Goal: Task Accomplishment & Management: Manage account settings

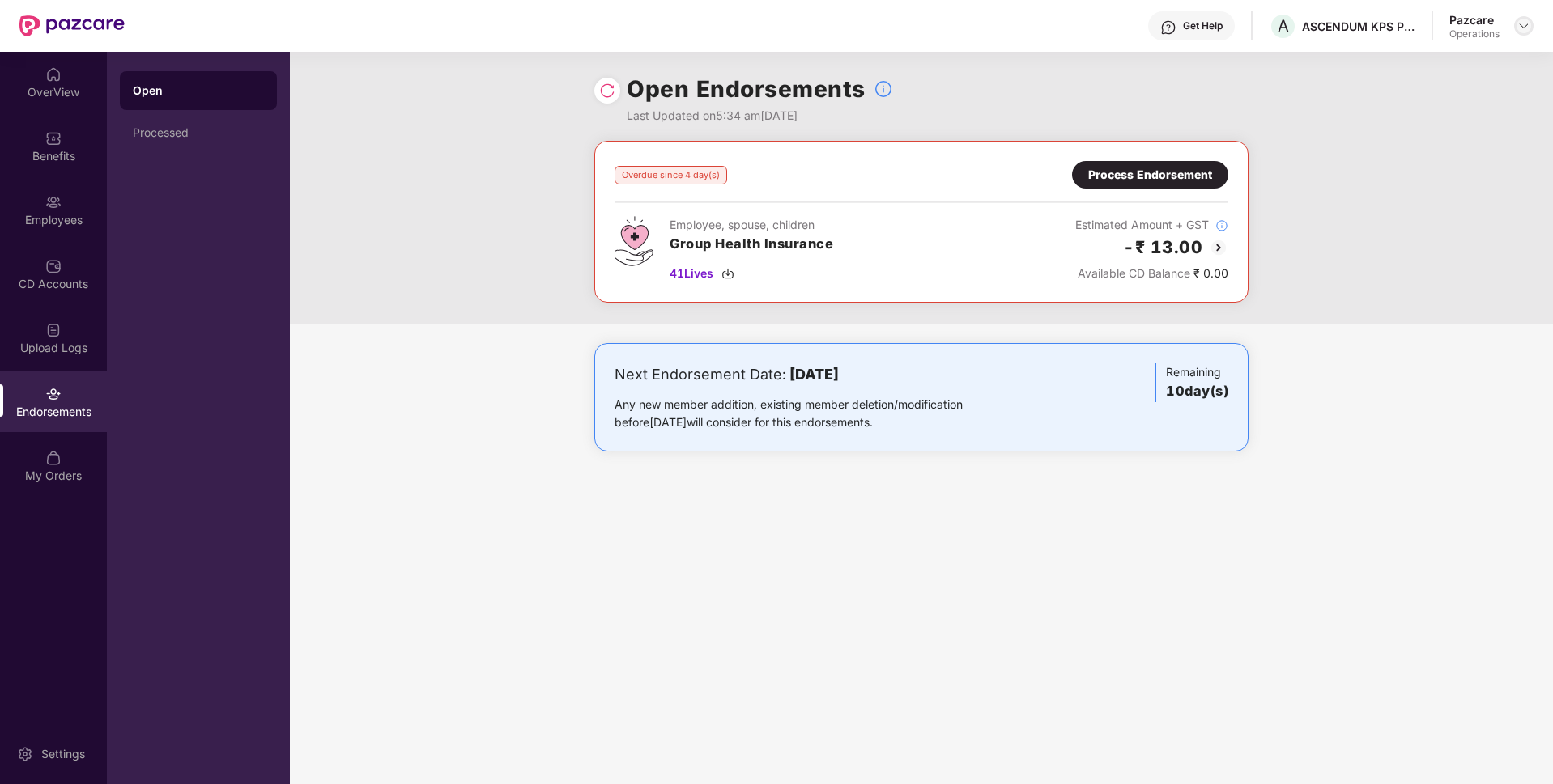
click at [1521, 30] on img at bounding box center [1523, 25] width 13 height 13
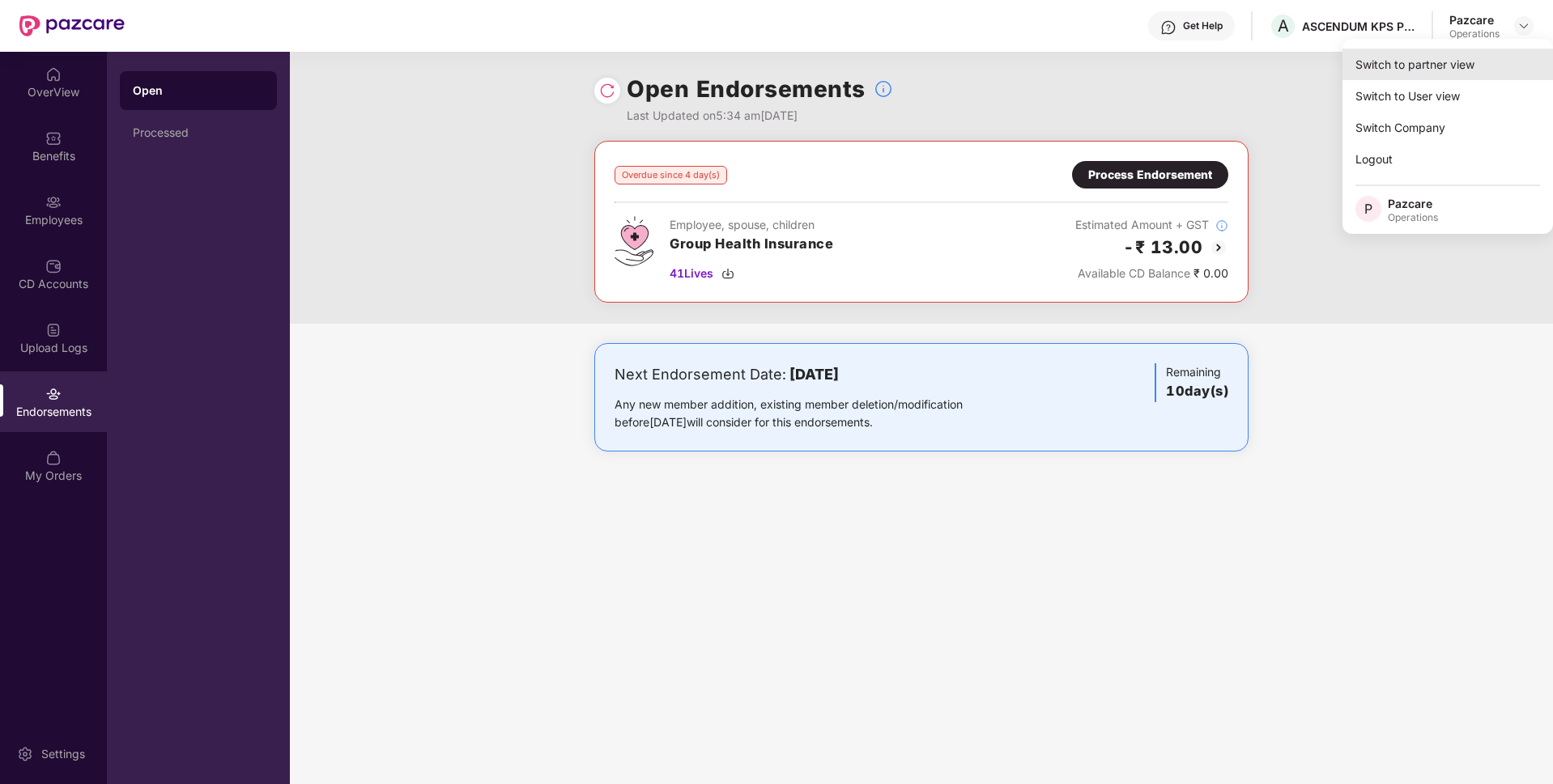
click at [1429, 56] on div "Switch to partner view" at bounding box center [1447, 64] width 210 height 32
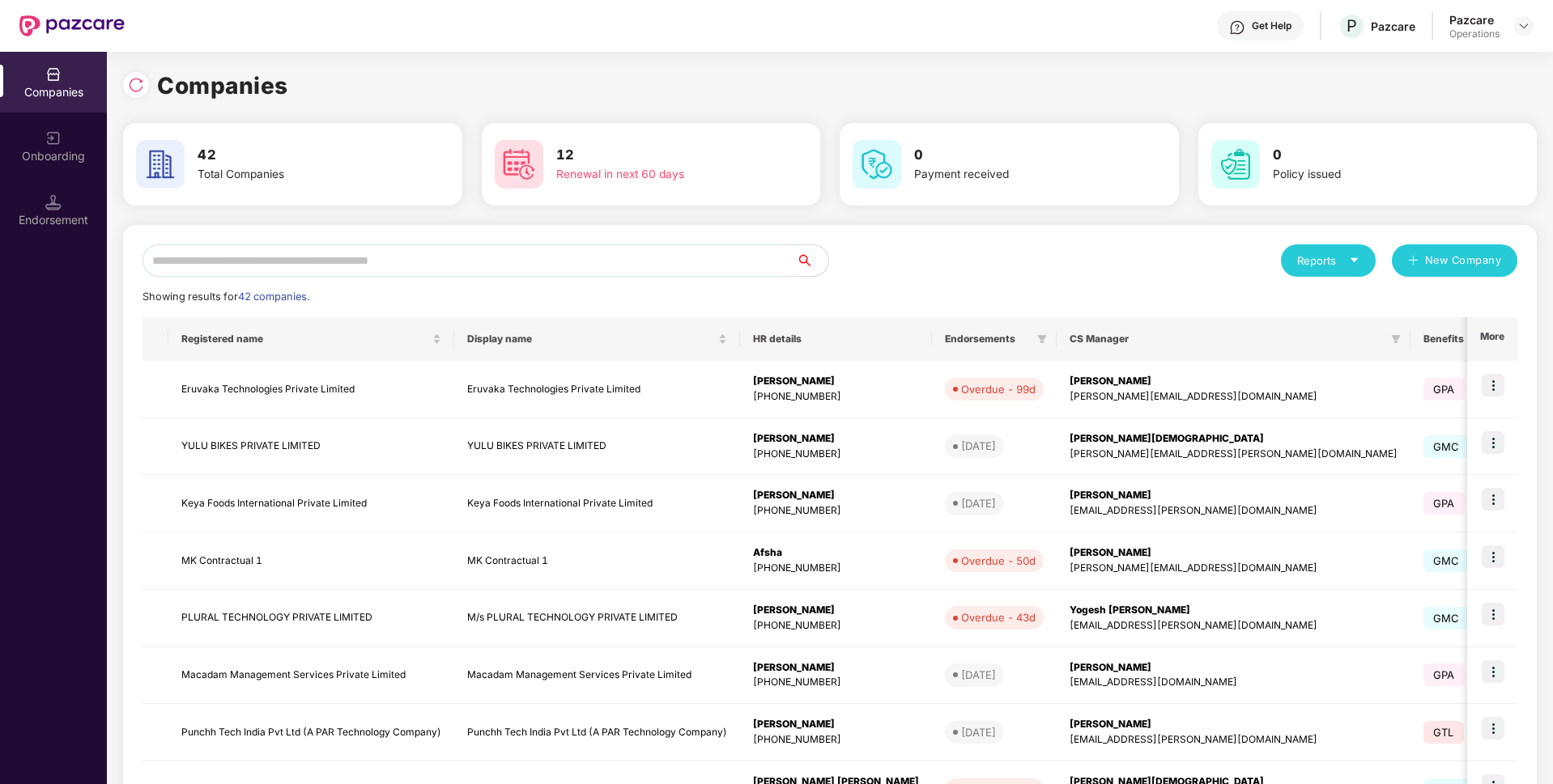
click at [275, 262] on input "text" at bounding box center [469, 260] width 654 height 33
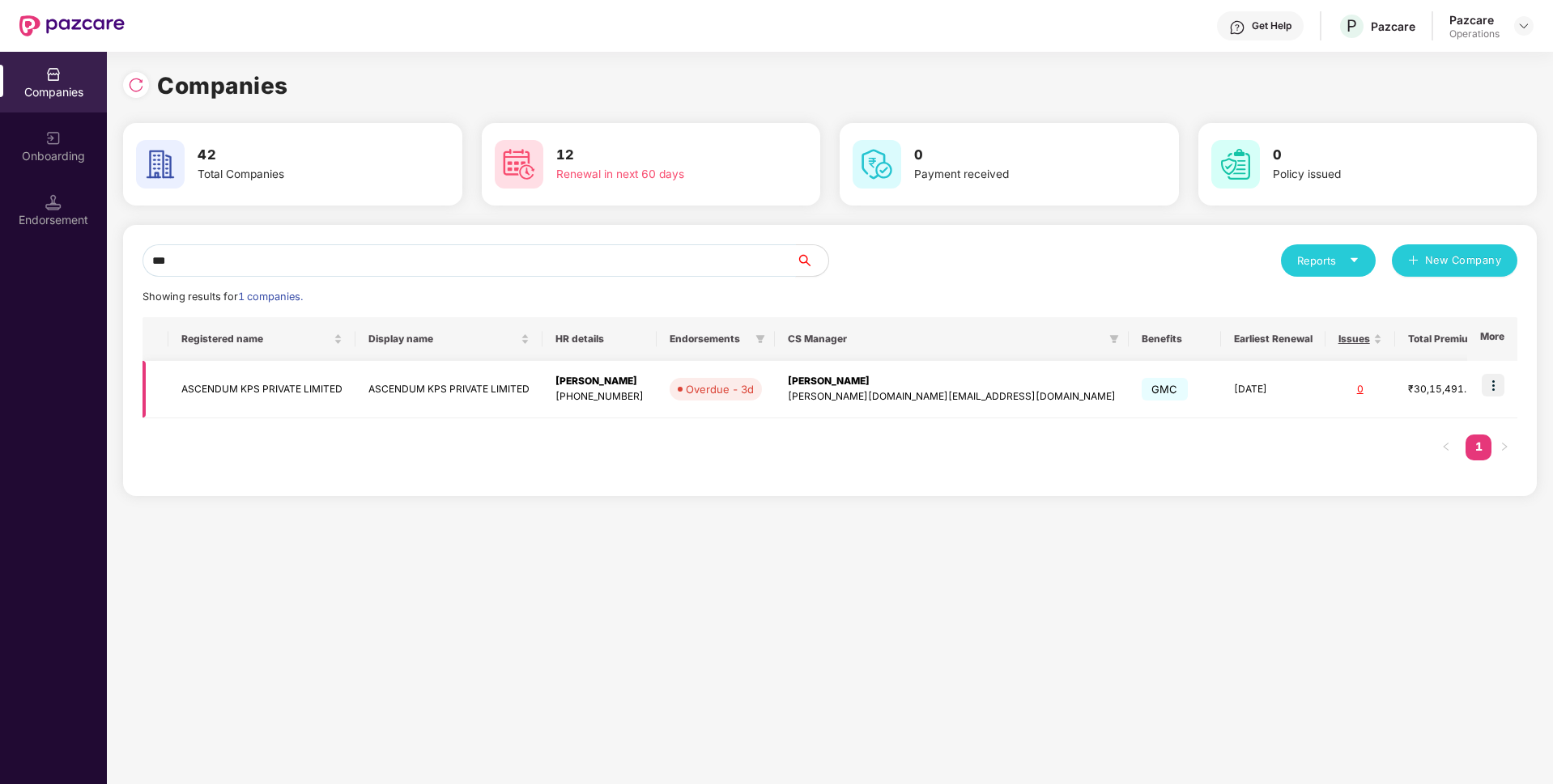
type input "***"
click at [187, 388] on td "ASCENDUM KPS PRIVATE LIMITED" at bounding box center [261, 389] width 187 height 58
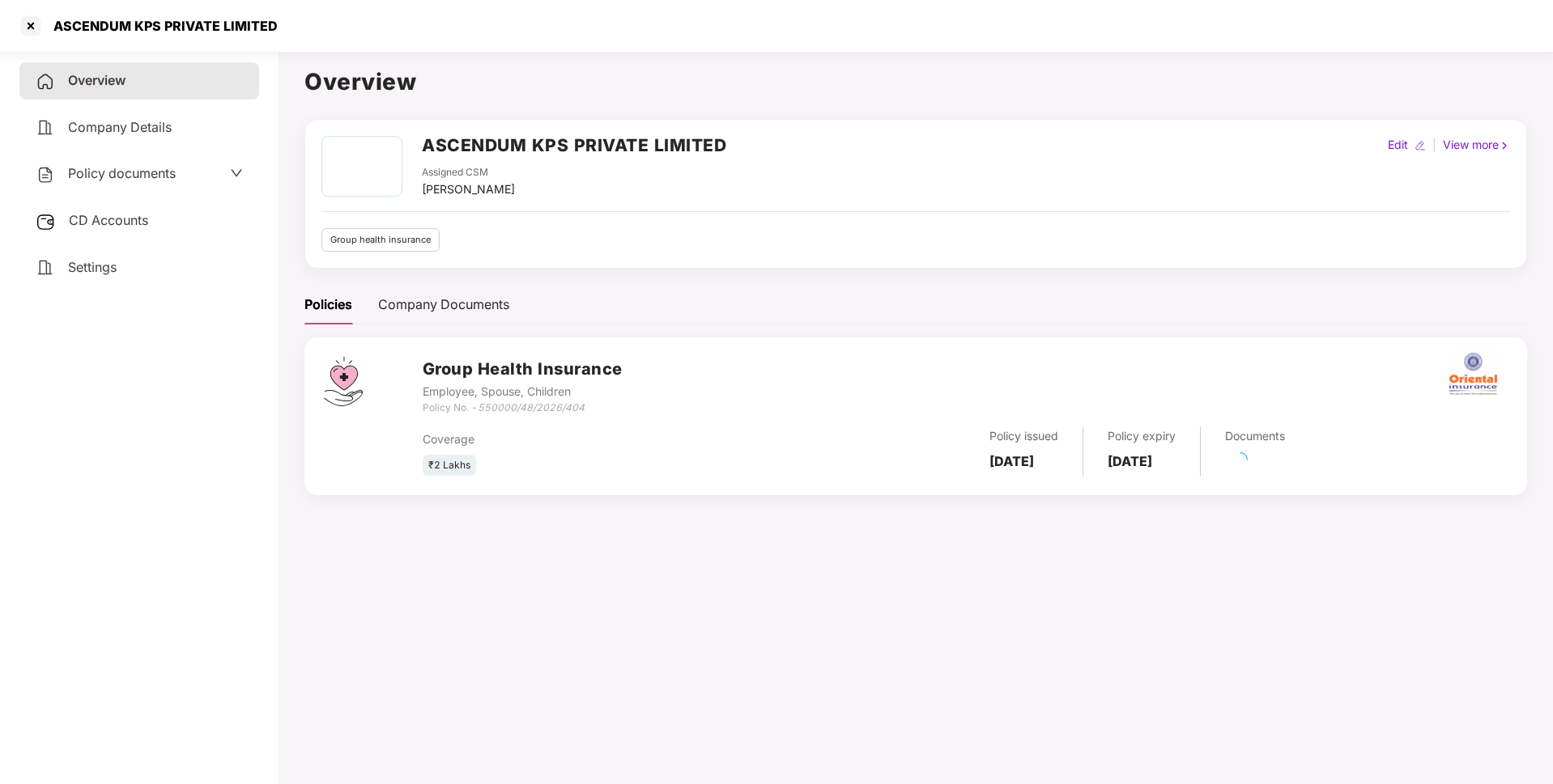
click at [173, 174] on span "Policy documents" at bounding box center [122, 173] width 107 height 16
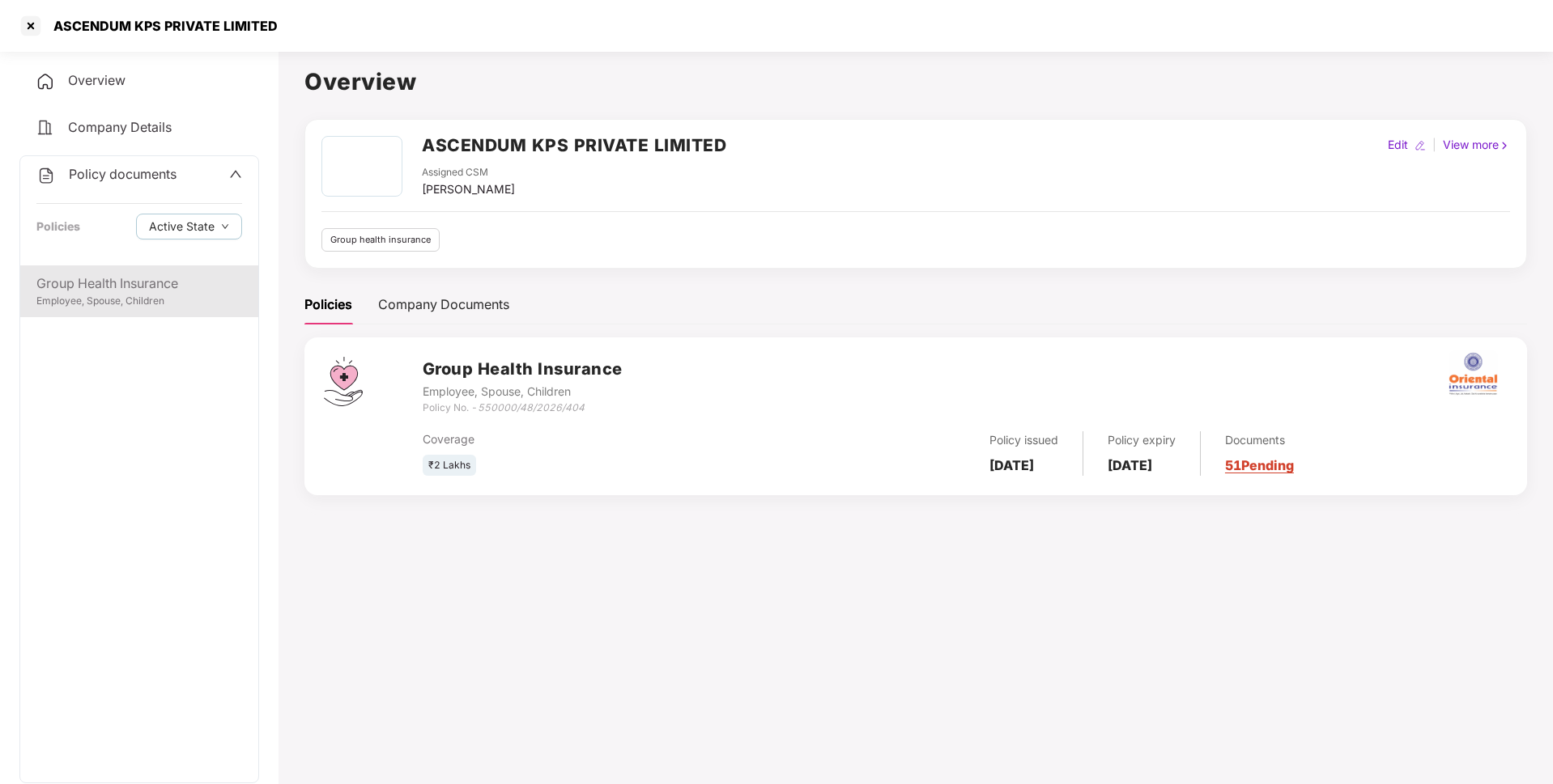
click at [162, 316] on div "Group Health Insurance Employee, Spouse, Children" at bounding box center [139, 291] width 238 height 52
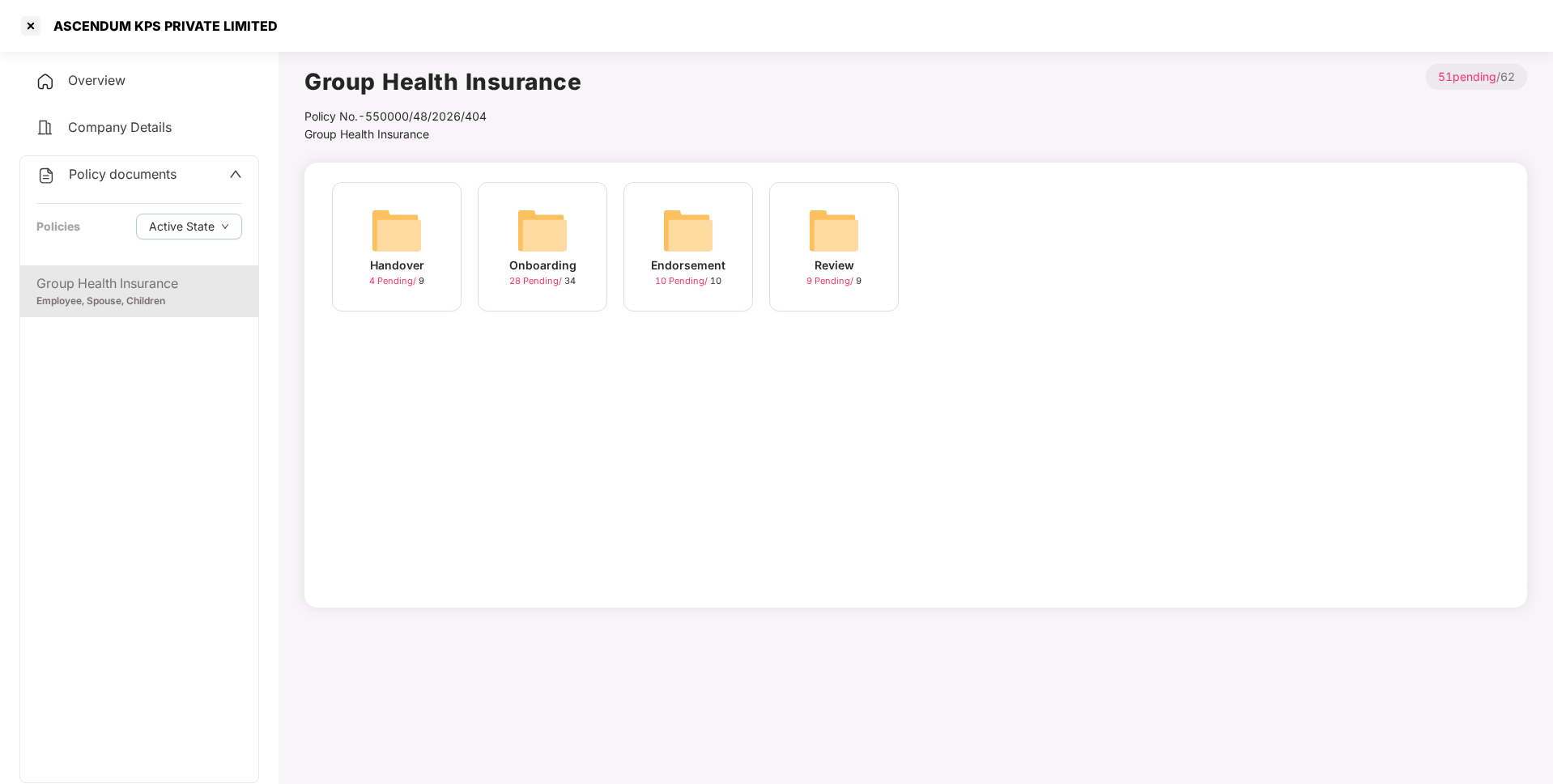
click at [713, 258] on div "Endorsement" at bounding box center [688, 265] width 75 height 18
click at [660, 261] on div "August-2025" at bounding box center [689, 265] width 77 height 18
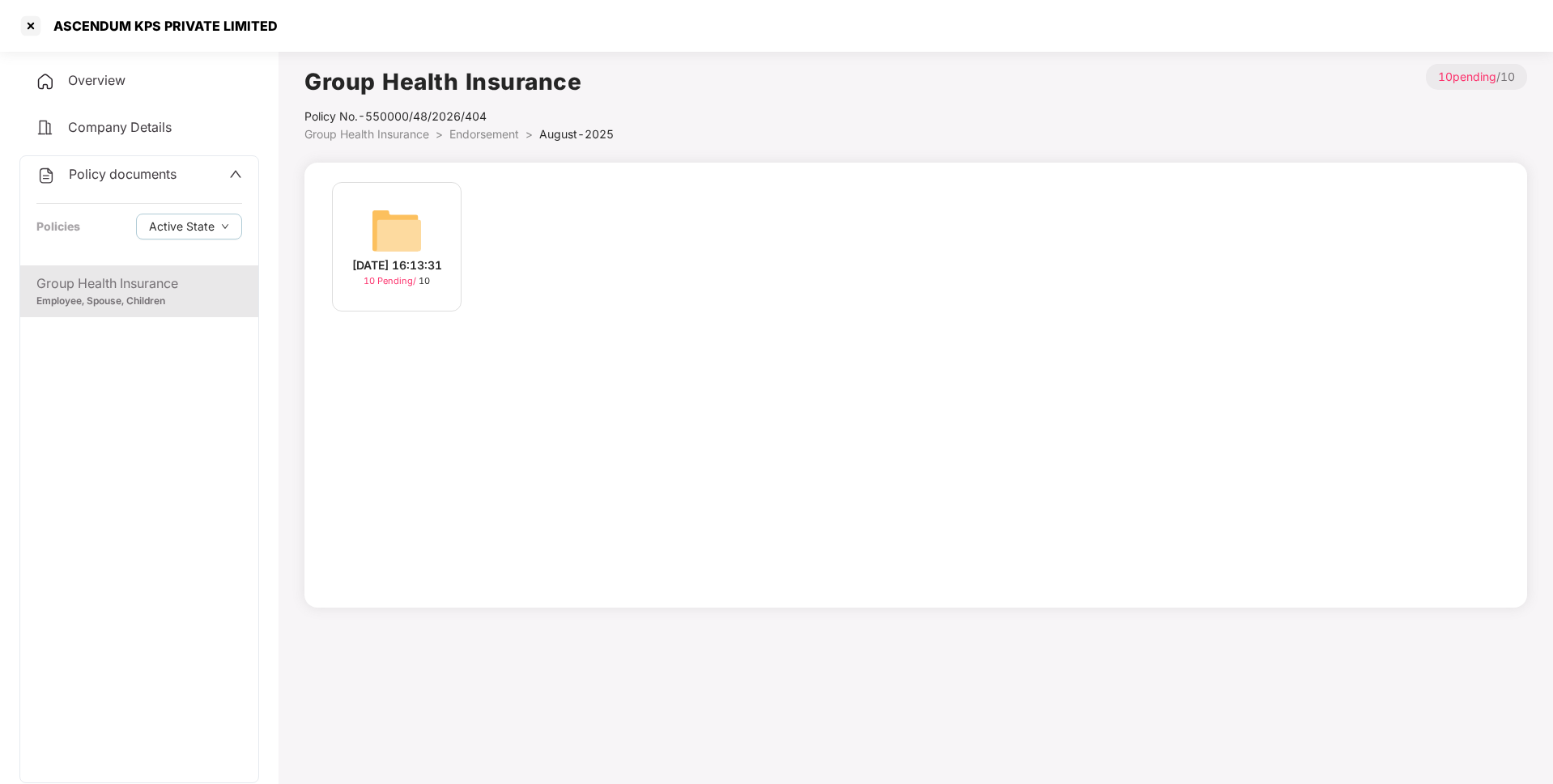
click at [442, 264] on div "[DATE] 16:13:31" at bounding box center [396, 265] width 90 height 18
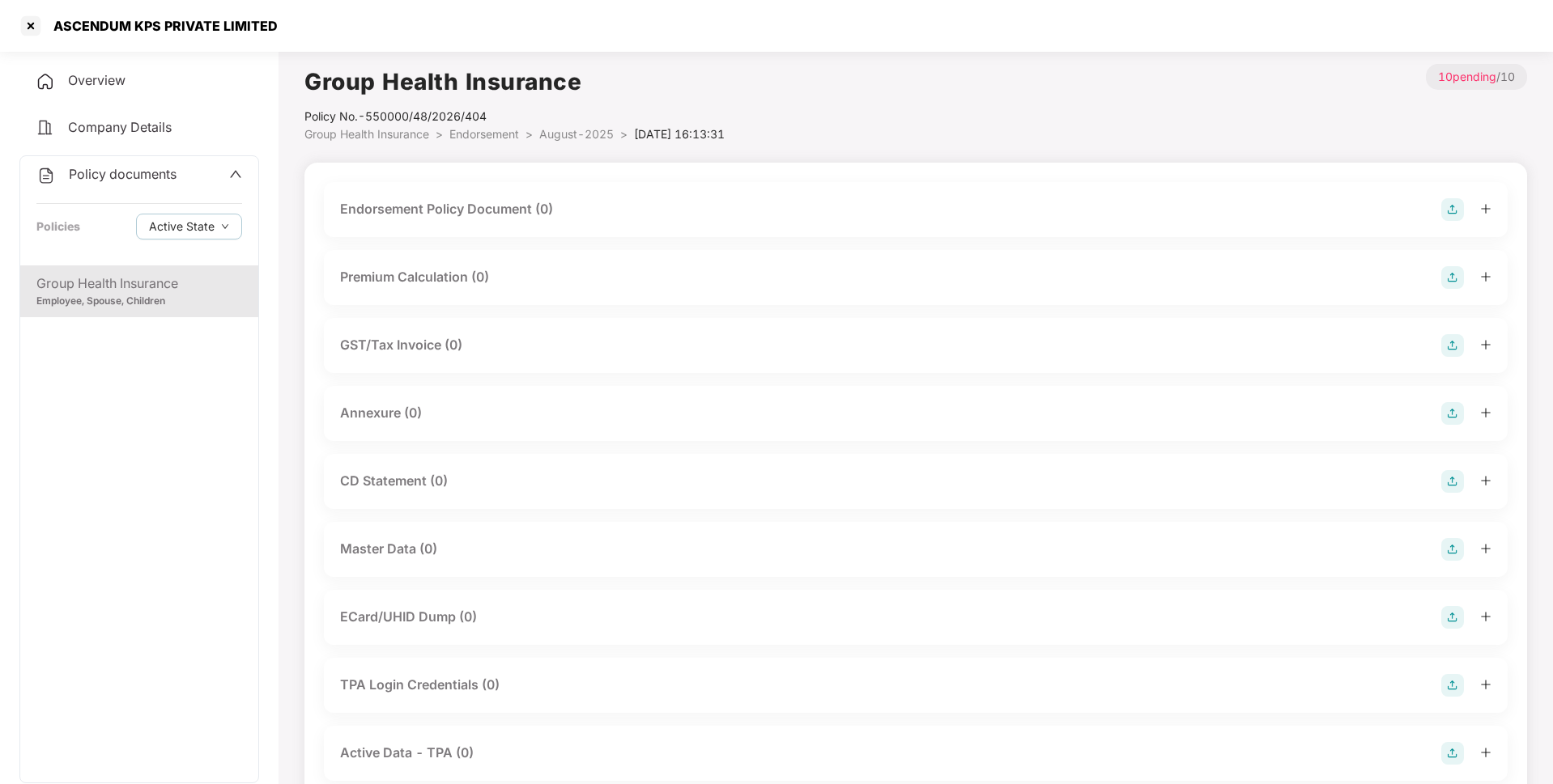
click at [1446, 206] on img at bounding box center [1452, 209] width 23 height 23
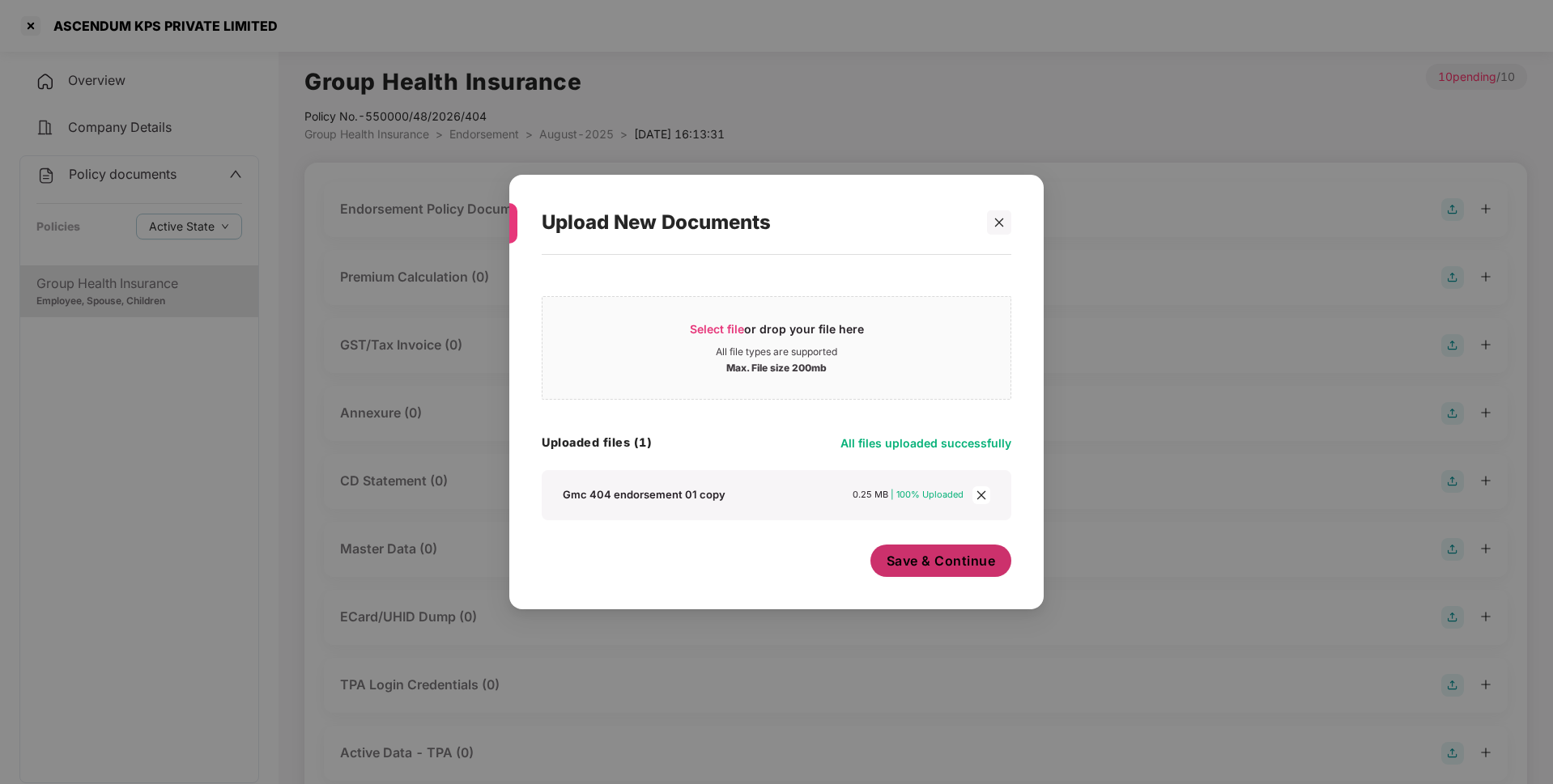
click at [946, 559] on span "Save & Continue" at bounding box center [941, 560] width 109 height 18
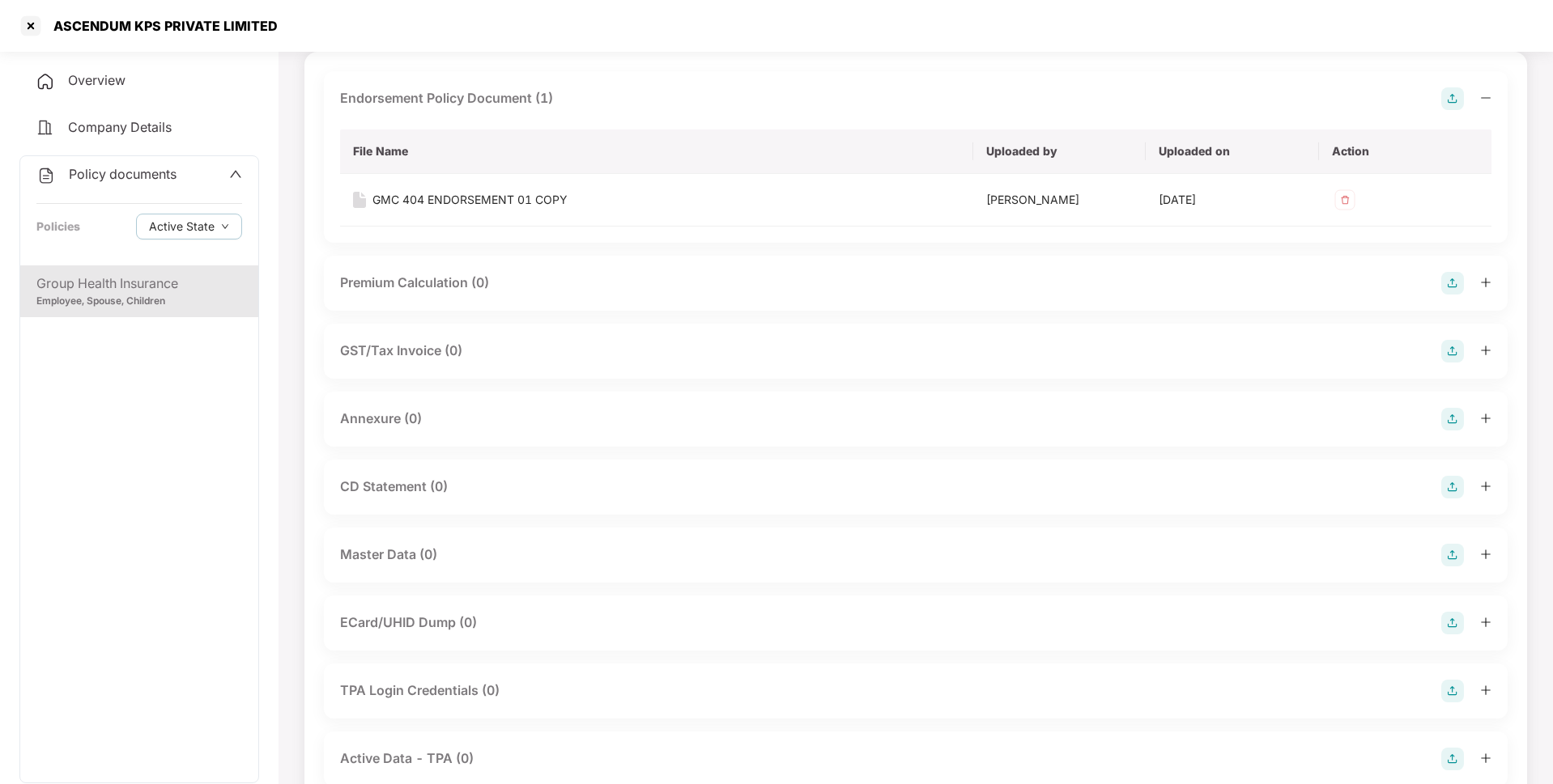
scroll to position [111, 0]
click at [1452, 410] on img at bounding box center [1452, 418] width 23 height 23
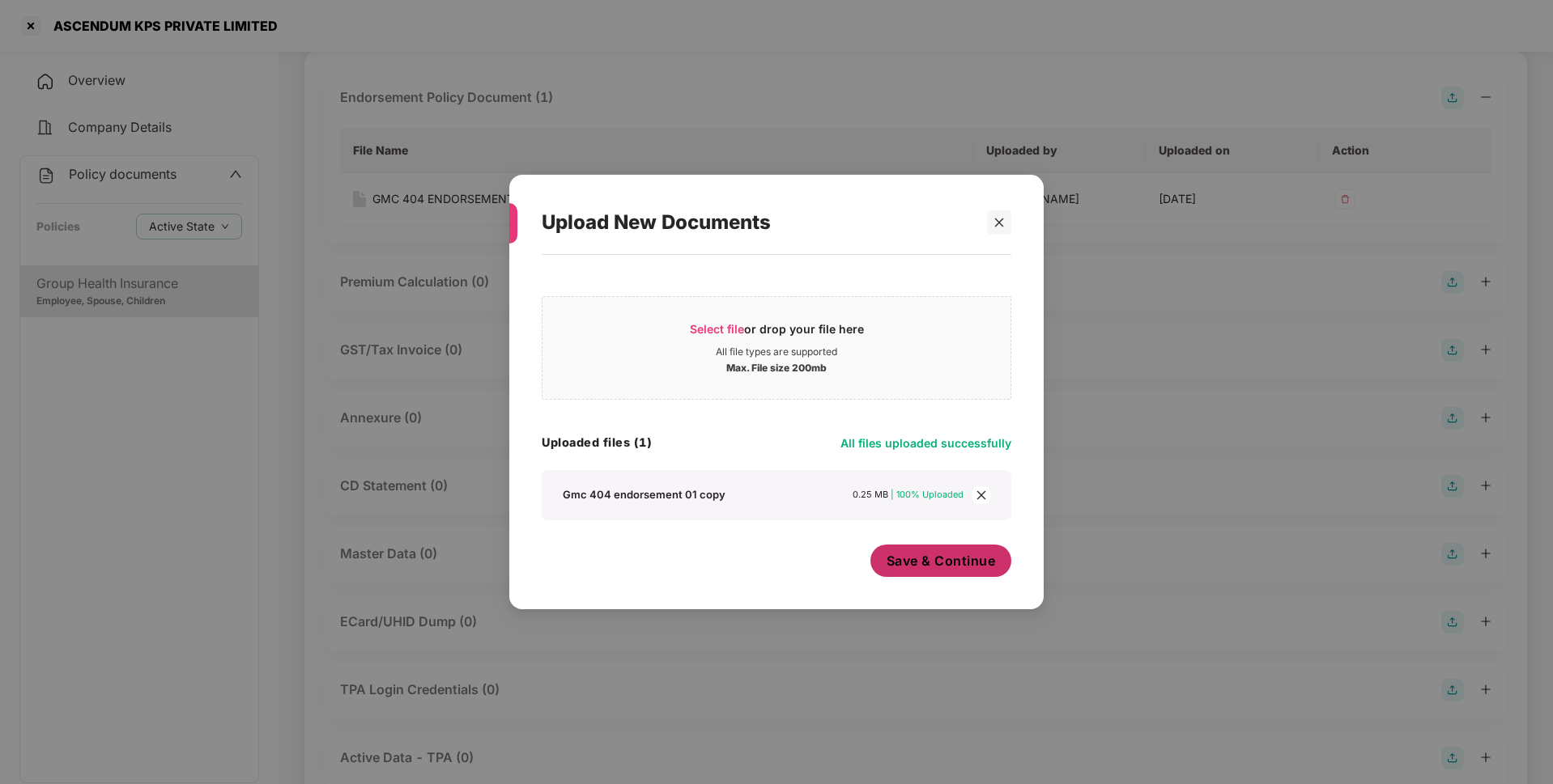
click at [929, 568] on span "Save & Continue" at bounding box center [941, 560] width 109 height 18
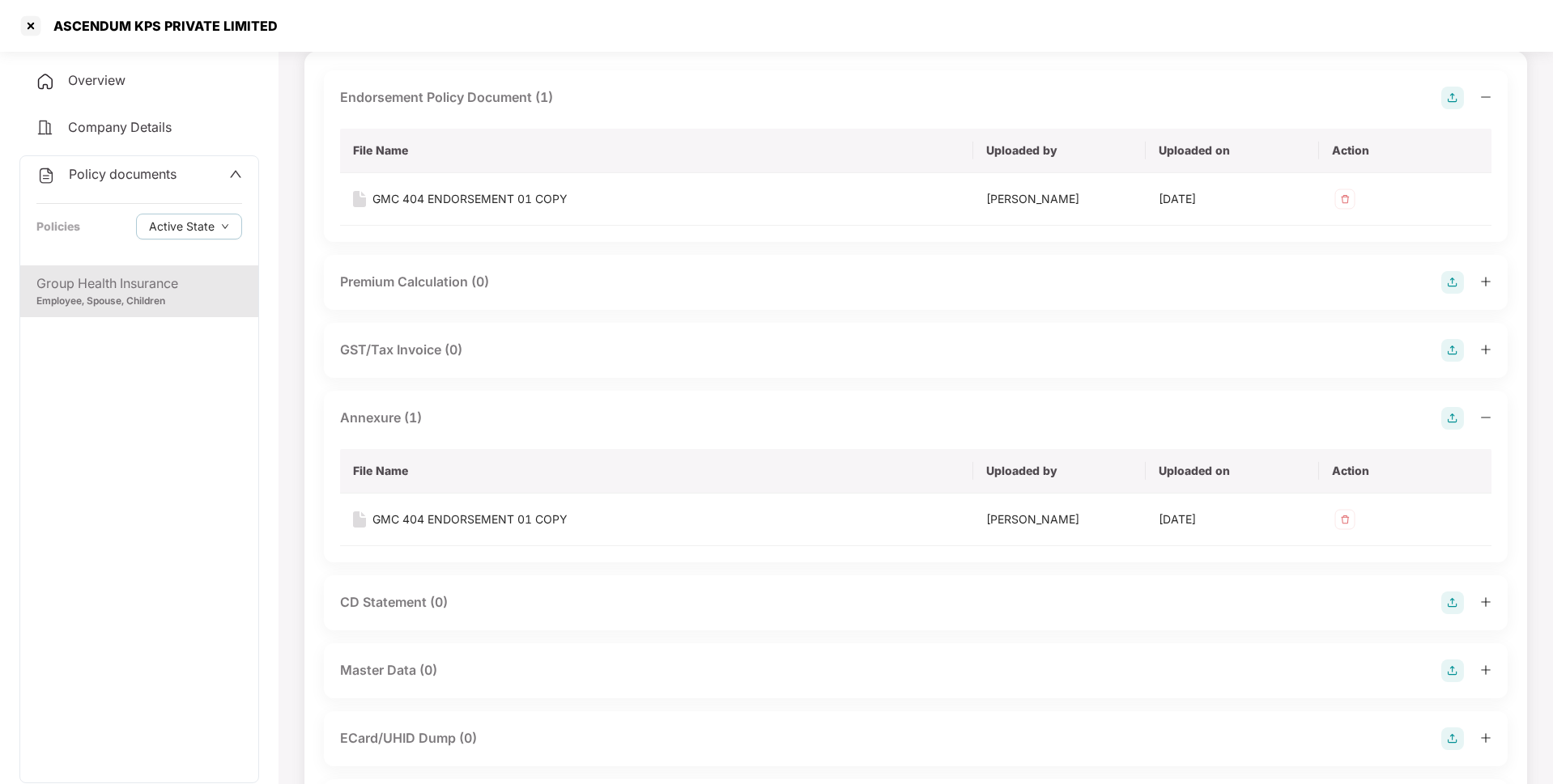
click at [118, 174] on span "Policy documents" at bounding box center [122, 173] width 107 height 16
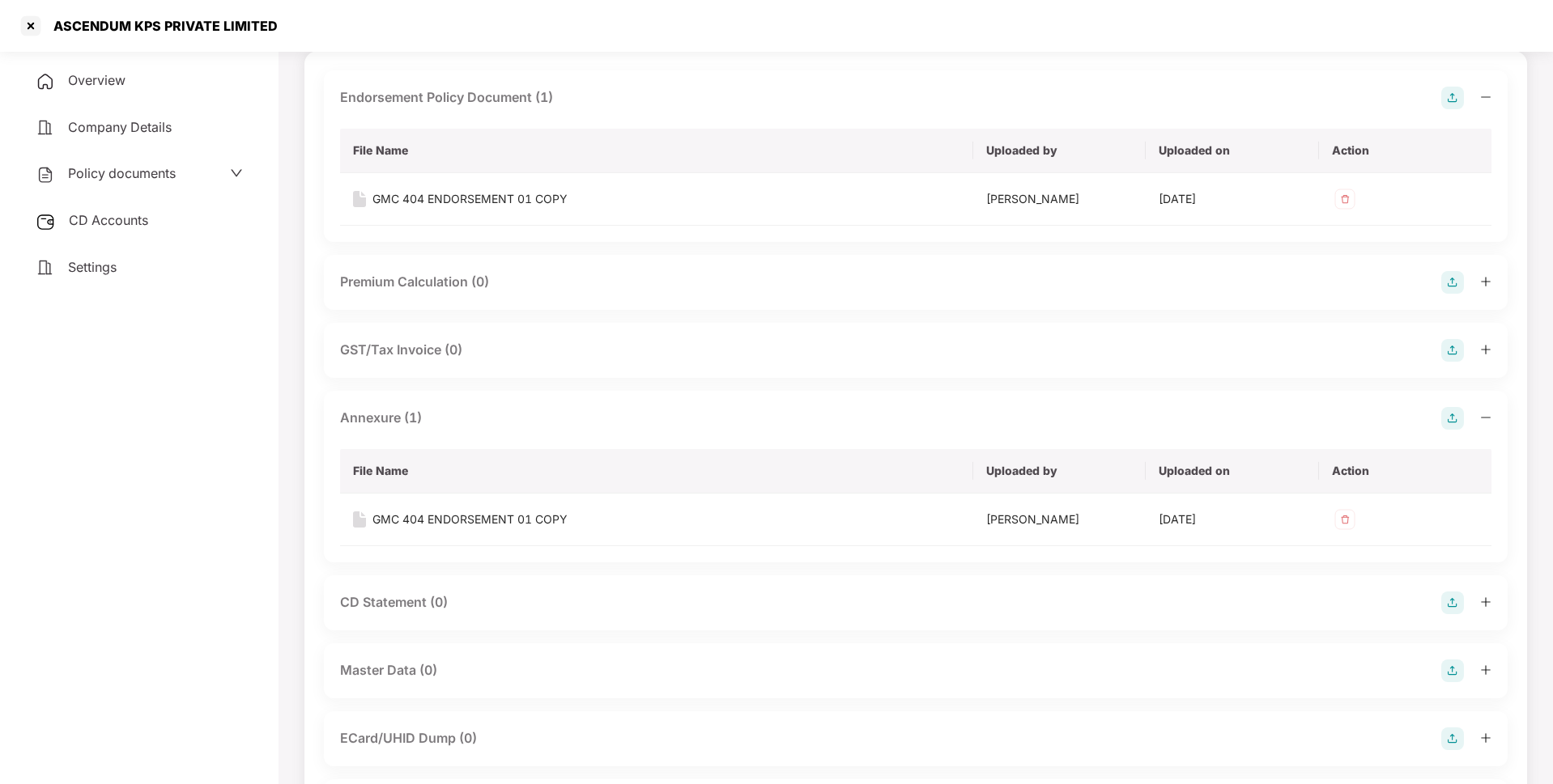
click at [132, 224] on span "CD Accounts" at bounding box center [108, 219] width 80 height 16
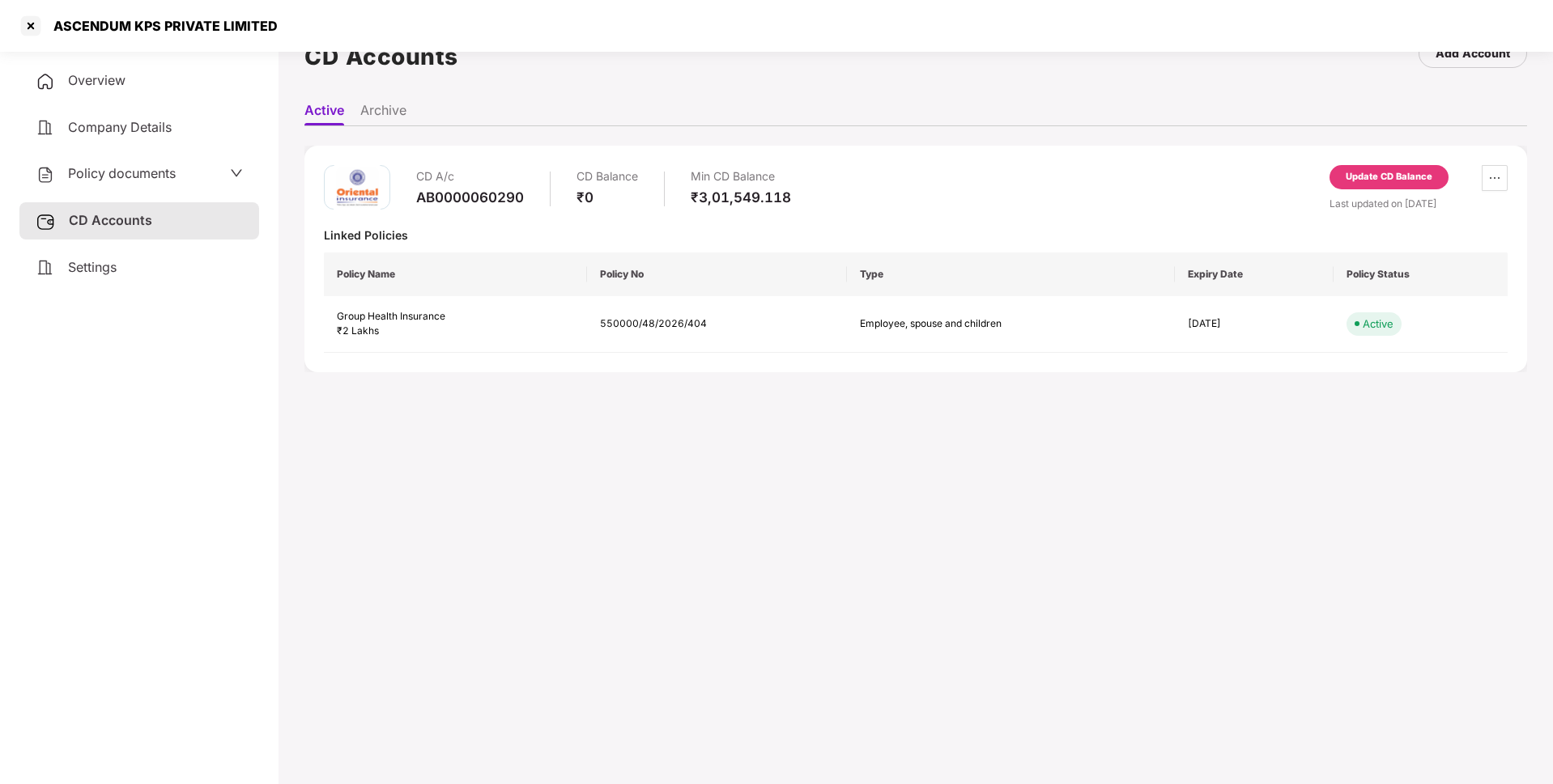
click at [1373, 171] on div "Update CD Balance" at bounding box center [1388, 177] width 86 height 14
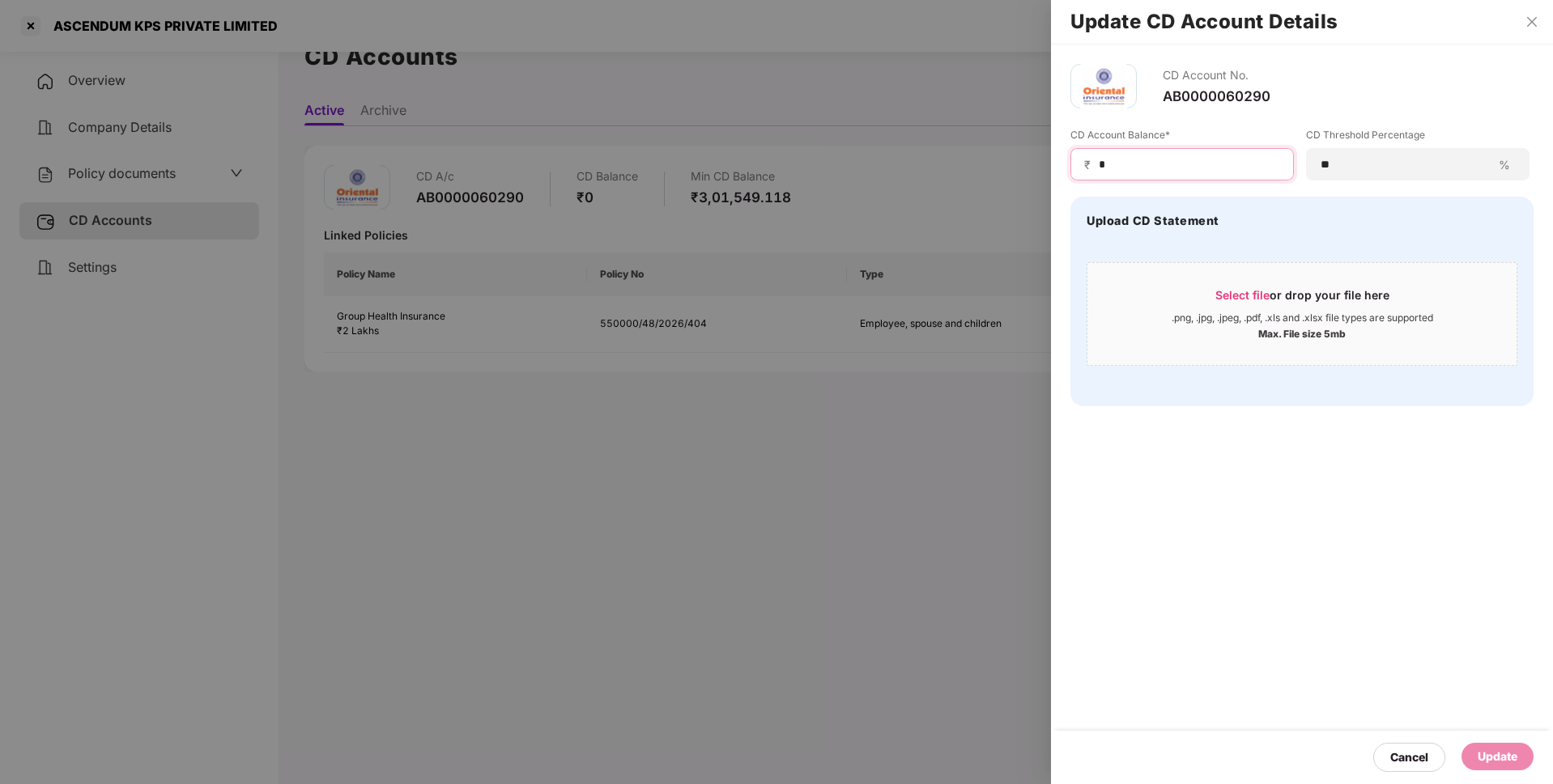
click at [1116, 170] on input "*" at bounding box center [1188, 164] width 183 height 17
drag, startPoint x: 1116, startPoint y: 170, endPoint x: 1053, endPoint y: 174, distance: 63.1
click at [1053, 174] on div "CD Account No. AB0000060290 CD Account Balance* ₹ * CD Threshold Percentage ** …" at bounding box center [1302, 235] width 502 height 381
paste input "****"
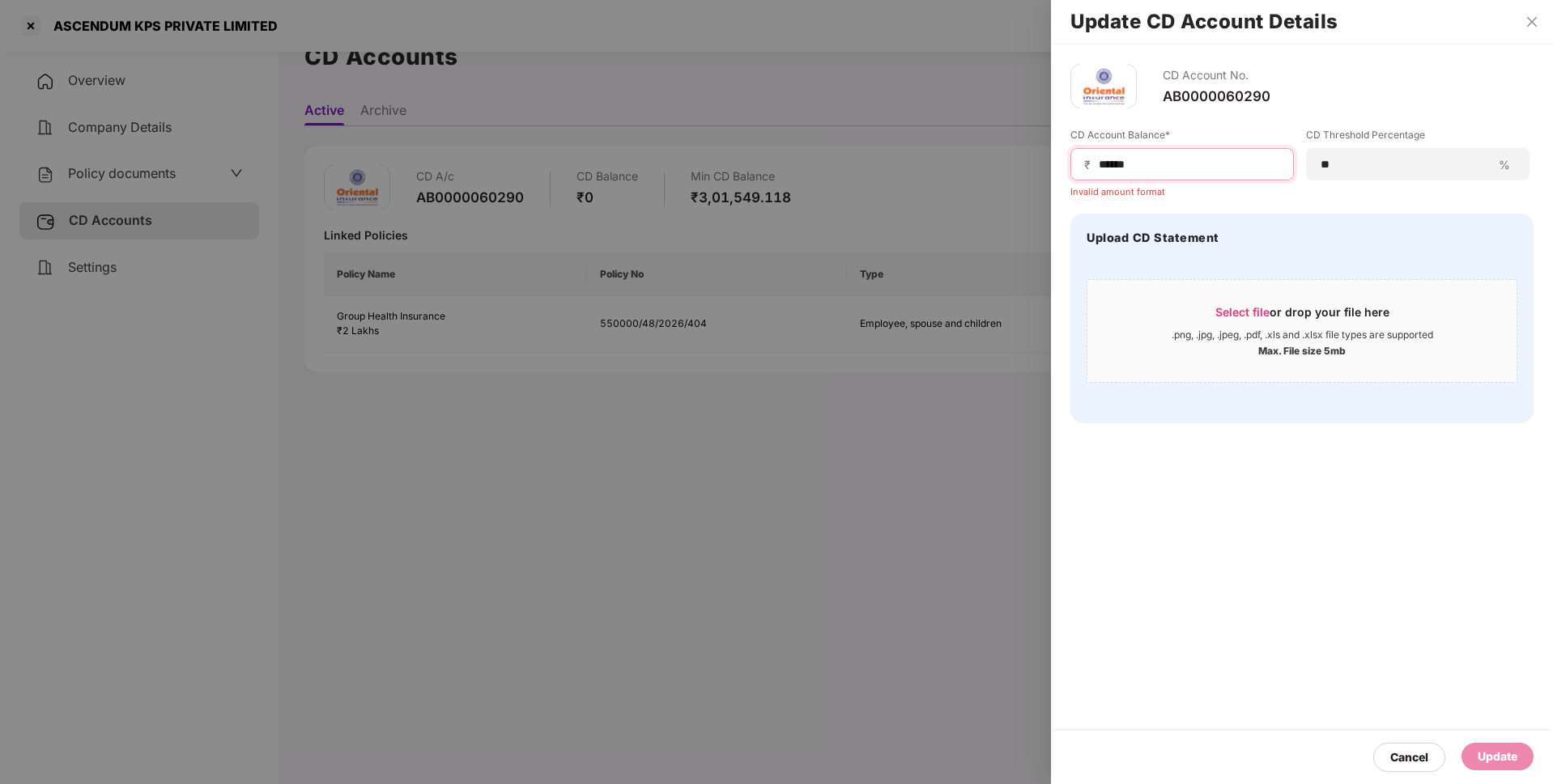
click at [1157, 162] on input "*****" at bounding box center [1188, 164] width 183 height 17
type input "*"
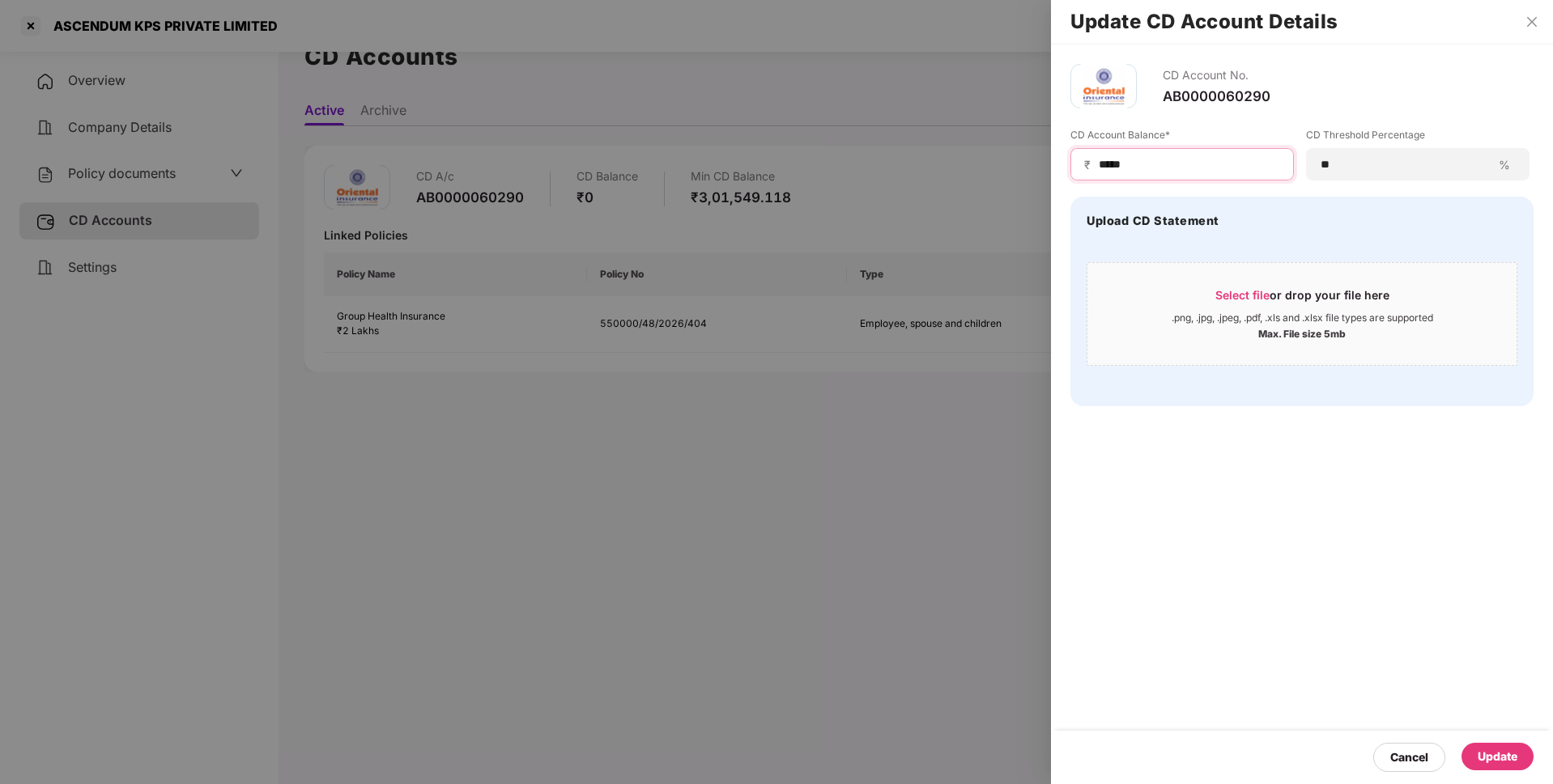
type input "*****"
click at [1484, 756] on div "Update" at bounding box center [1497, 756] width 39 height 18
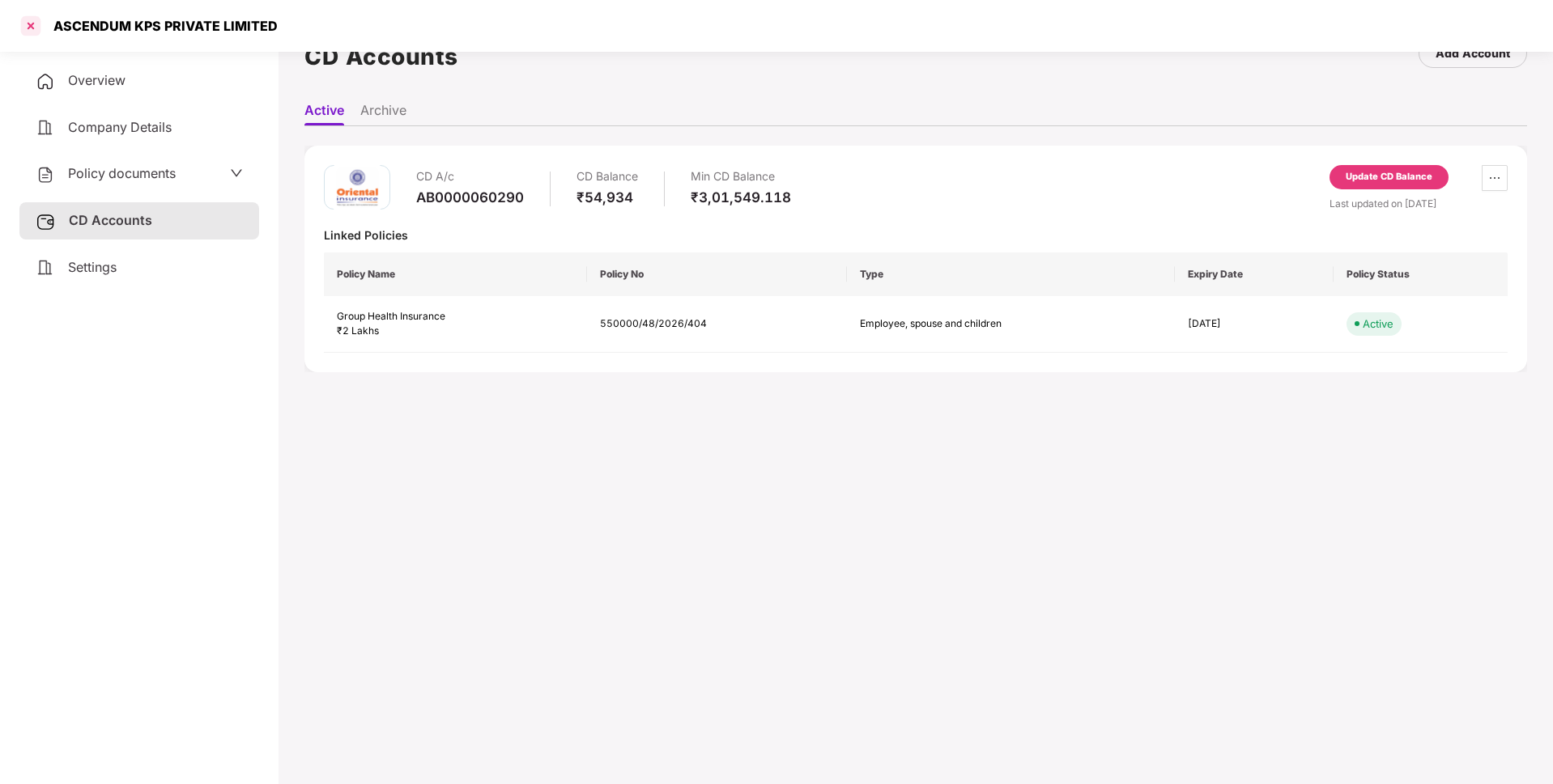
click at [33, 20] on div at bounding box center [30, 25] width 26 height 26
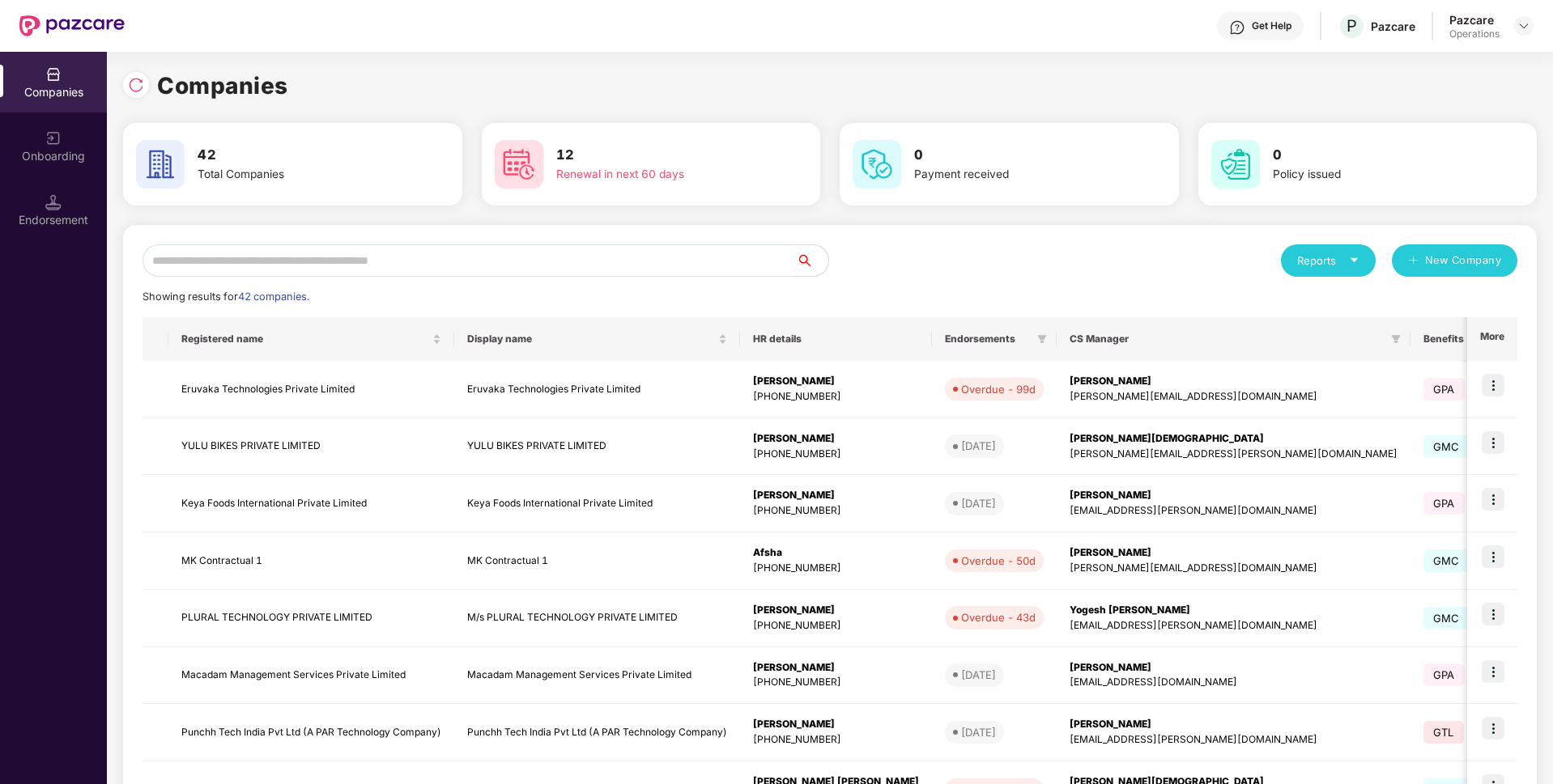
scroll to position [0, 0]
click at [162, 266] on input "text" at bounding box center [469, 260] width 654 height 33
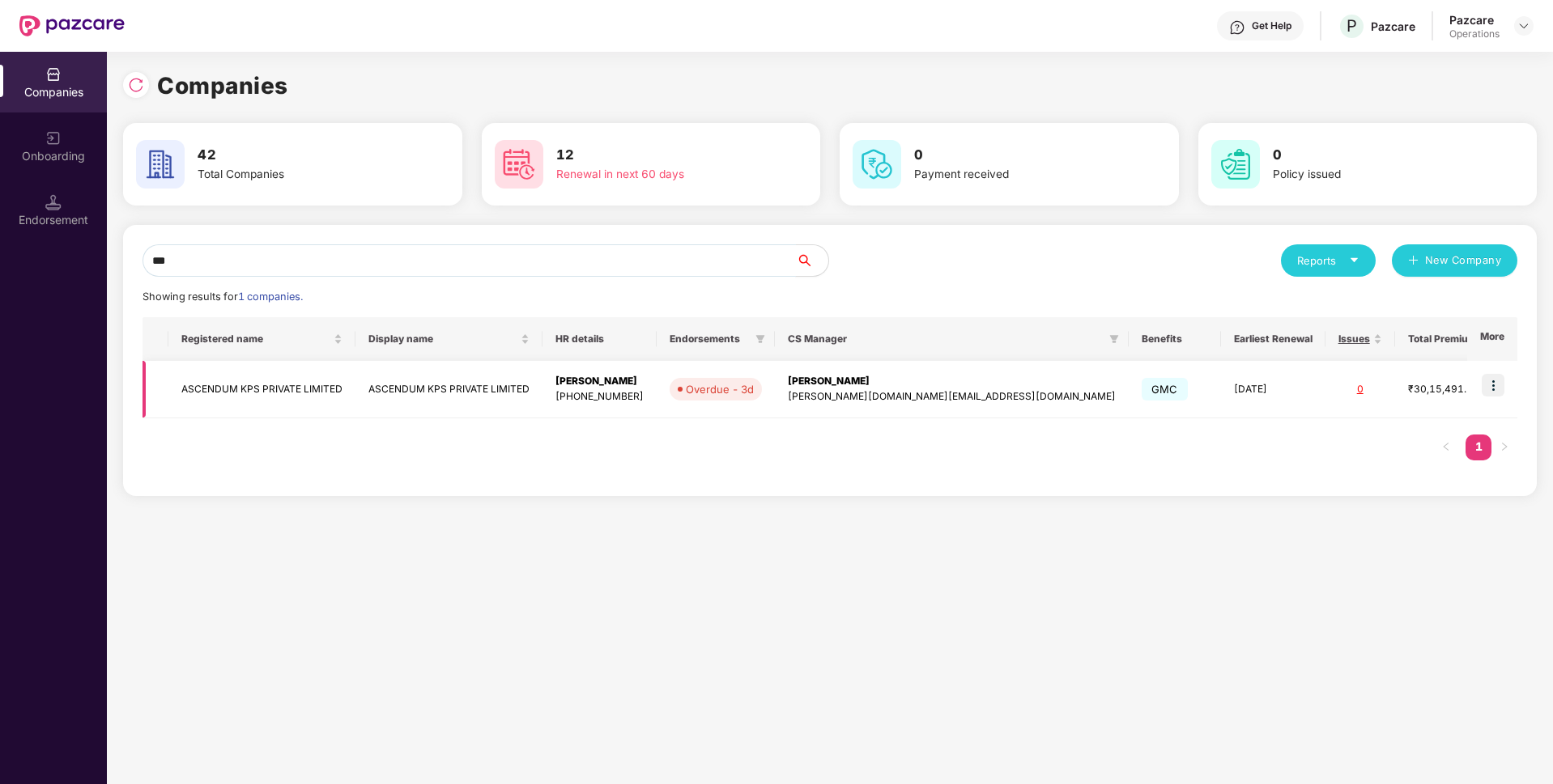
type input "***"
click at [1493, 384] on img at bounding box center [1493, 384] width 23 height 23
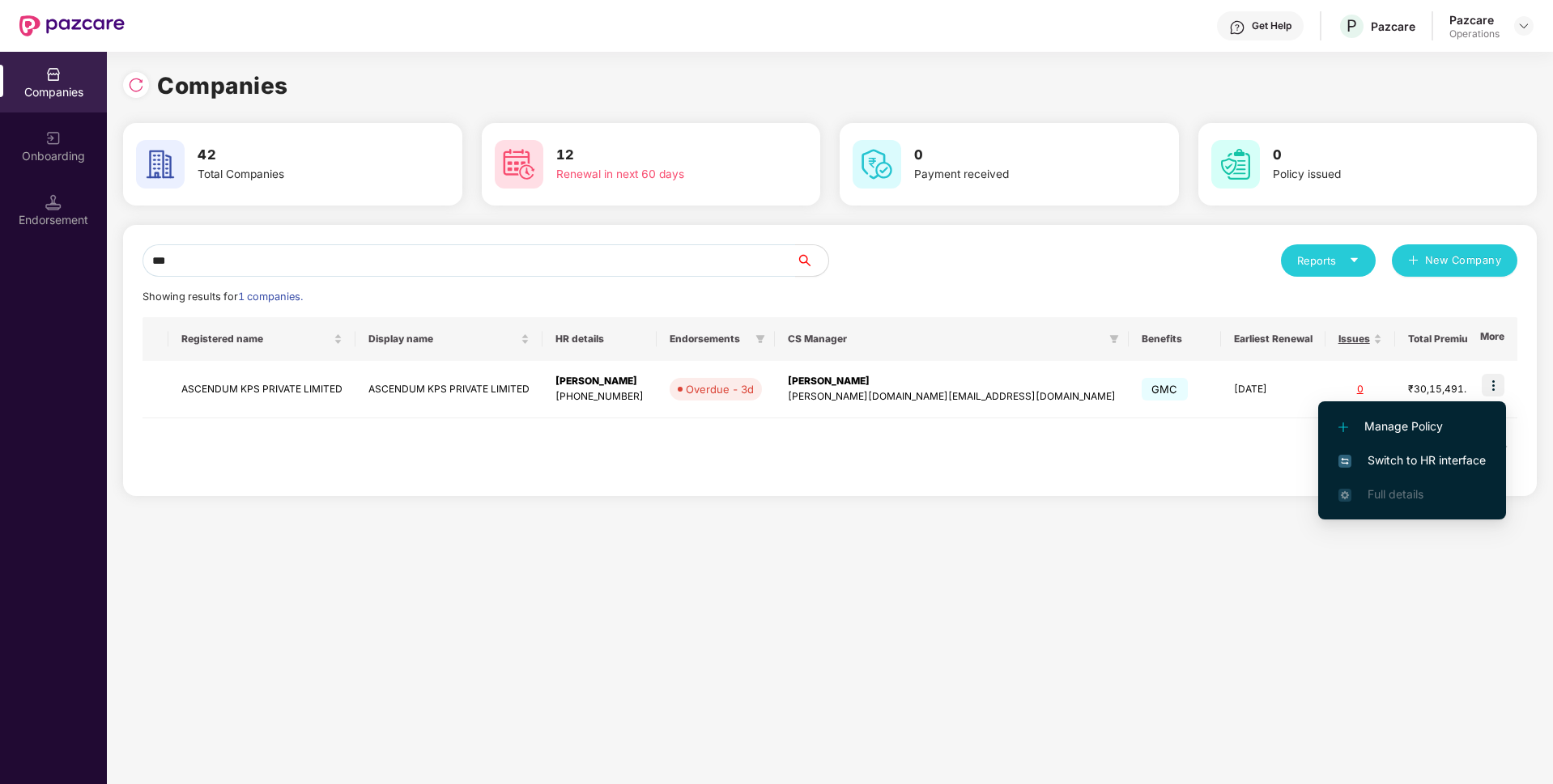
click at [1405, 469] on li "Switch to HR interface" at bounding box center [1412, 460] width 188 height 34
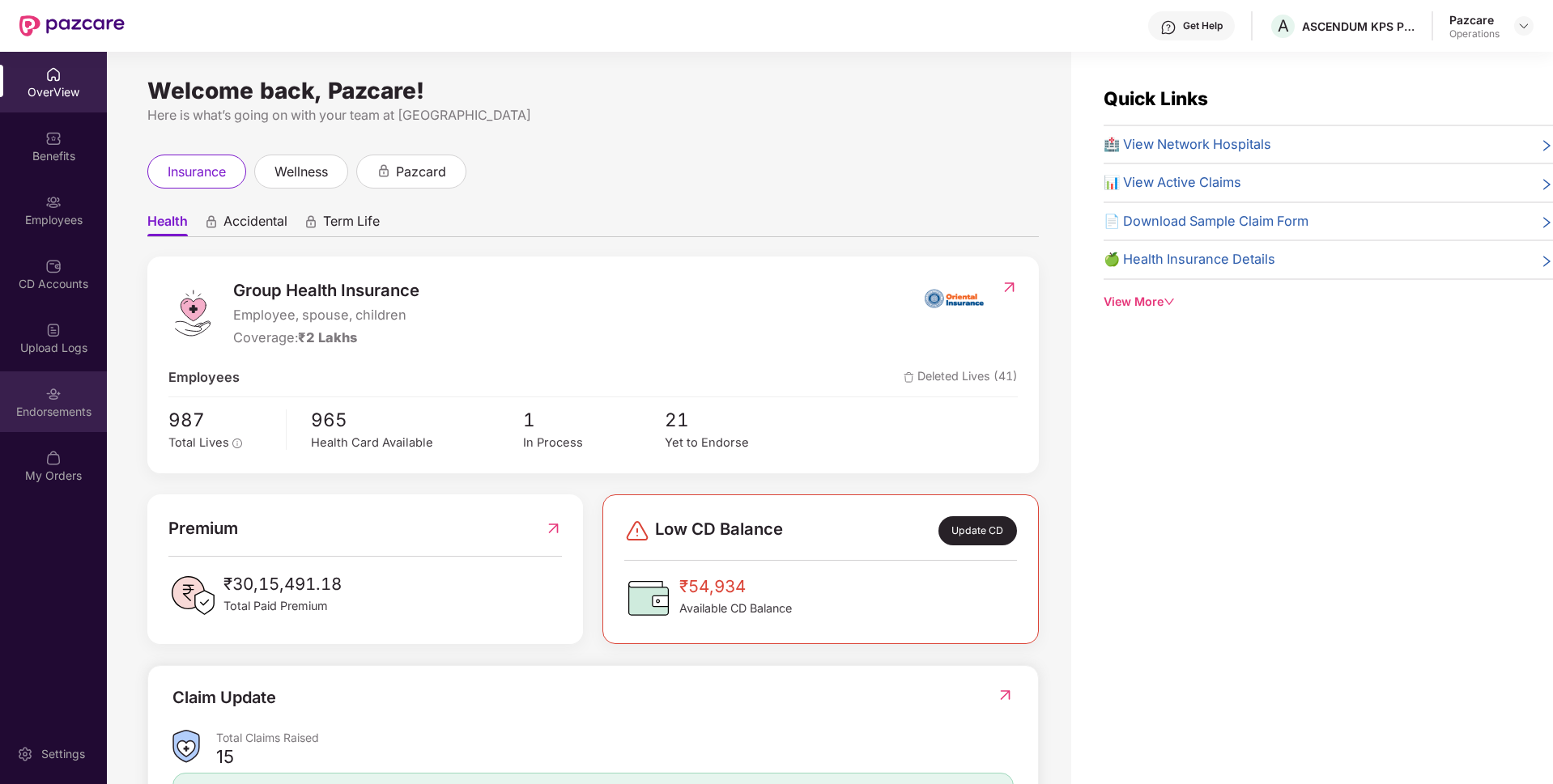
click at [54, 420] on div "Endorsements" at bounding box center [54, 401] width 107 height 60
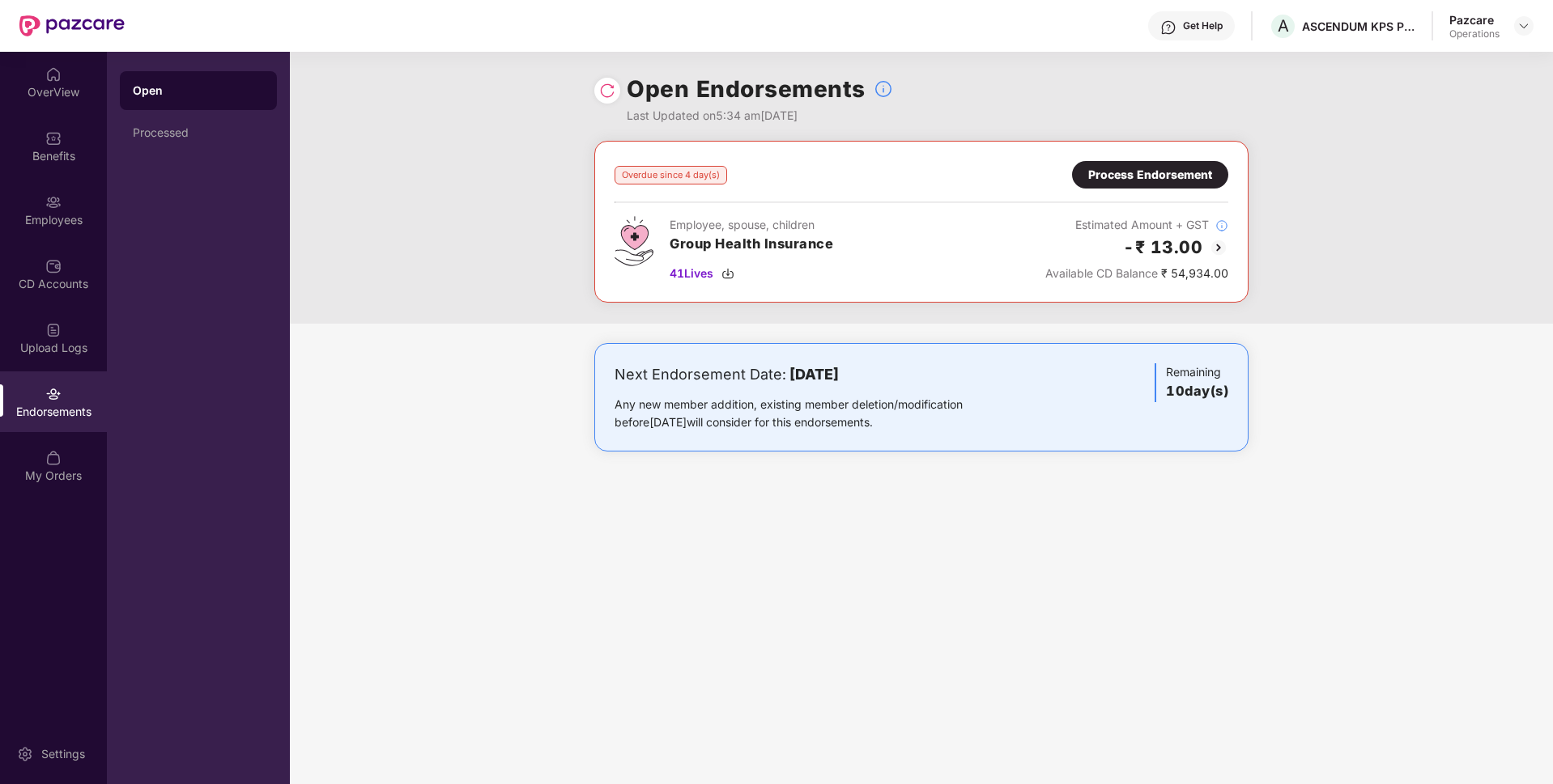
click at [1129, 172] on div "Process Endorsement" at bounding box center [1150, 174] width 124 height 18
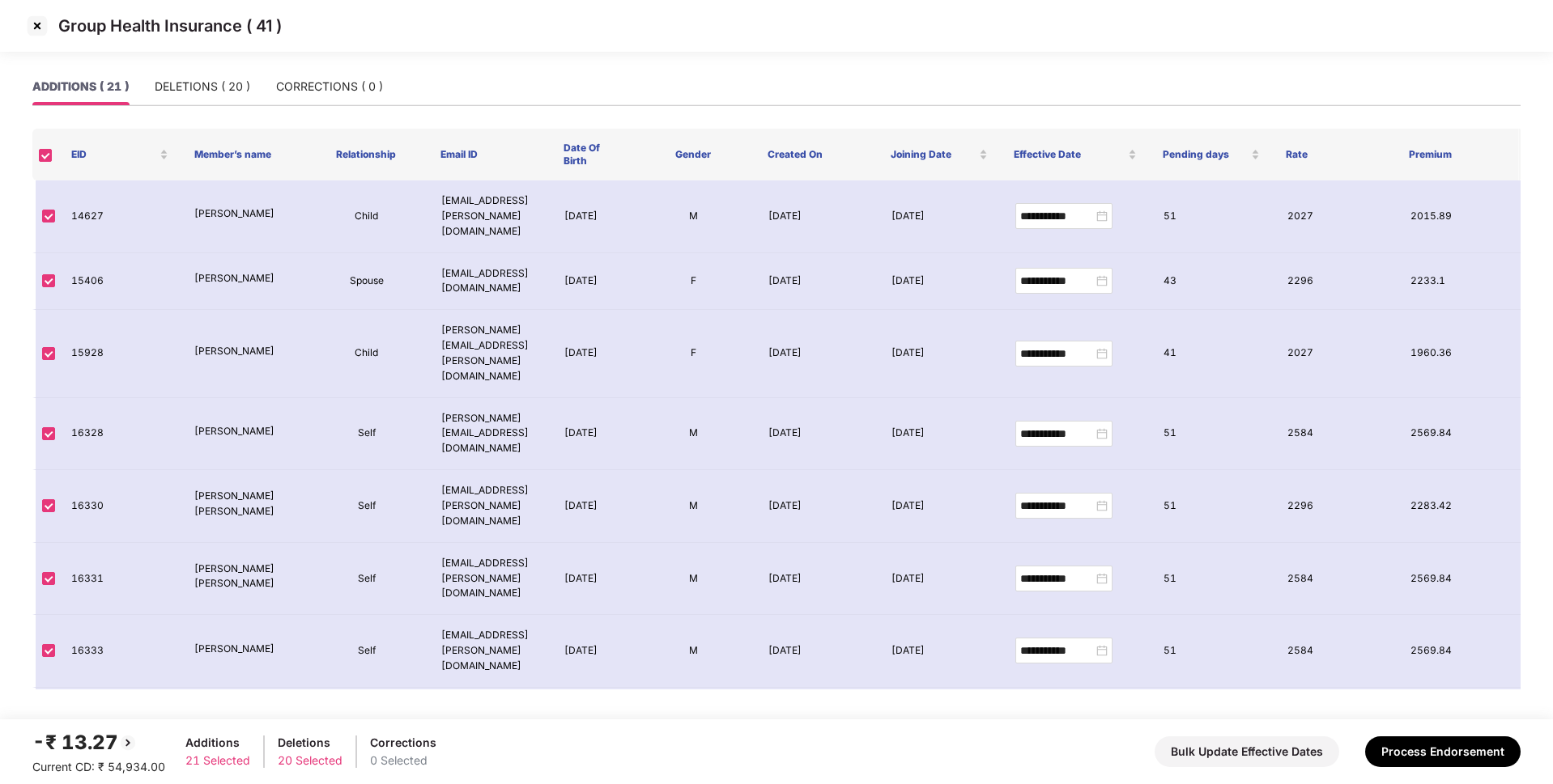
click at [47, 18] on img at bounding box center [37, 25] width 26 height 26
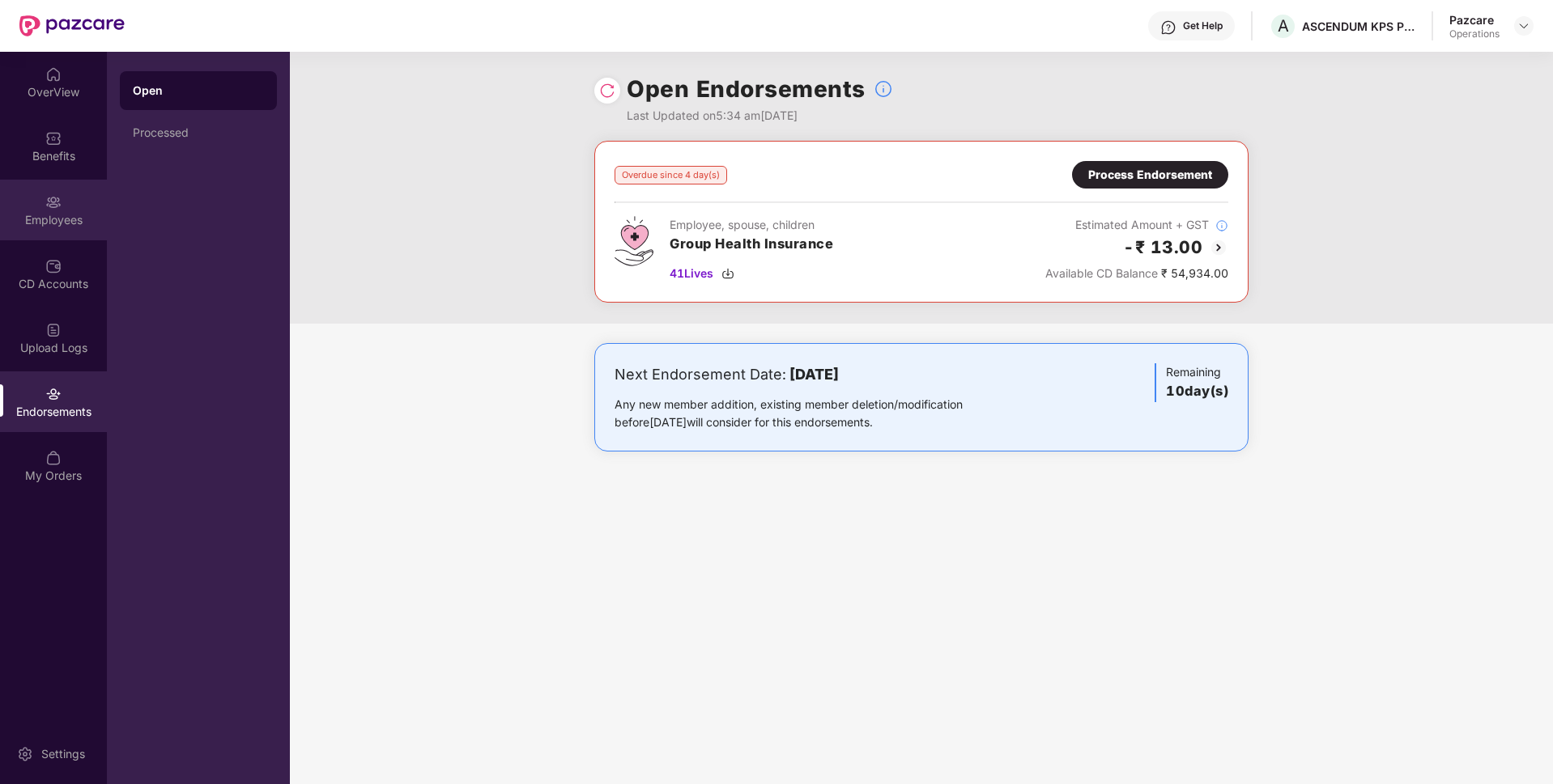
click at [58, 204] on img at bounding box center [53, 202] width 16 height 16
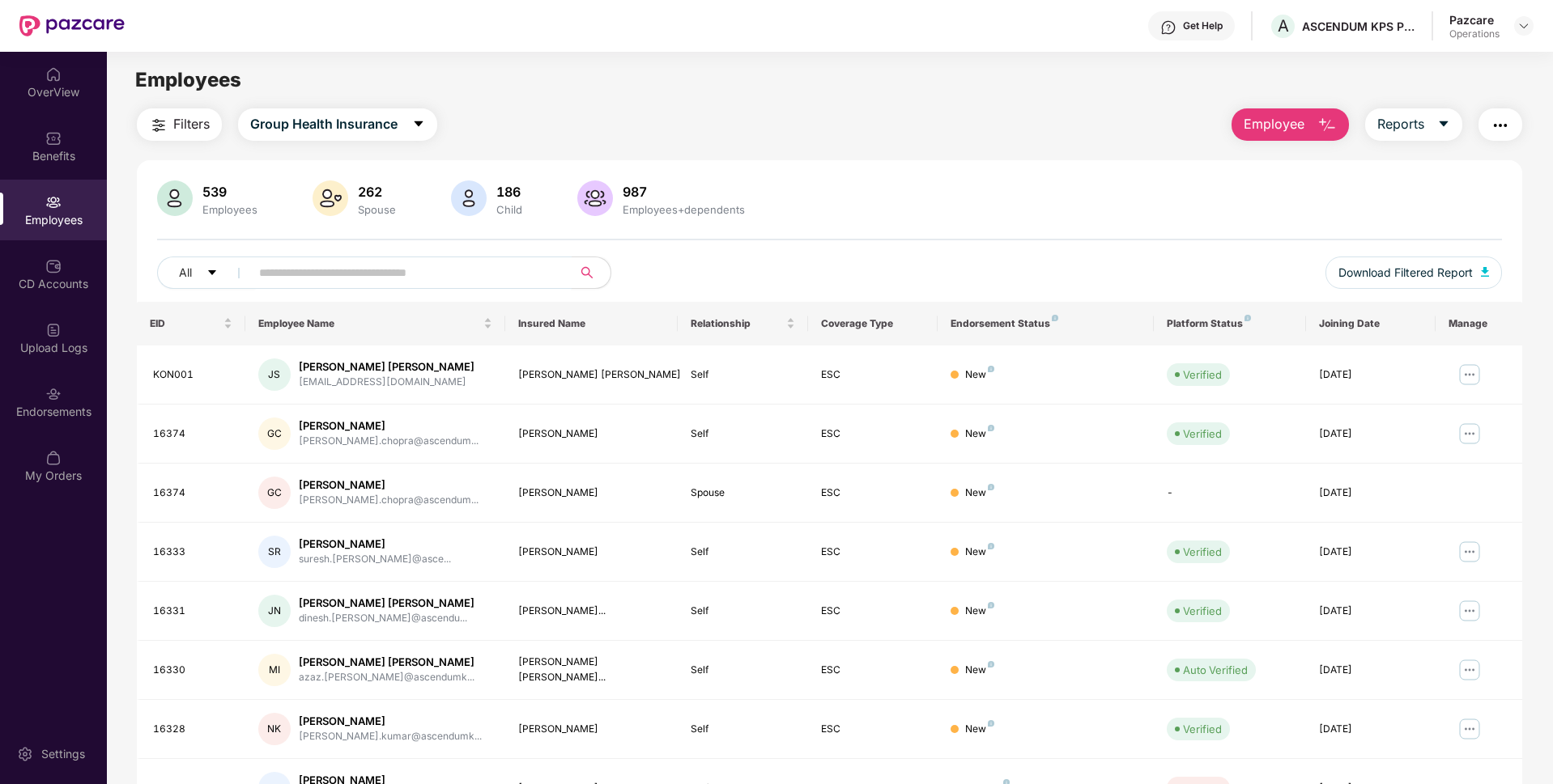
click at [308, 269] on input "text" at bounding box center [404, 272] width 291 height 24
paste input "*****"
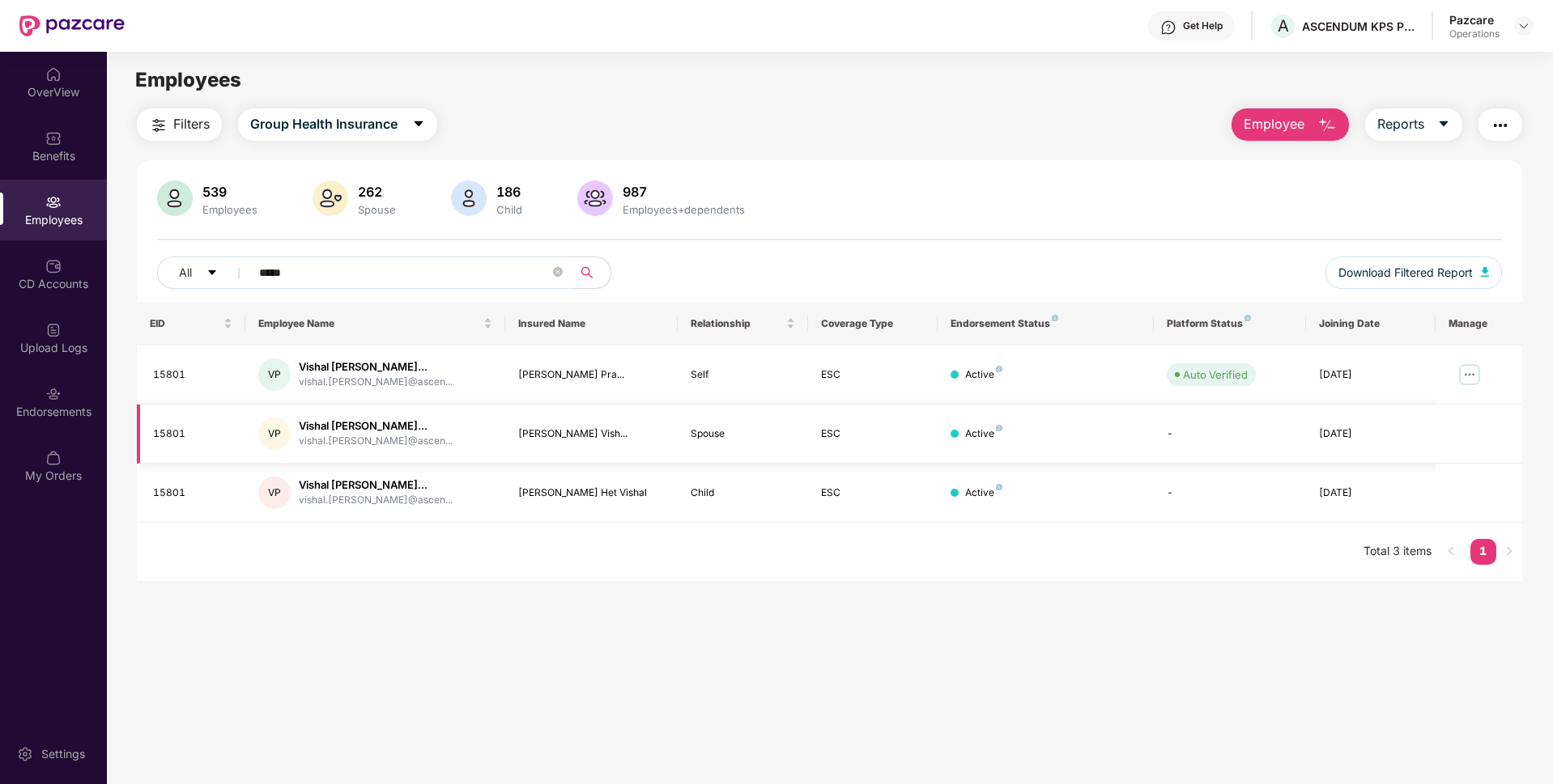
type input "*****"
click at [85, 417] on div "Endorsements" at bounding box center [54, 411] width 107 height 16
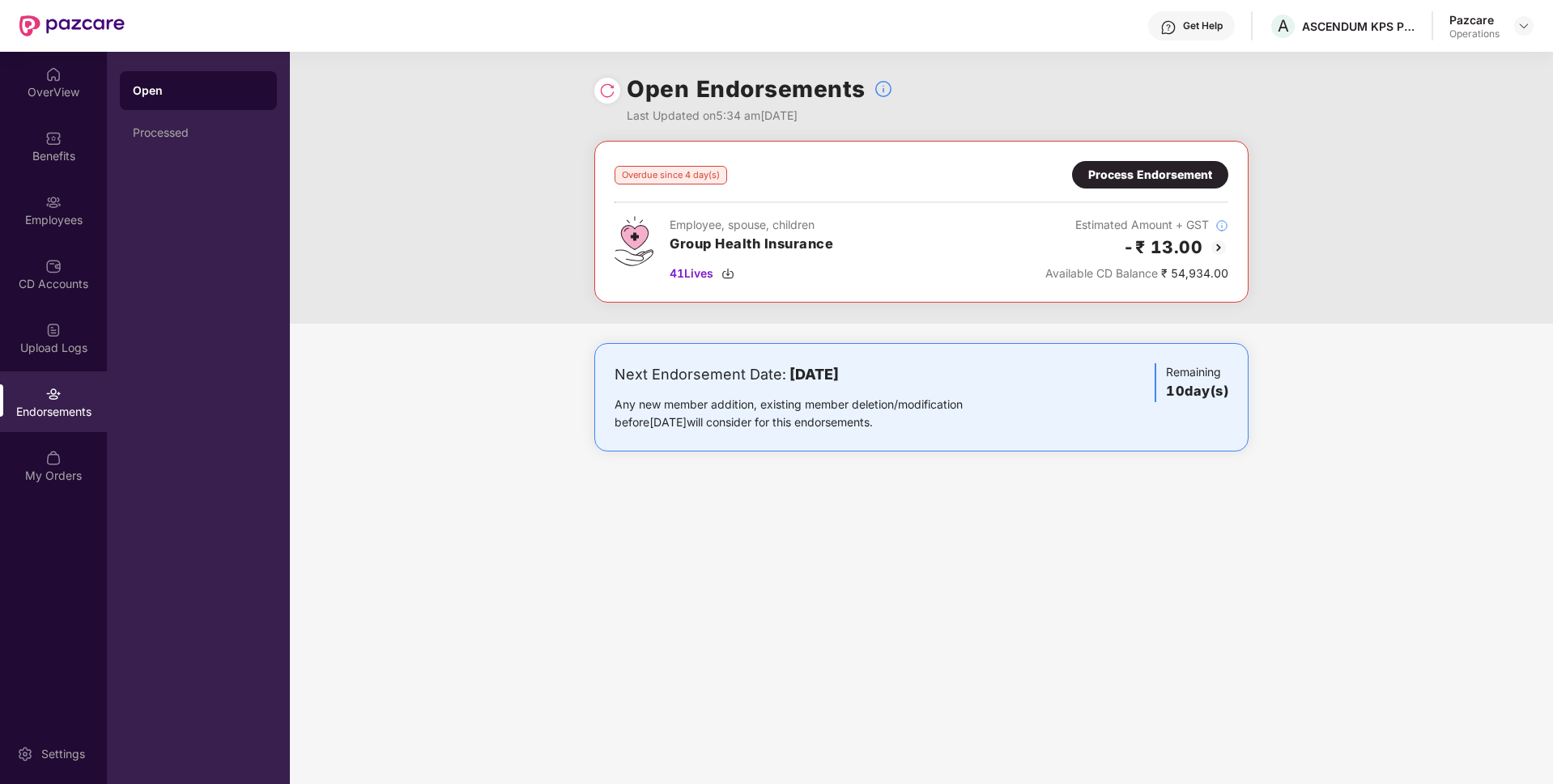
click at [1156, 169] on div "Process Endorsement" at bounding box center [1150, 174] width 124 height 18
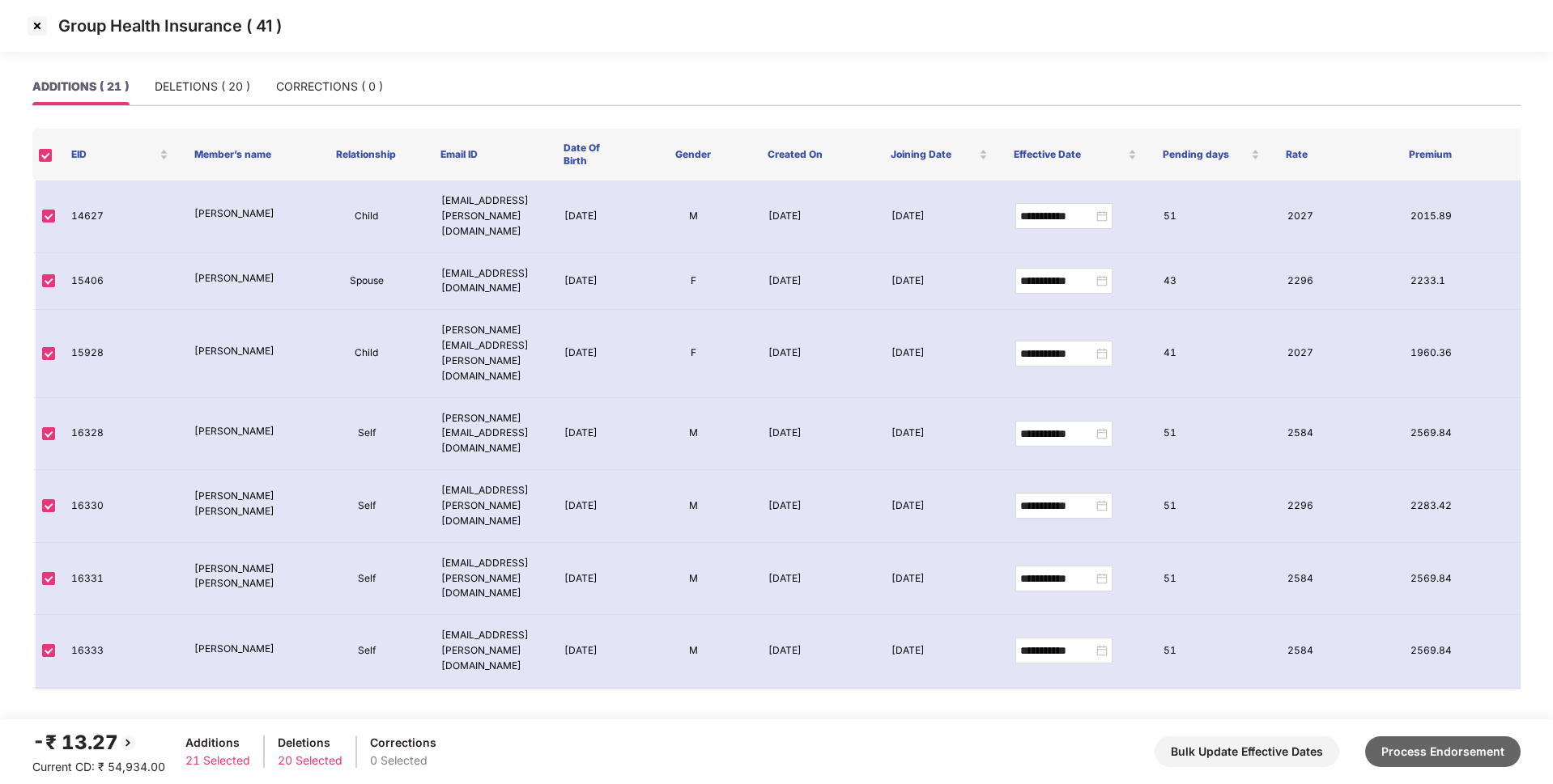
click at [1418, 752] on button "Process Endorsement" at bounding box center [1442, 751] width 155 height 31
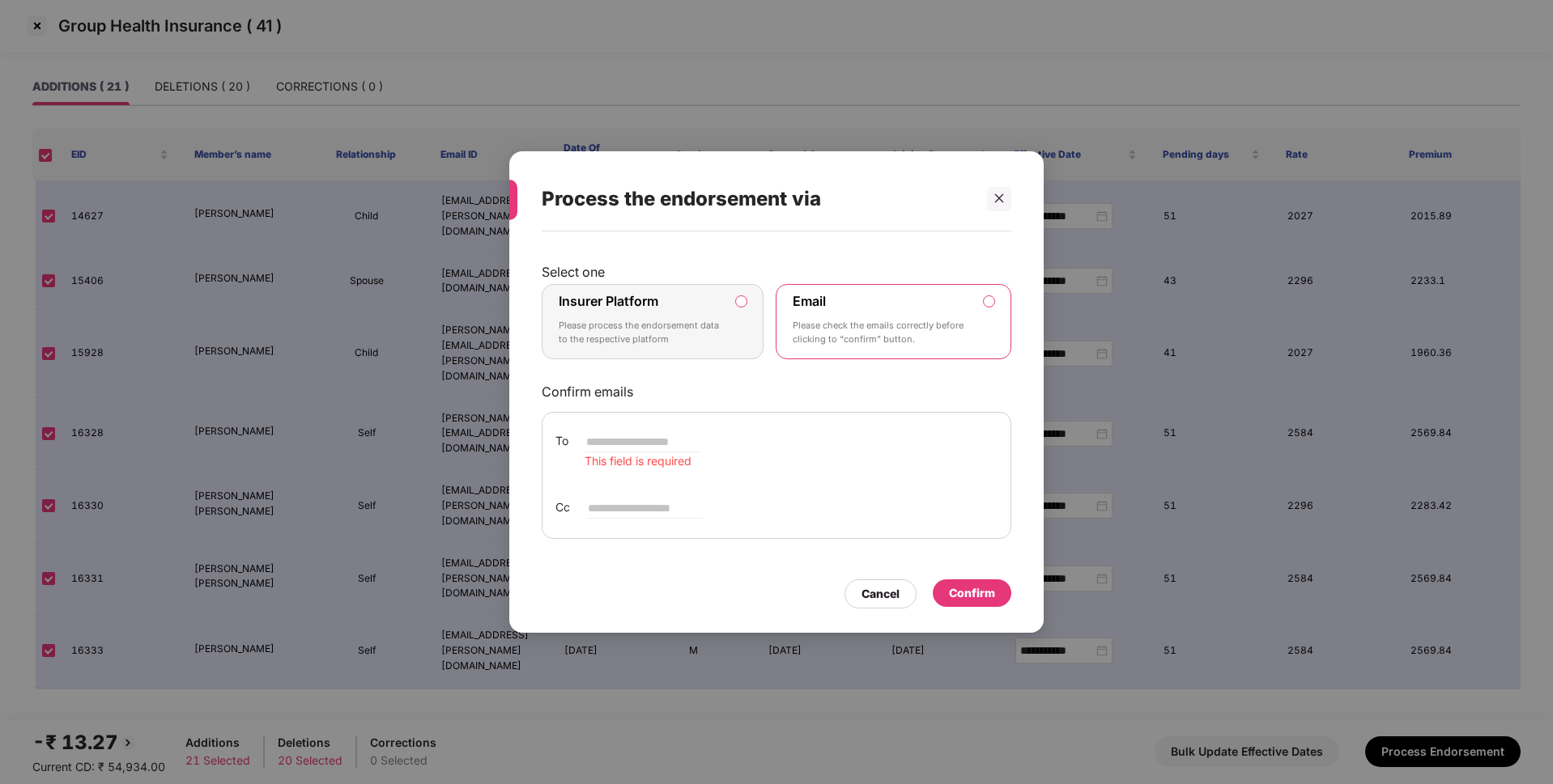
click at [753, 321] on label "Insurer Platform Please process the endorsement data to the respective platform" at bounding box center [652, 322] width 222 height 76
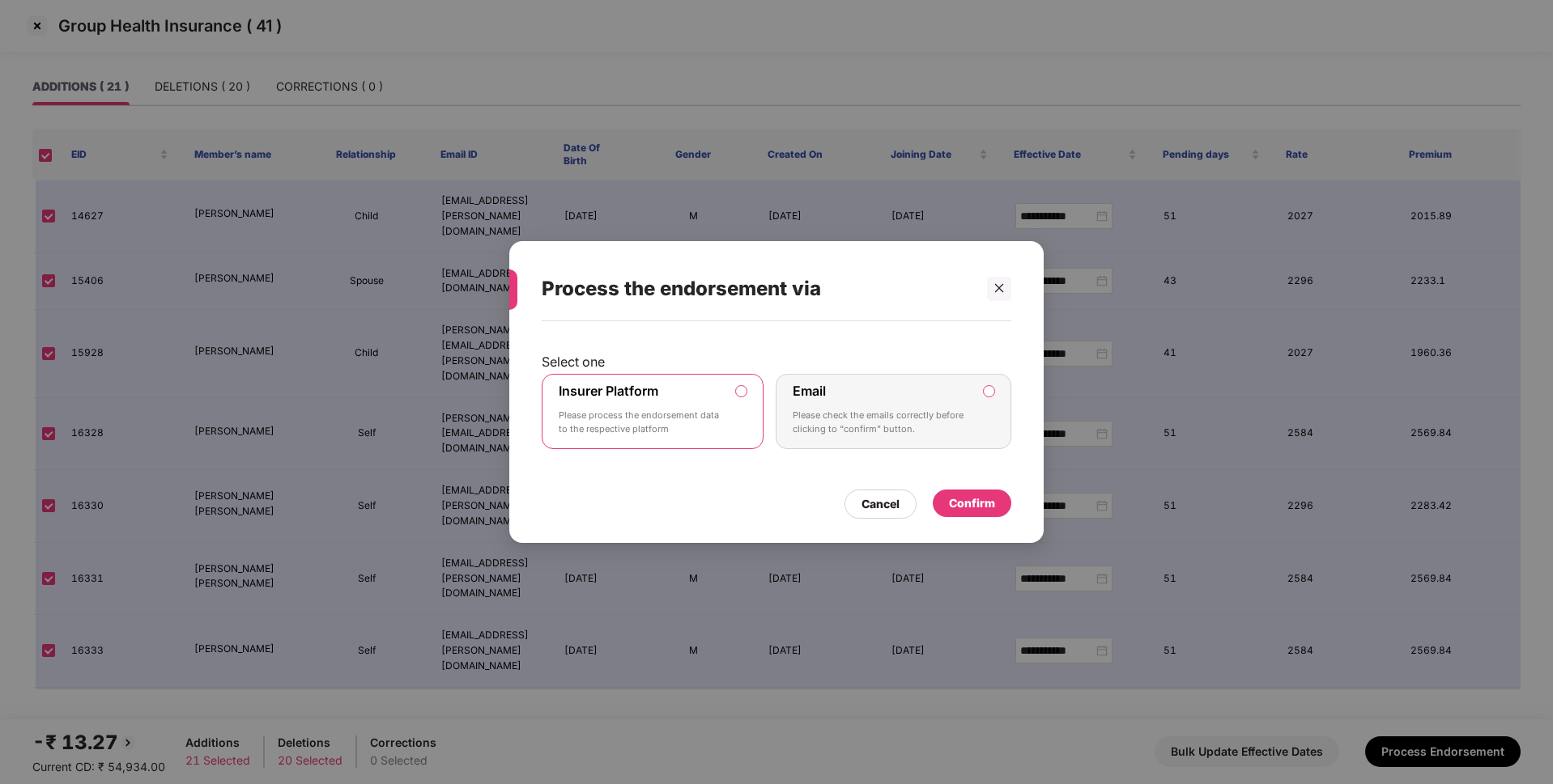
click at [955, 500] on div "Confirm" at bounding box center [971, 503] width 46 height 18
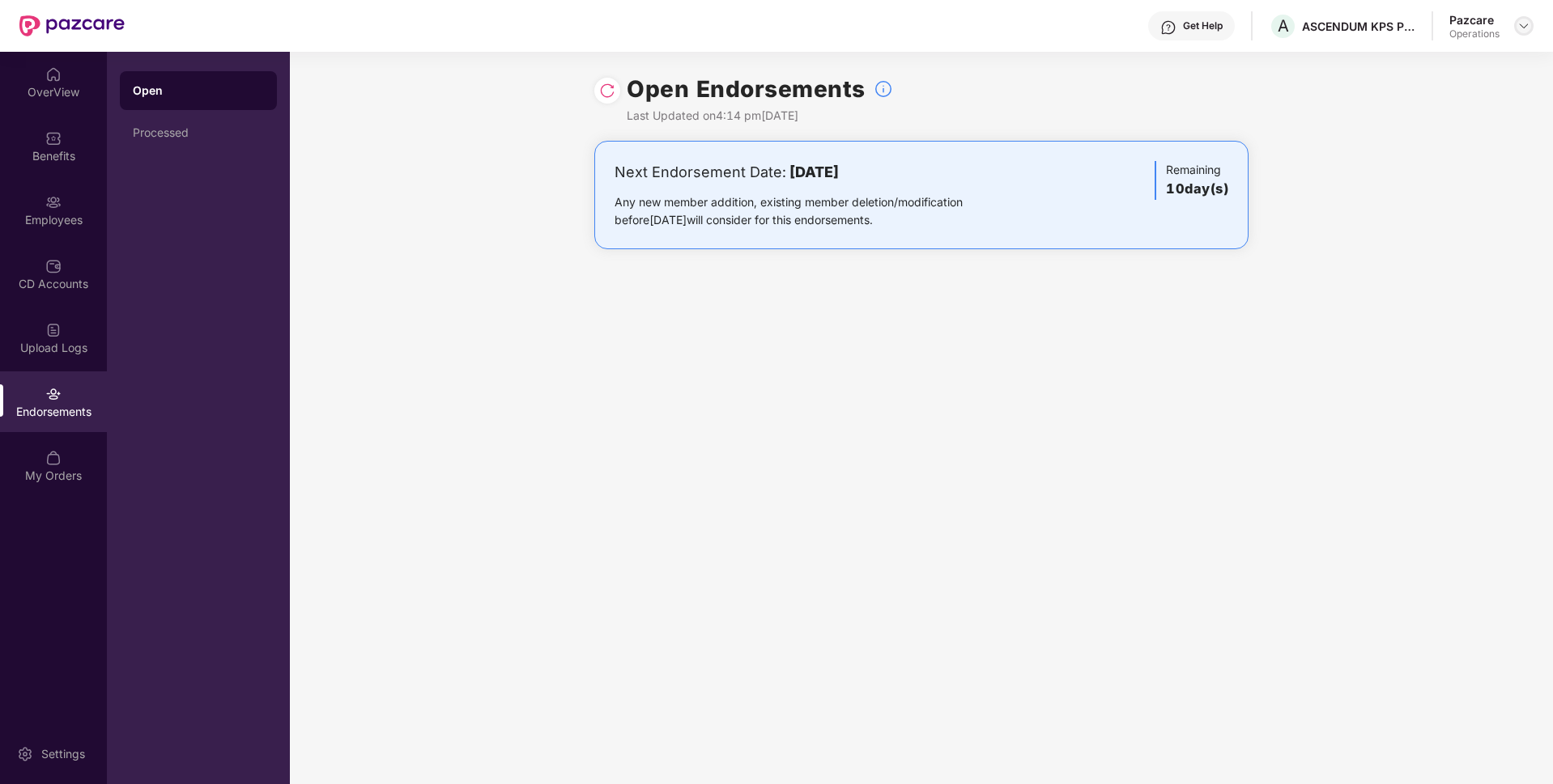
click at [1529, 23] on img at bounding box center [1523, 25] width 13 height 13
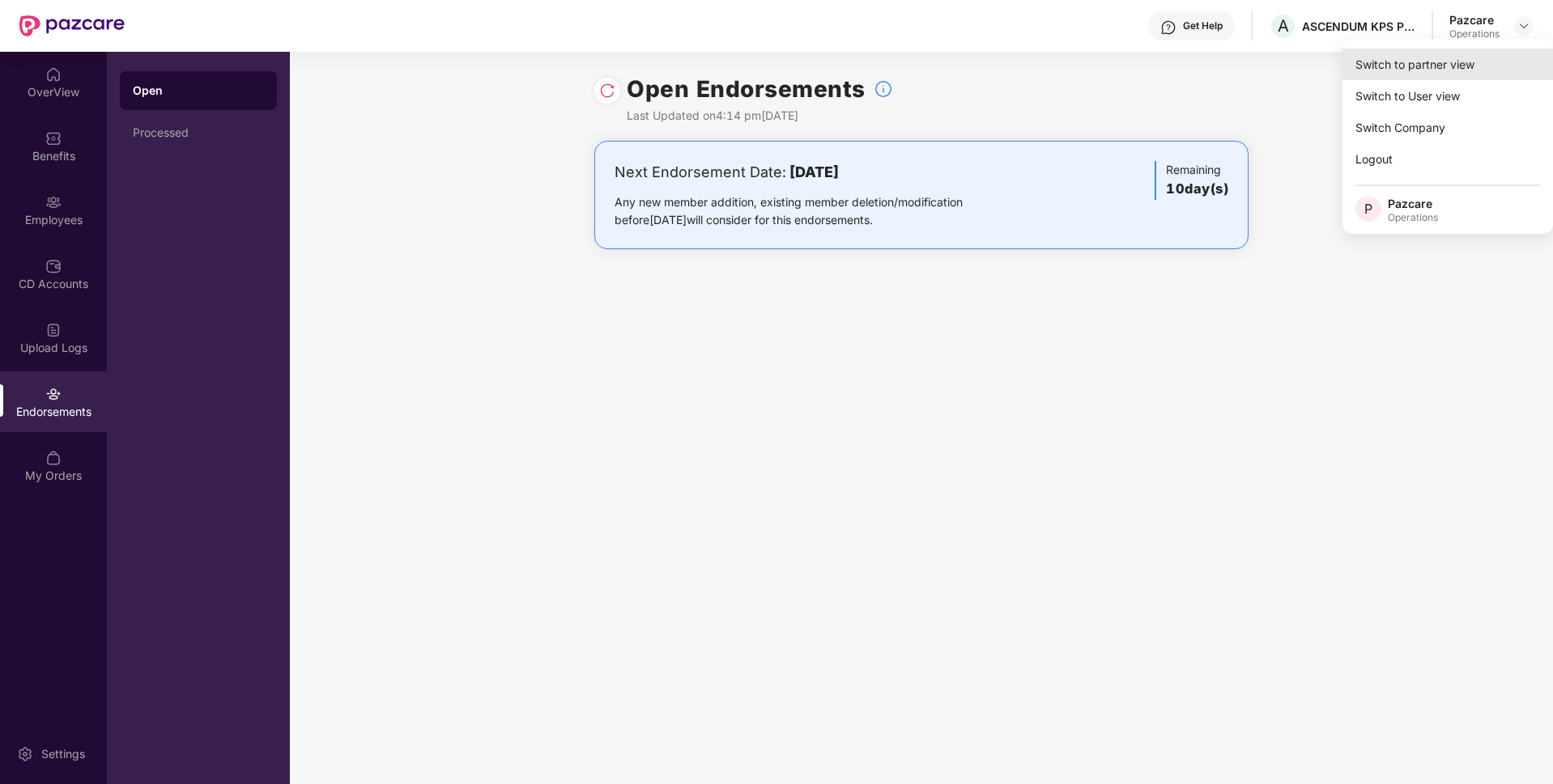
click at [1416, 71] on div "Switch to partner view" at bounding box center [1447, 64] width 210 height 32
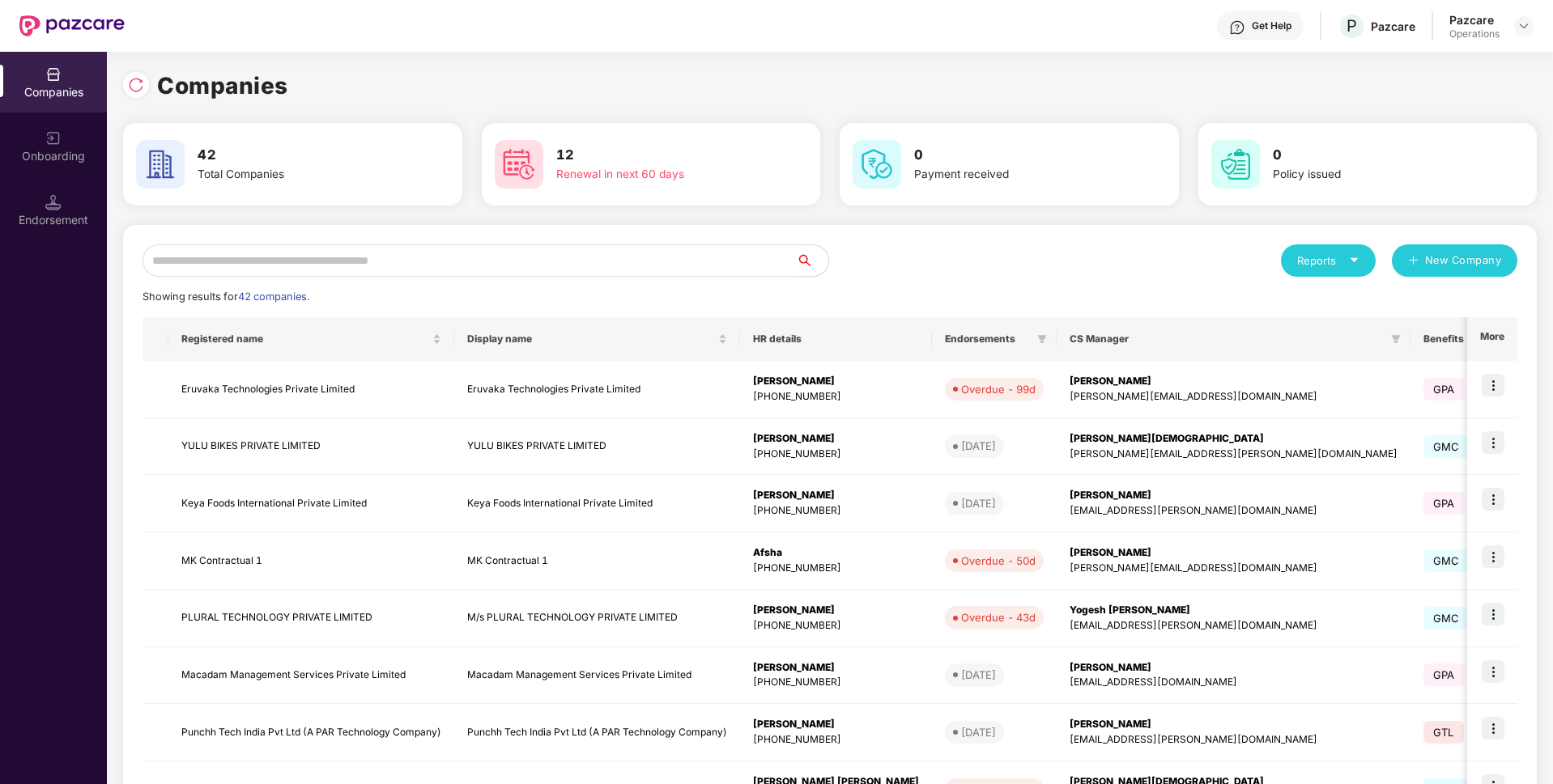
click at [572, 255] on input "text" at bounding box center [469, 260] width 654 height 33
paste input "**********"
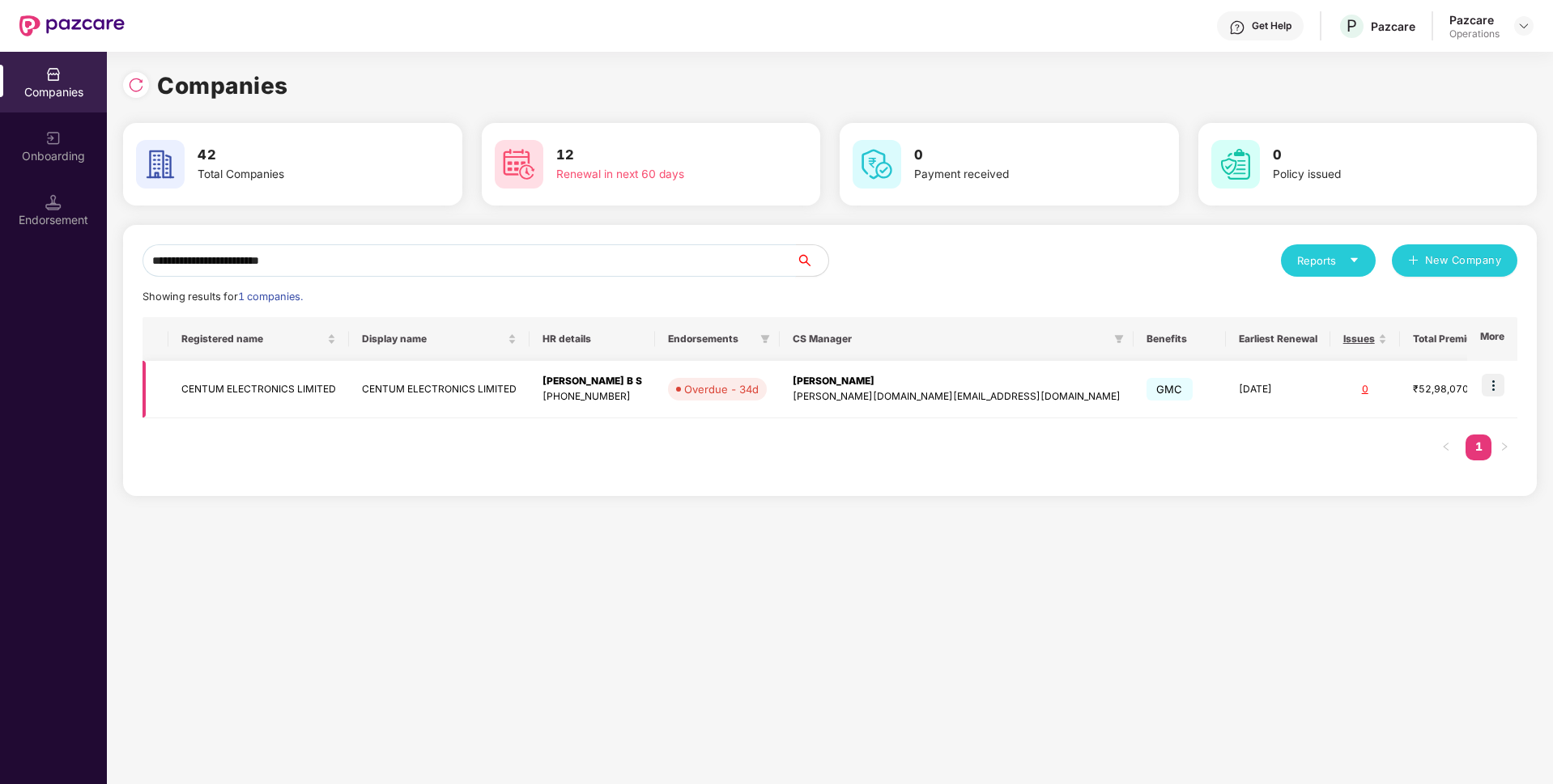
type input "**********"
click at [1504, 387] on img at bounding box center [1493, 384] width 23 height 23
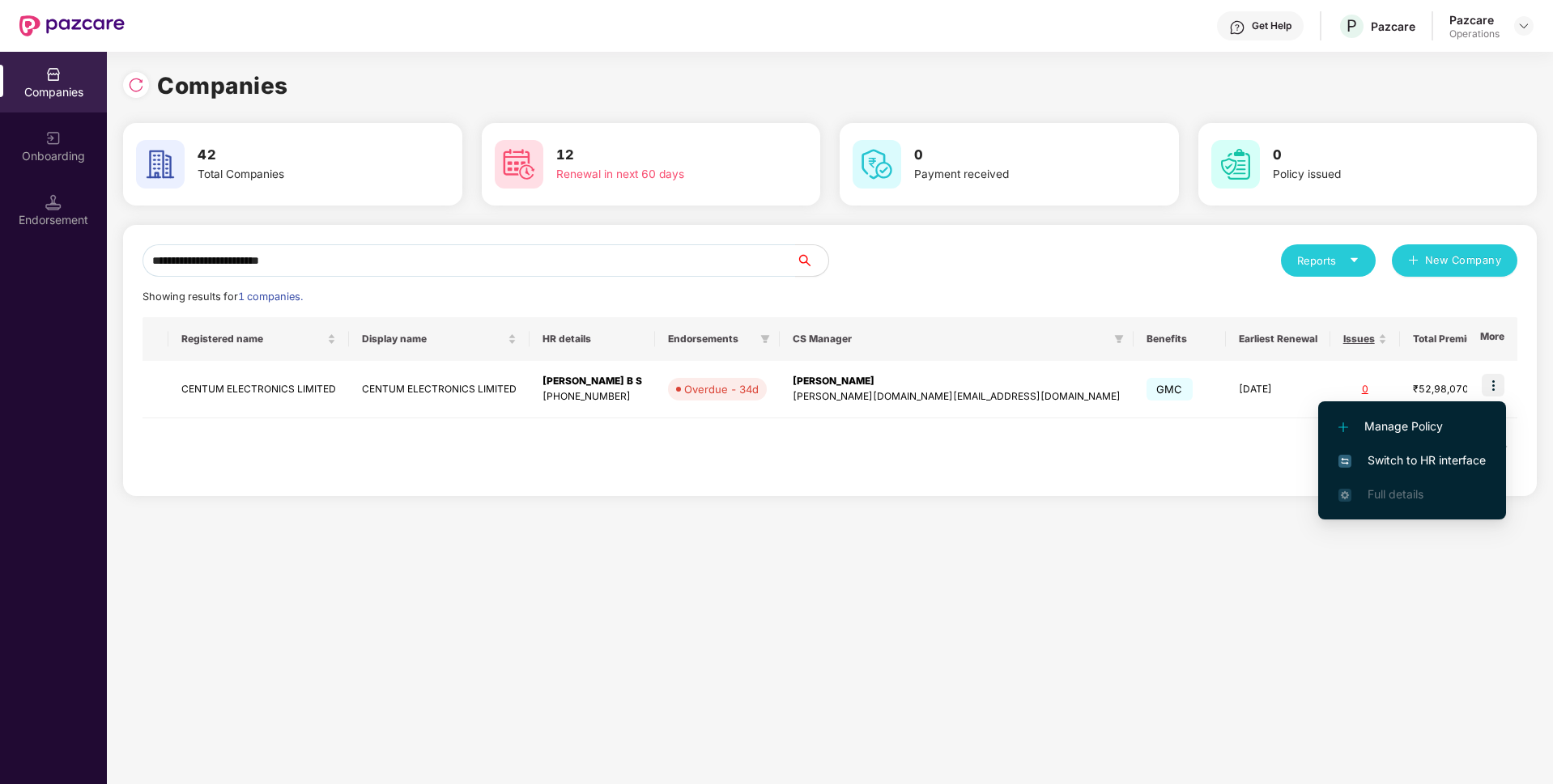
click at [1393, 460] on span "Switch to HR interface" at bounding box center [1412, 460] width 148 height 18
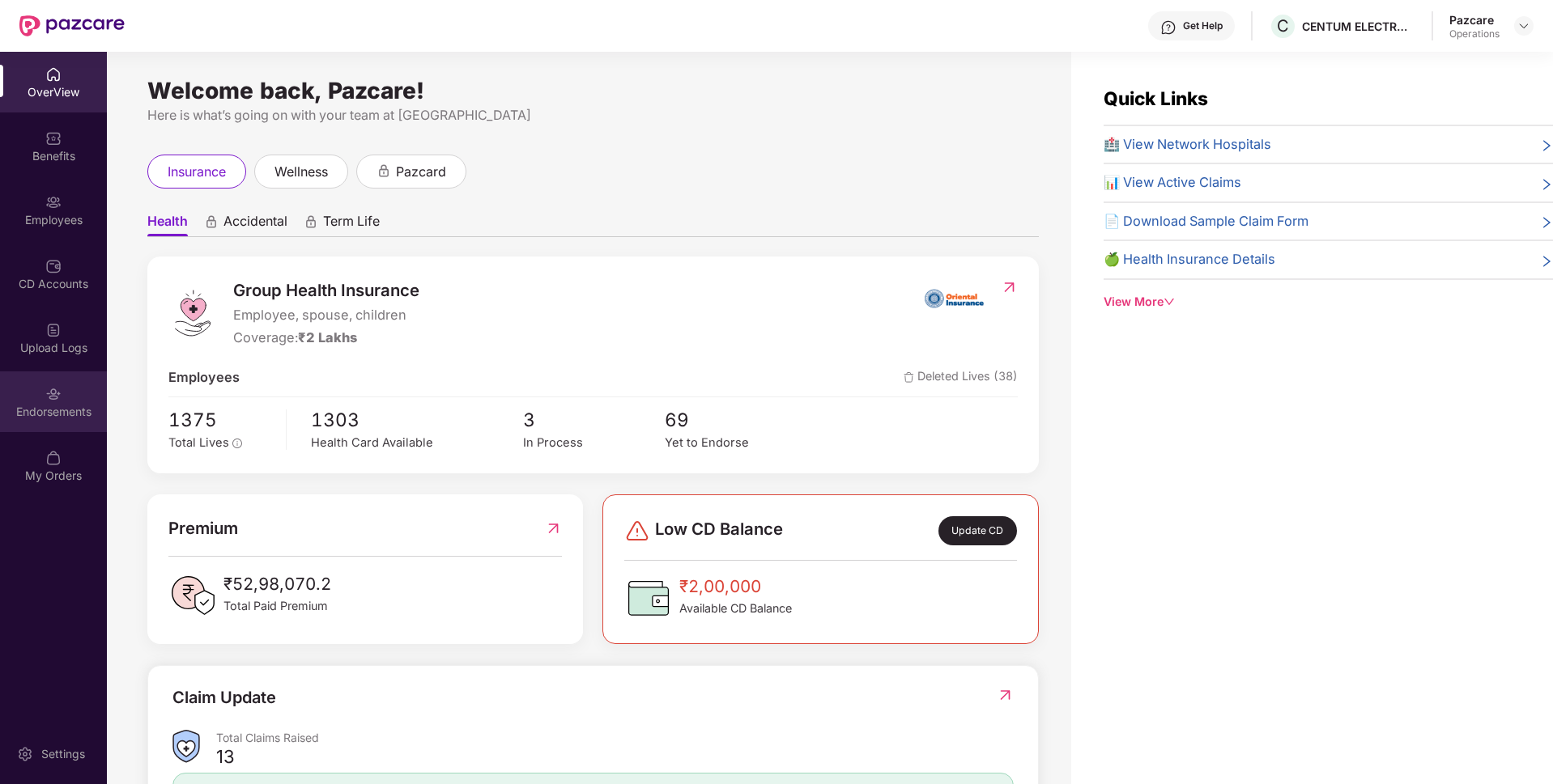
click at [25, 388] on div "Endorsements" at bounding box center [54, 401] width 107 height 60
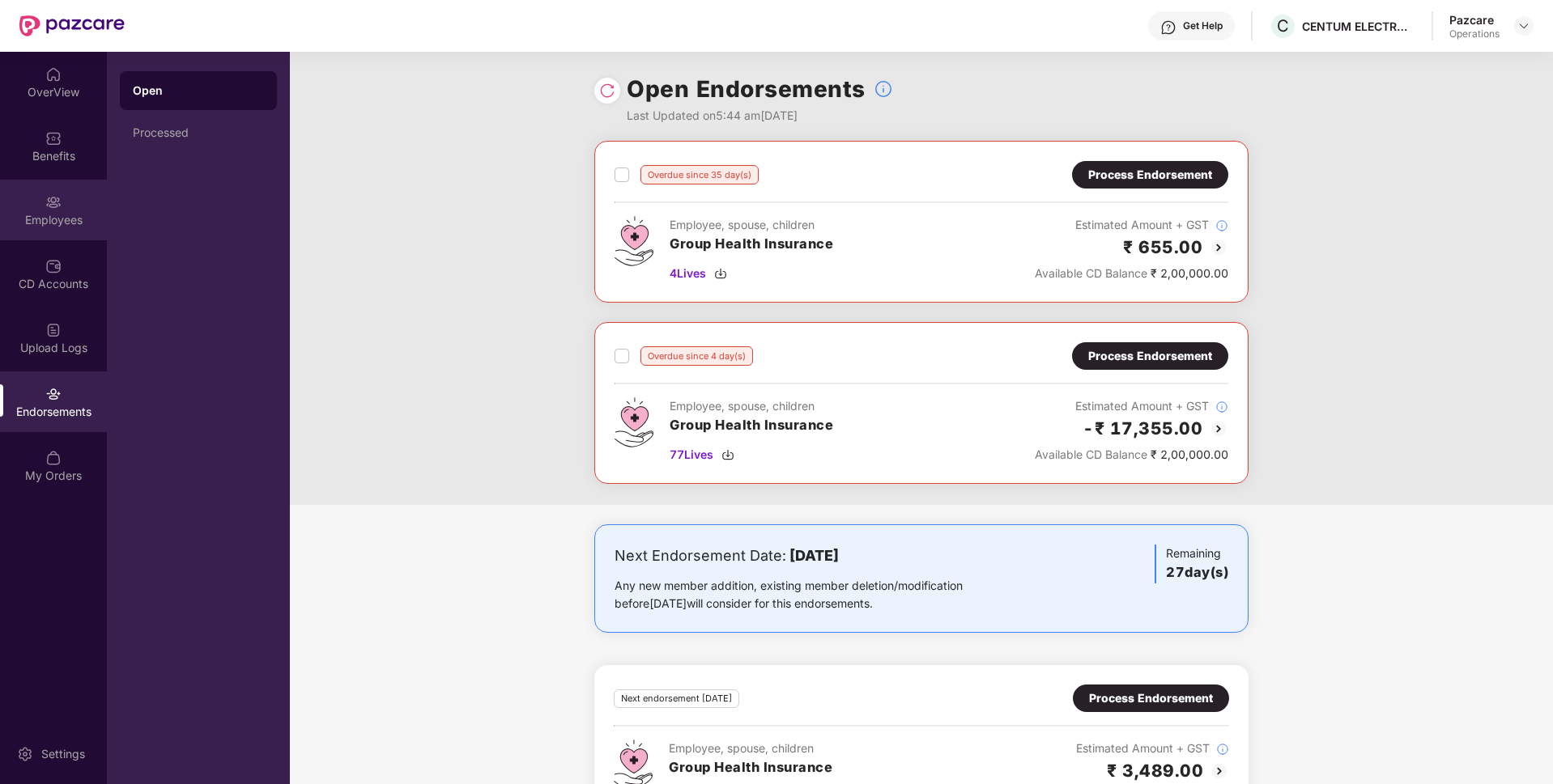
click at [63, 193] on div "Employees" at bounding box center [54, 209] width 107 height 60
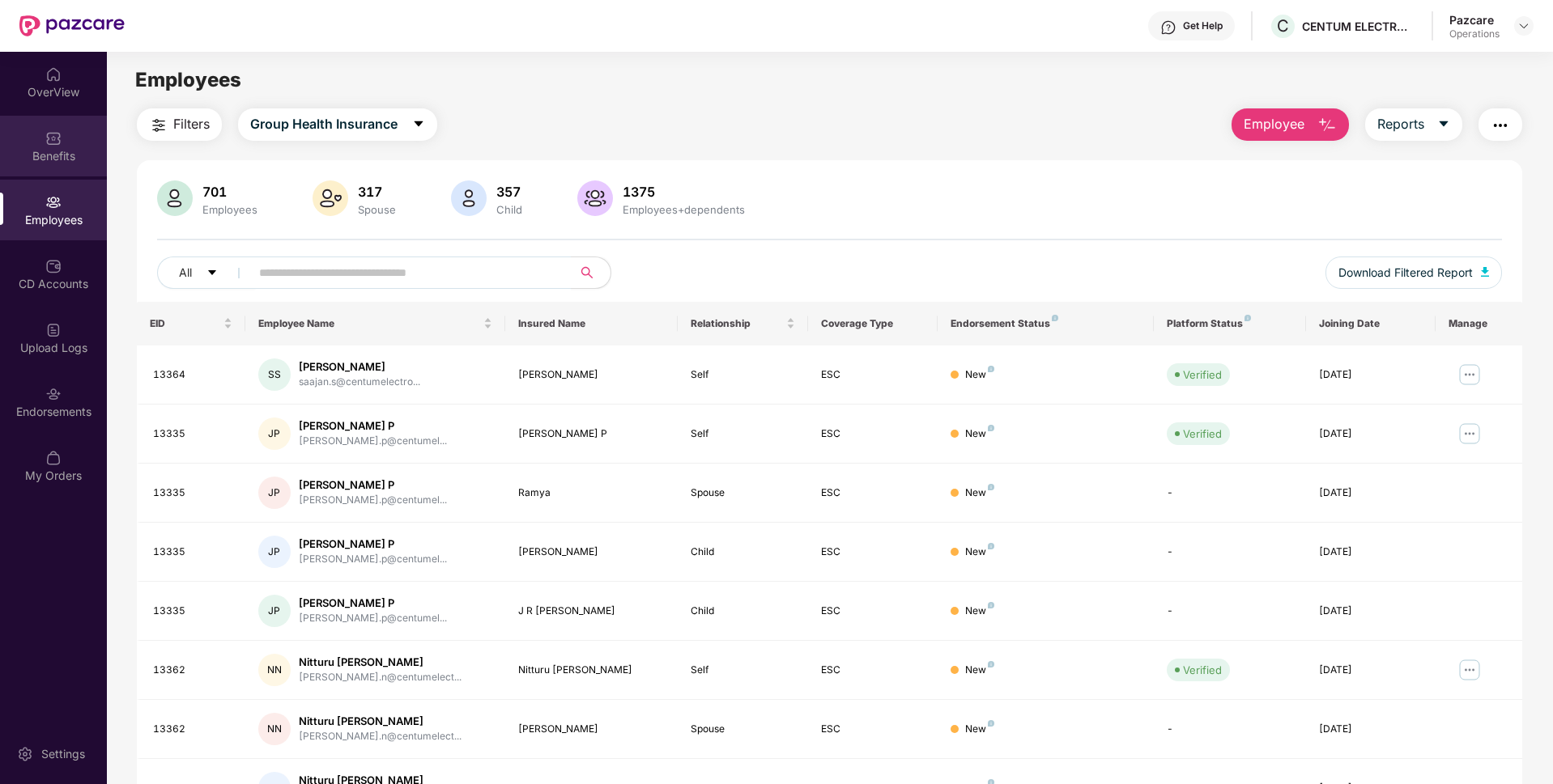
click at [57, 146] on img at bounding box center [53, 138] width 16 height 16
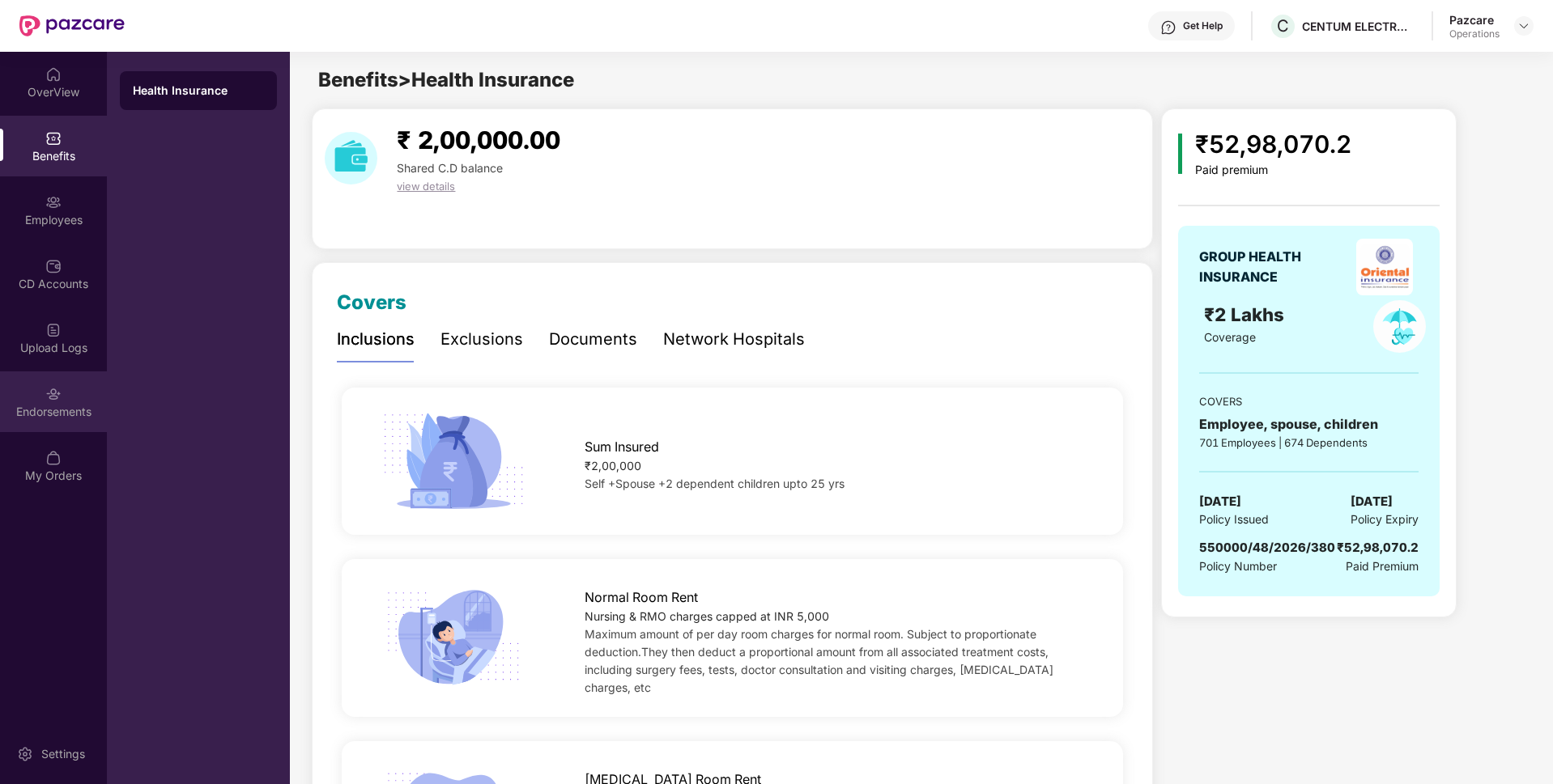
click at [85, 406] on div "Endorsements" at bounding box center [54, 411] width 107 height 16
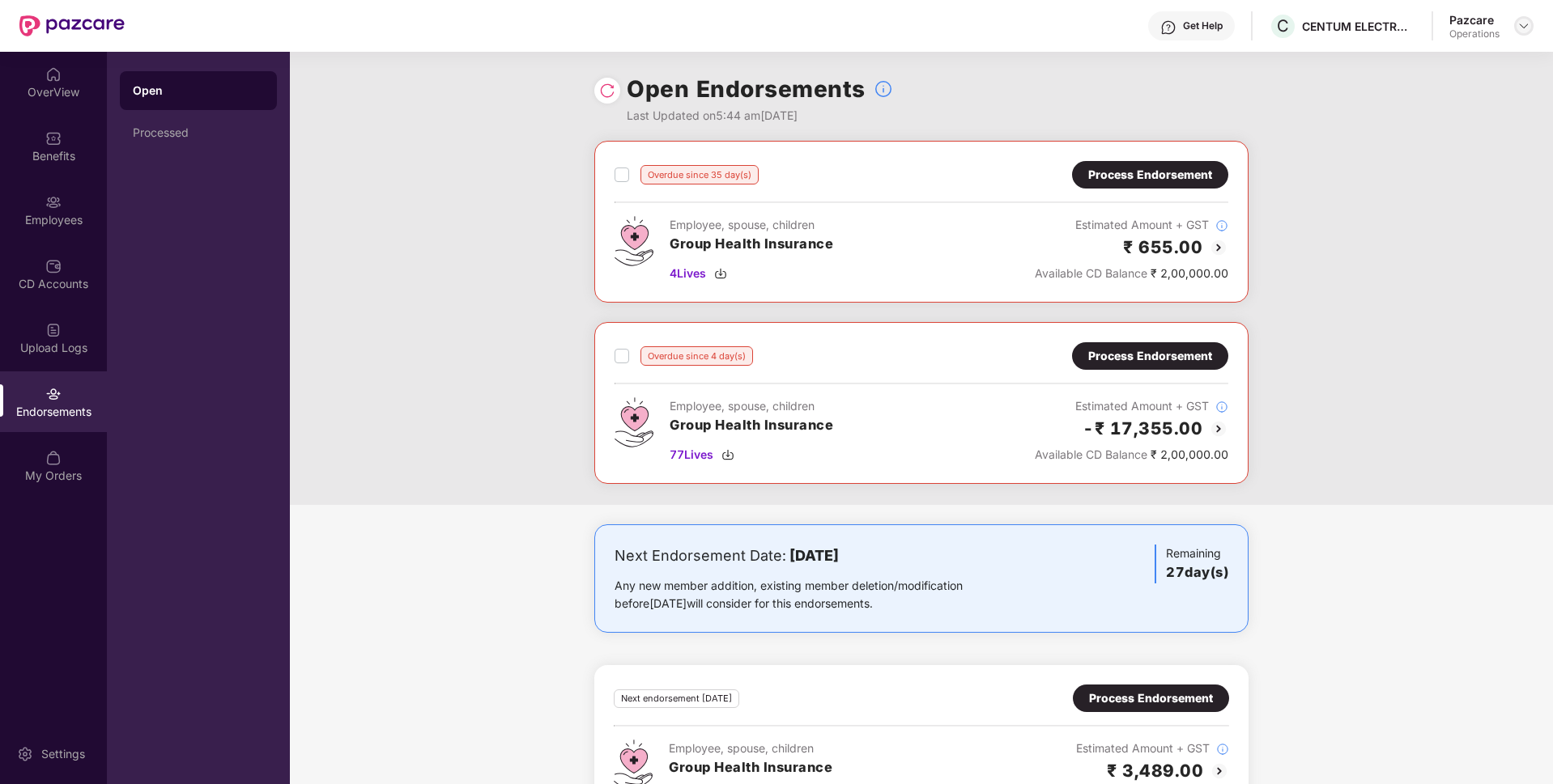
click at [1528, 27] on img at bounding box center [1523, 25] width 13 height 13
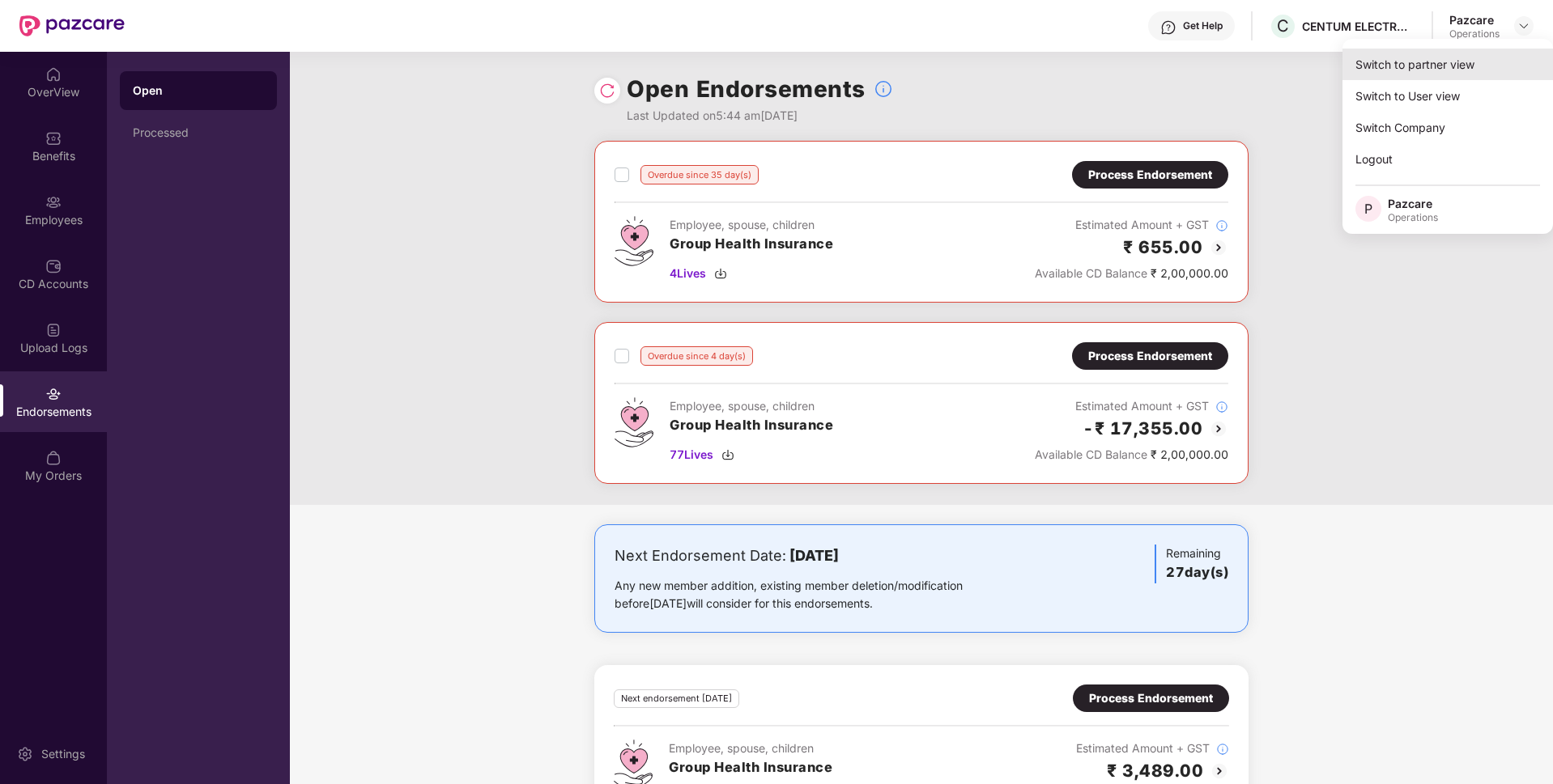
click at [1413, 64] on div "Switch to partner view" at bounding box center [1447, 64] width 210 height 32
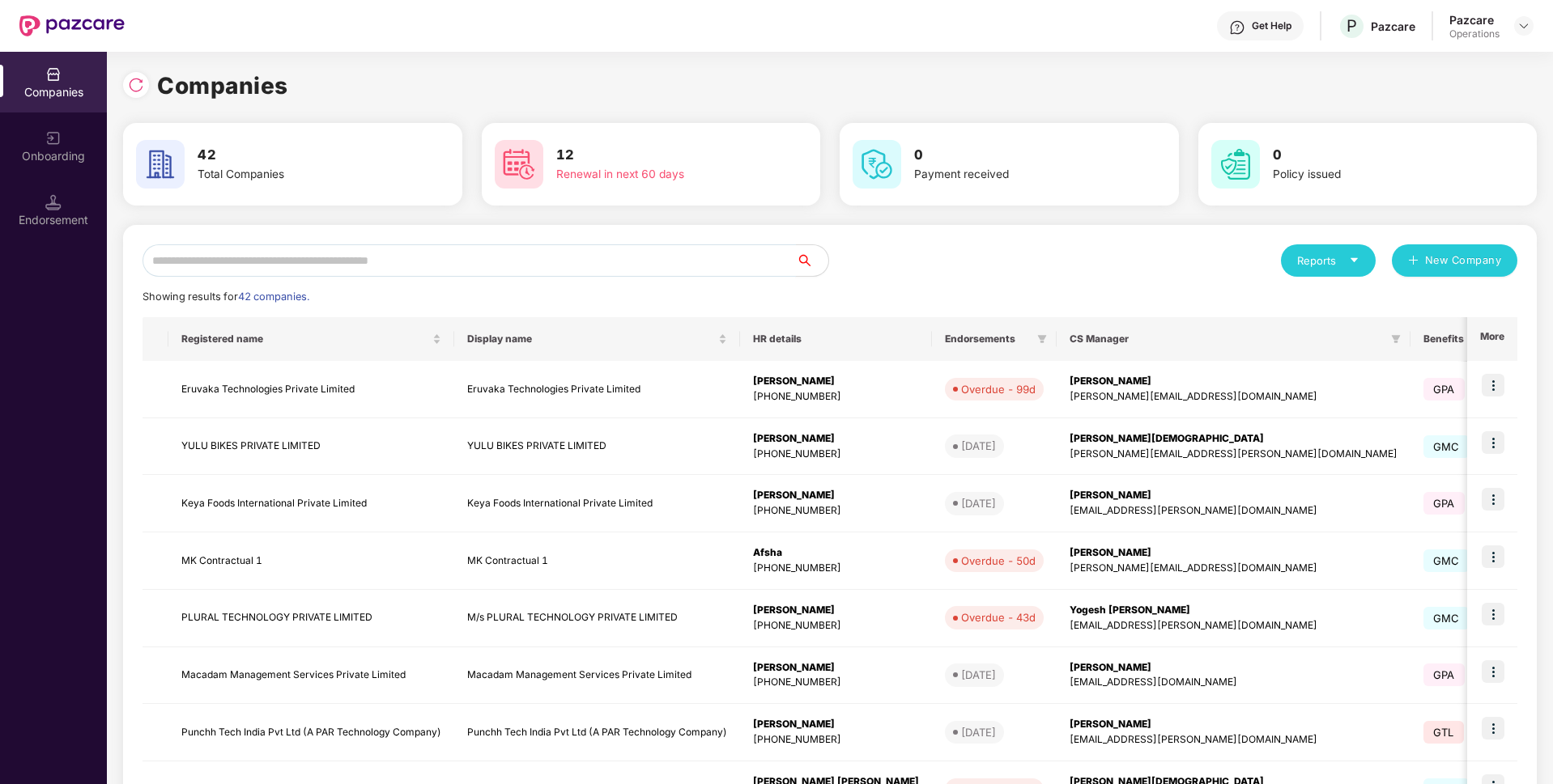
click at [622, 258] on input "text" at bounding box center [469, 260] width 654 height 33
paste input "**********"
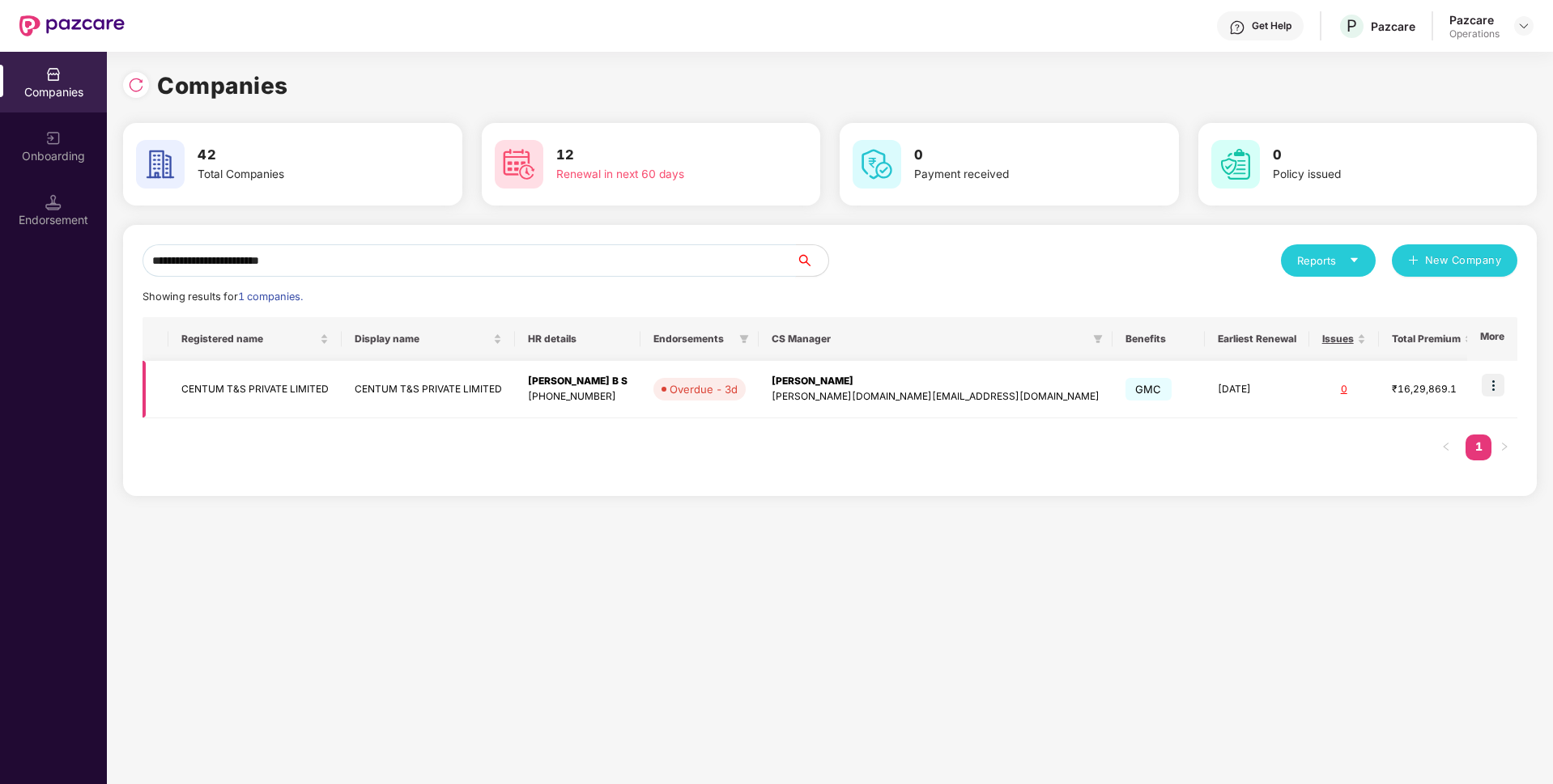
type input "**********"
click at [1498, 381] on img at bounding box center [1493, 384] width 23 height 23
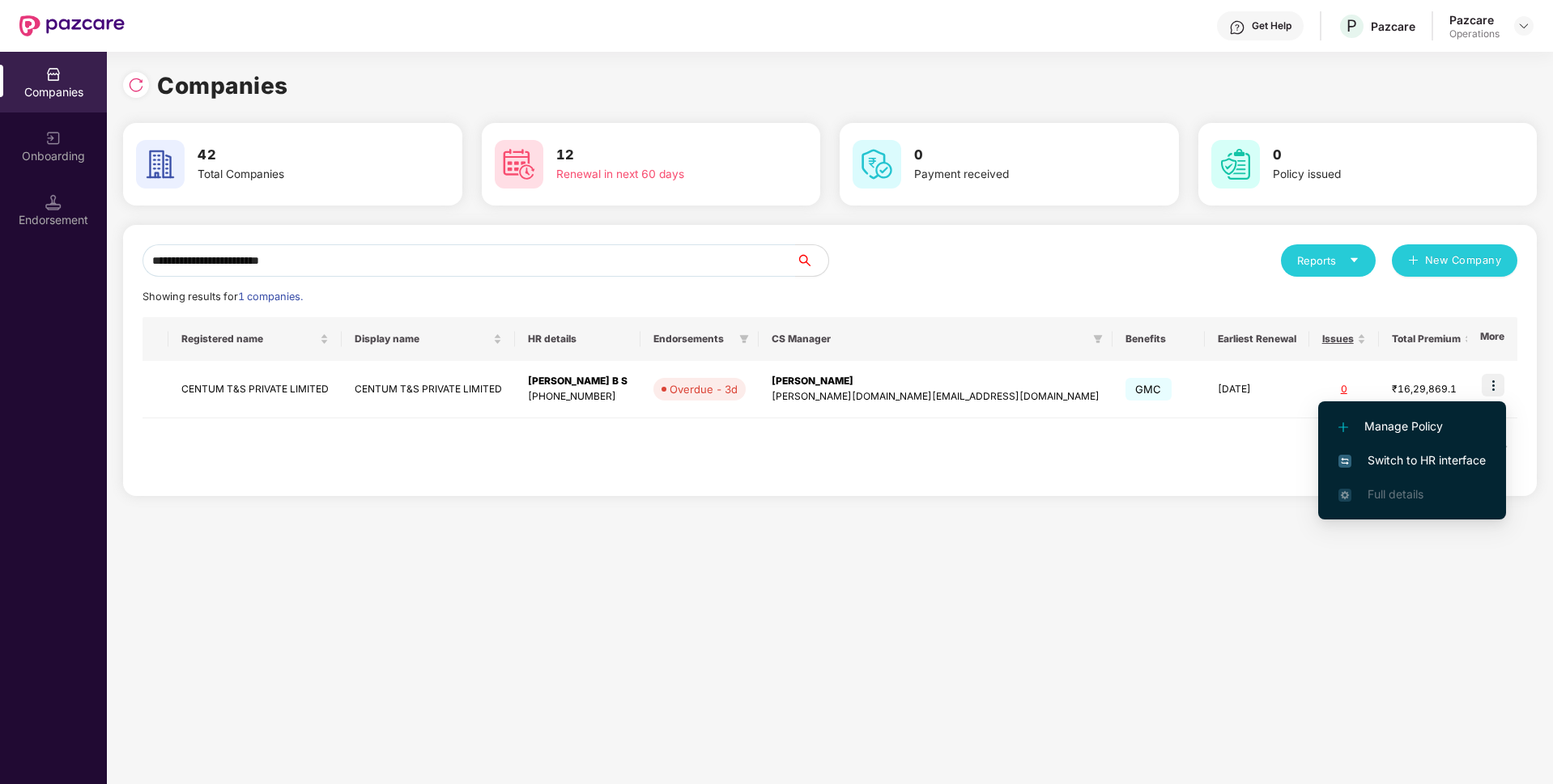
click at [1364, 453] on span "Switch to HR interface" at bounding box center [1412, 460] width 148 height 18
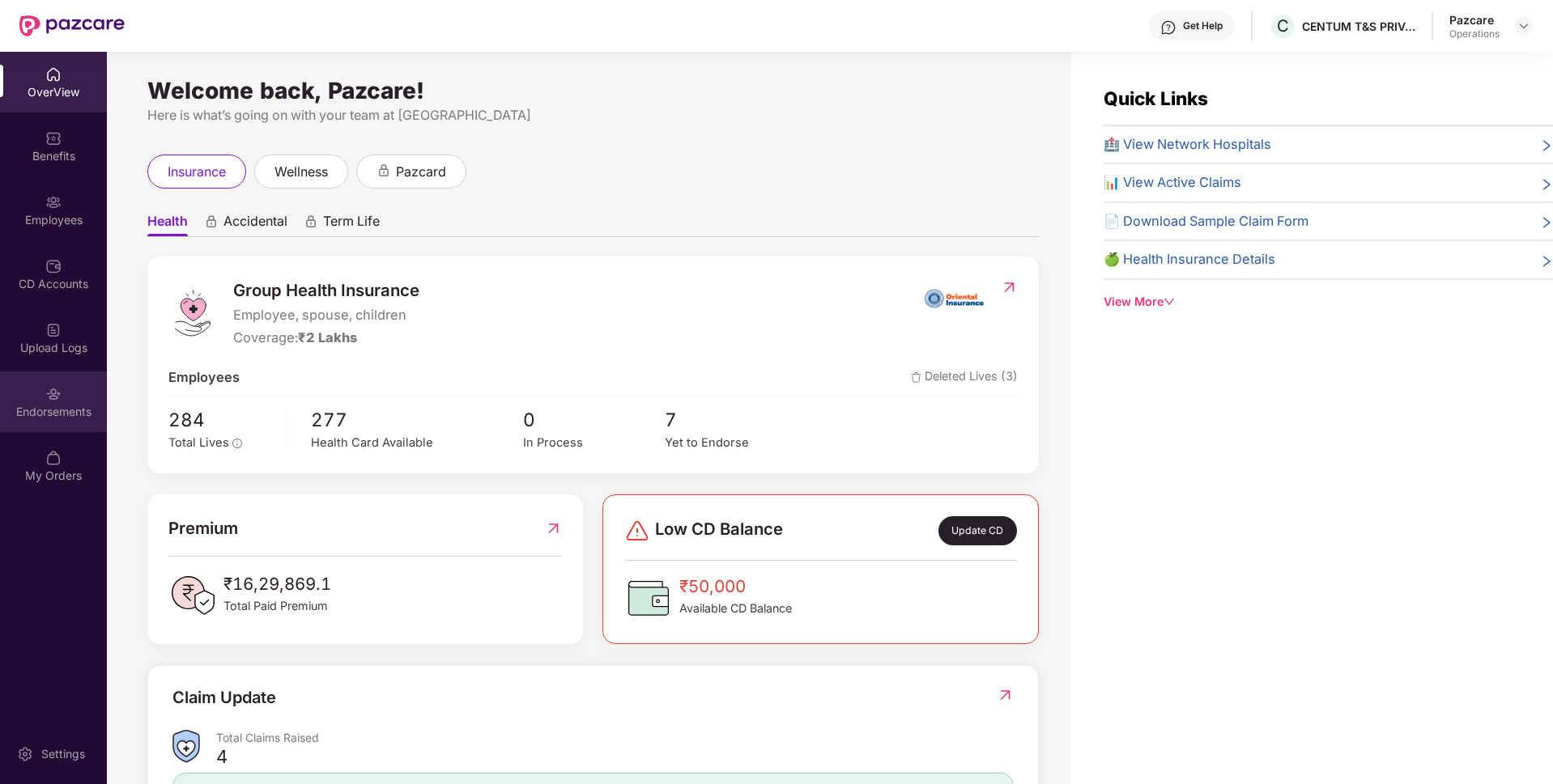
click at [71, 411] on div "Endorsements" at bounding box center [54, 411] width 107 height 16
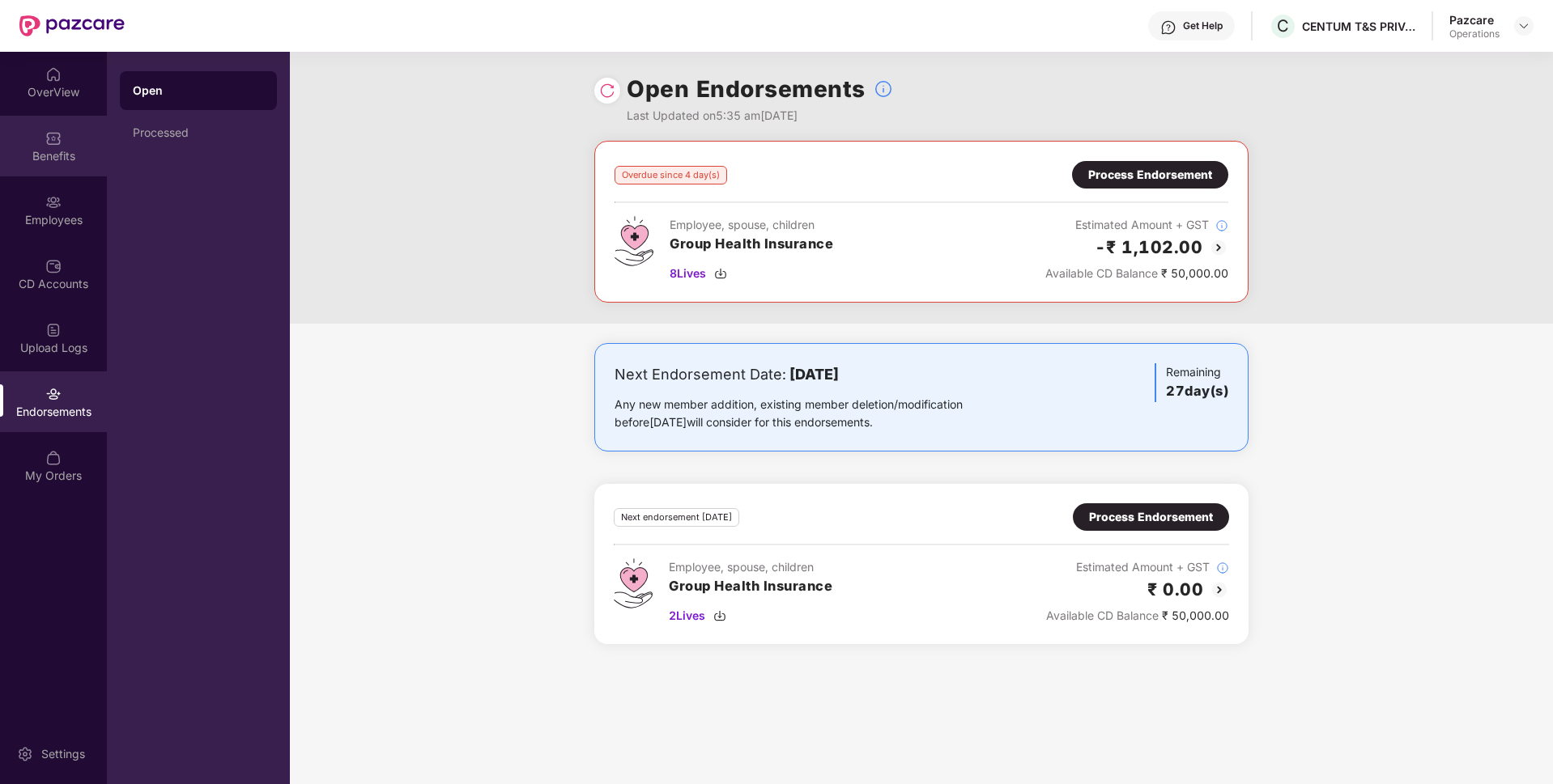
click at [67, 148] on div "Benefits" at bounding box center [54, 156] width 107 height 16
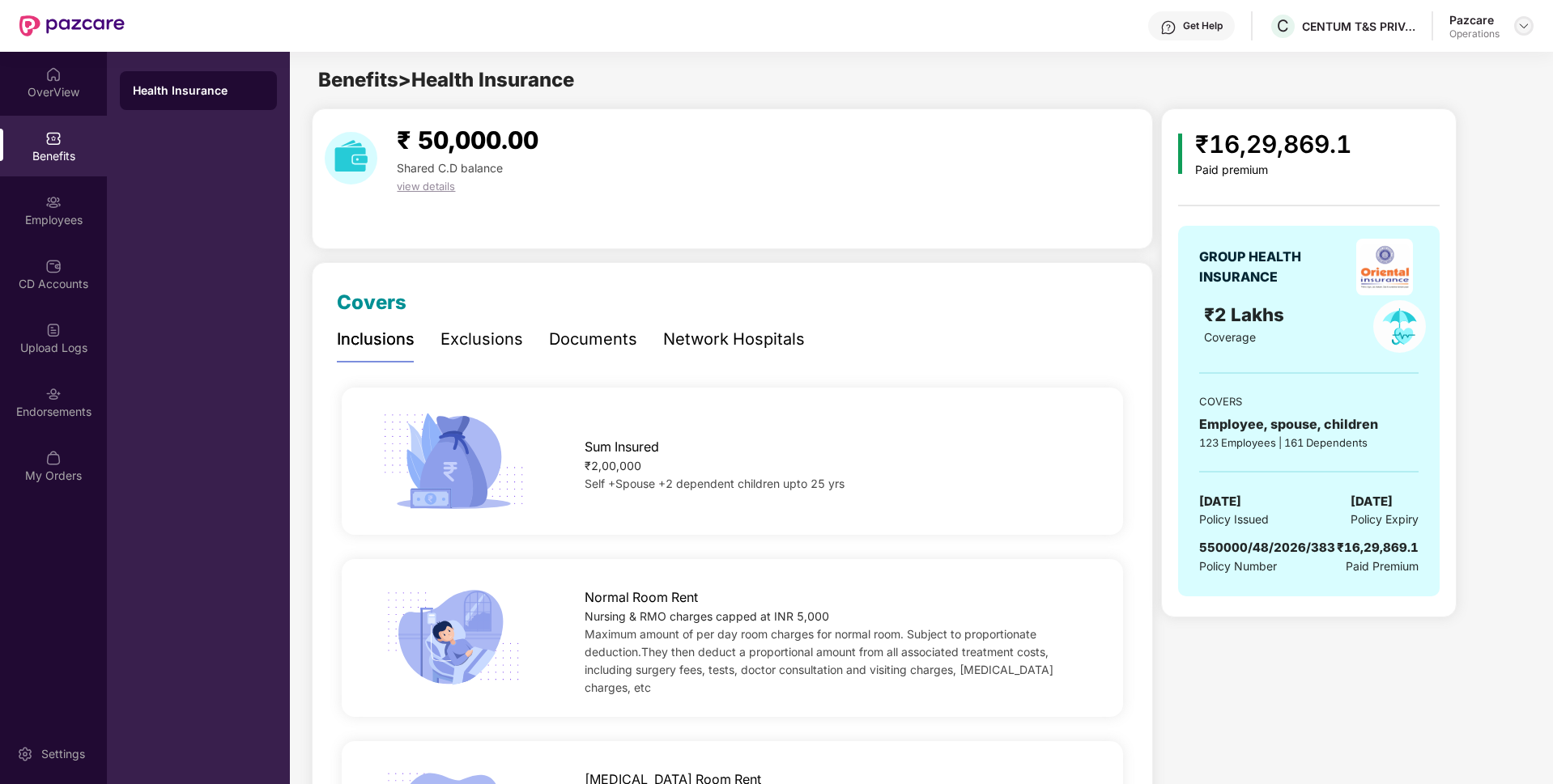
click at [1515, 22] on div at bounding box center [1523, 25] width 19 height 19
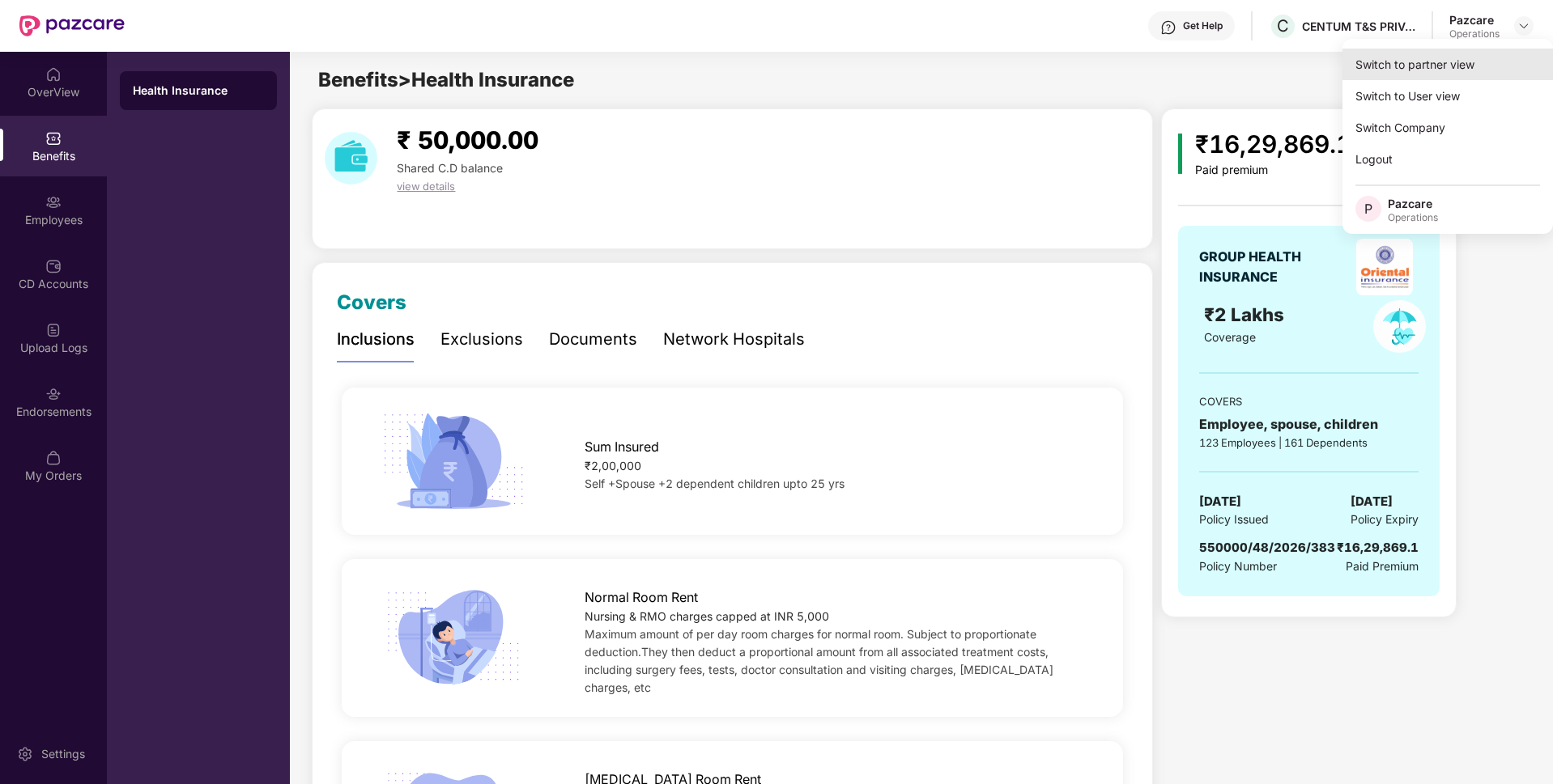
click at [1434, 65] on div "Switch to partner view" at bounding box center [1447, 64] width 210 height 32
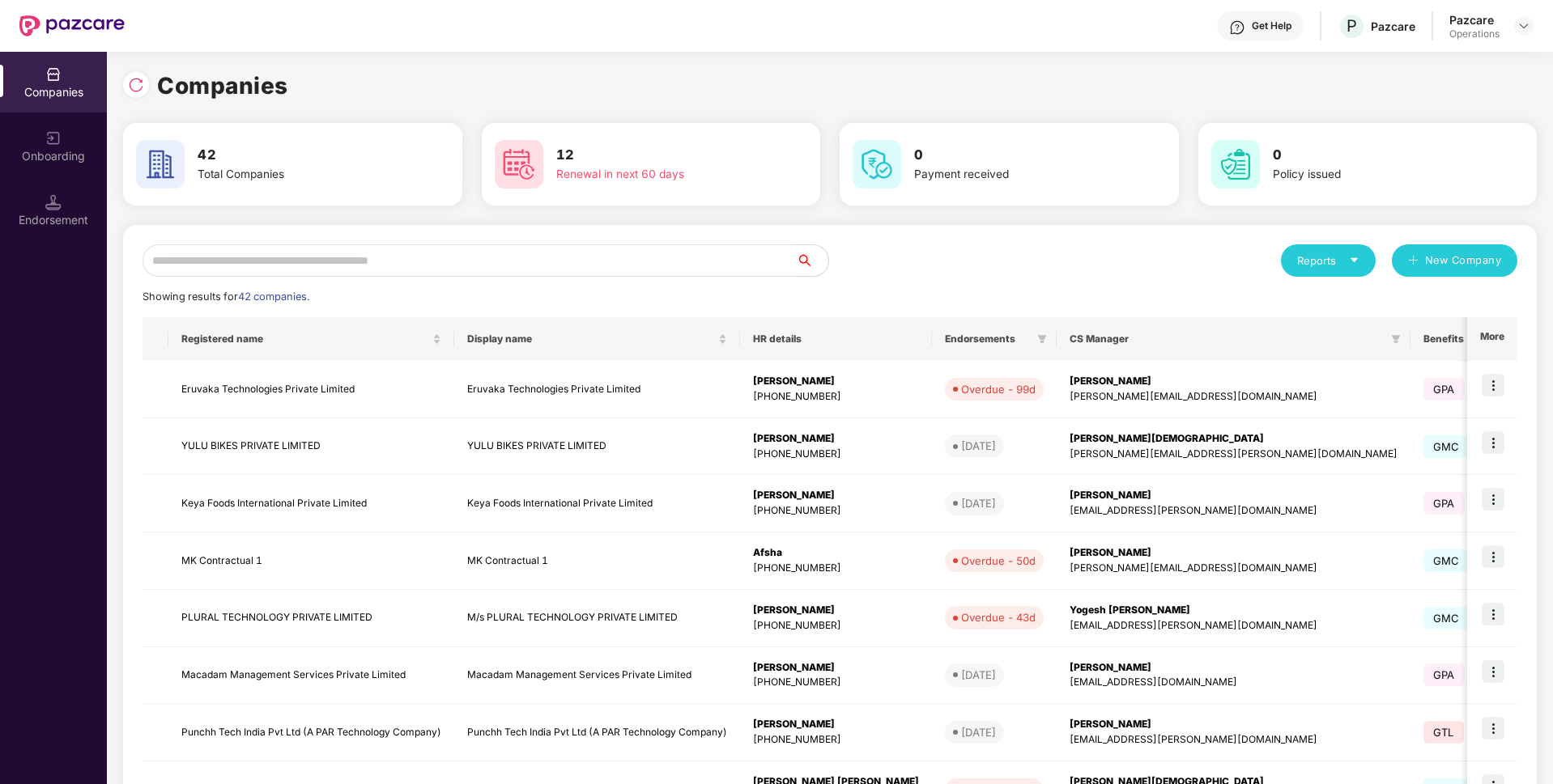
click at [494, 256] on input "text" at bounding box center [469, 260] width 654 height 33
paste input "**********"
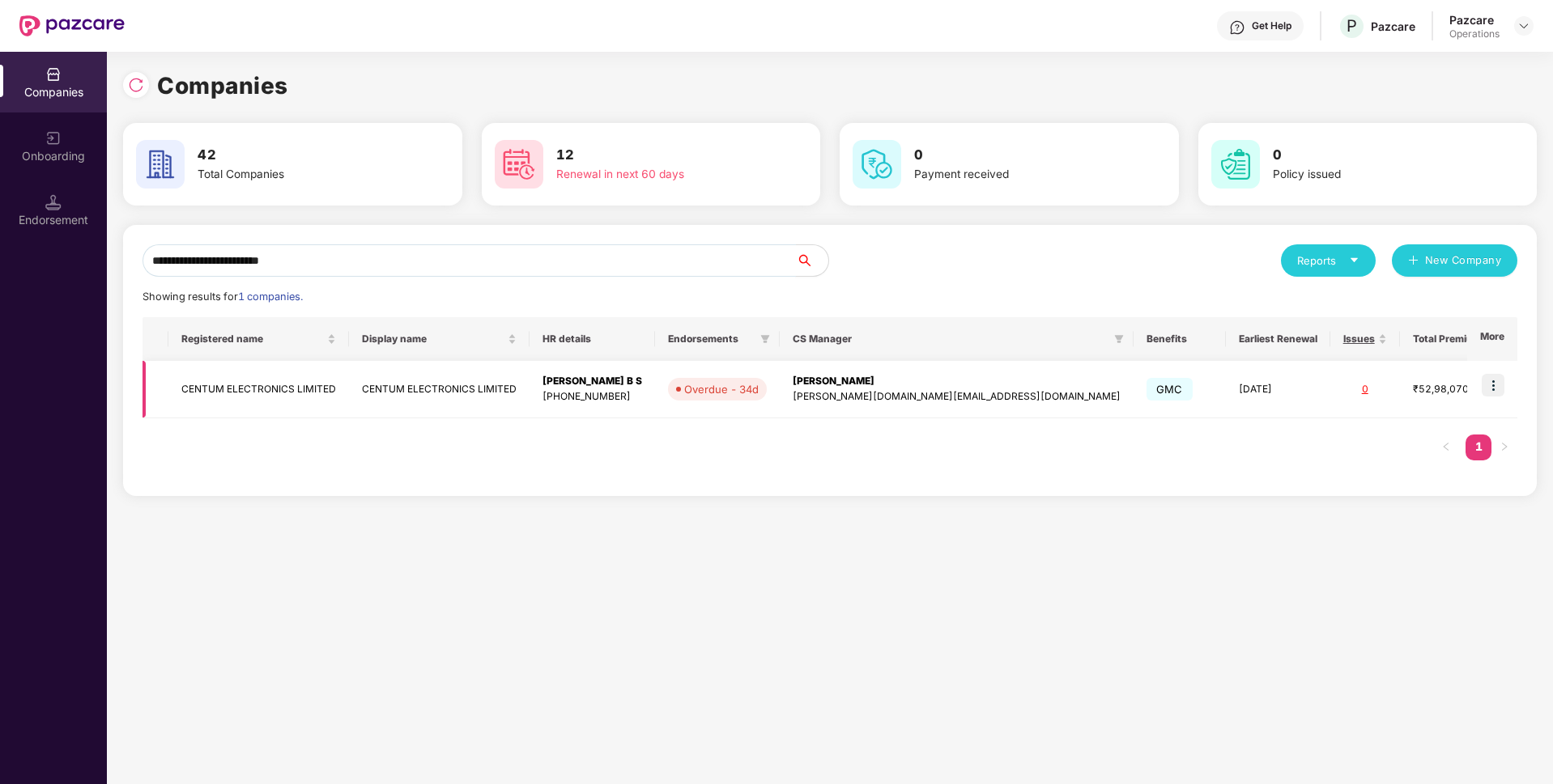
type input "**********"
click at [1495, 382] on img at bounding box center [1493, 384] width 23 height 23
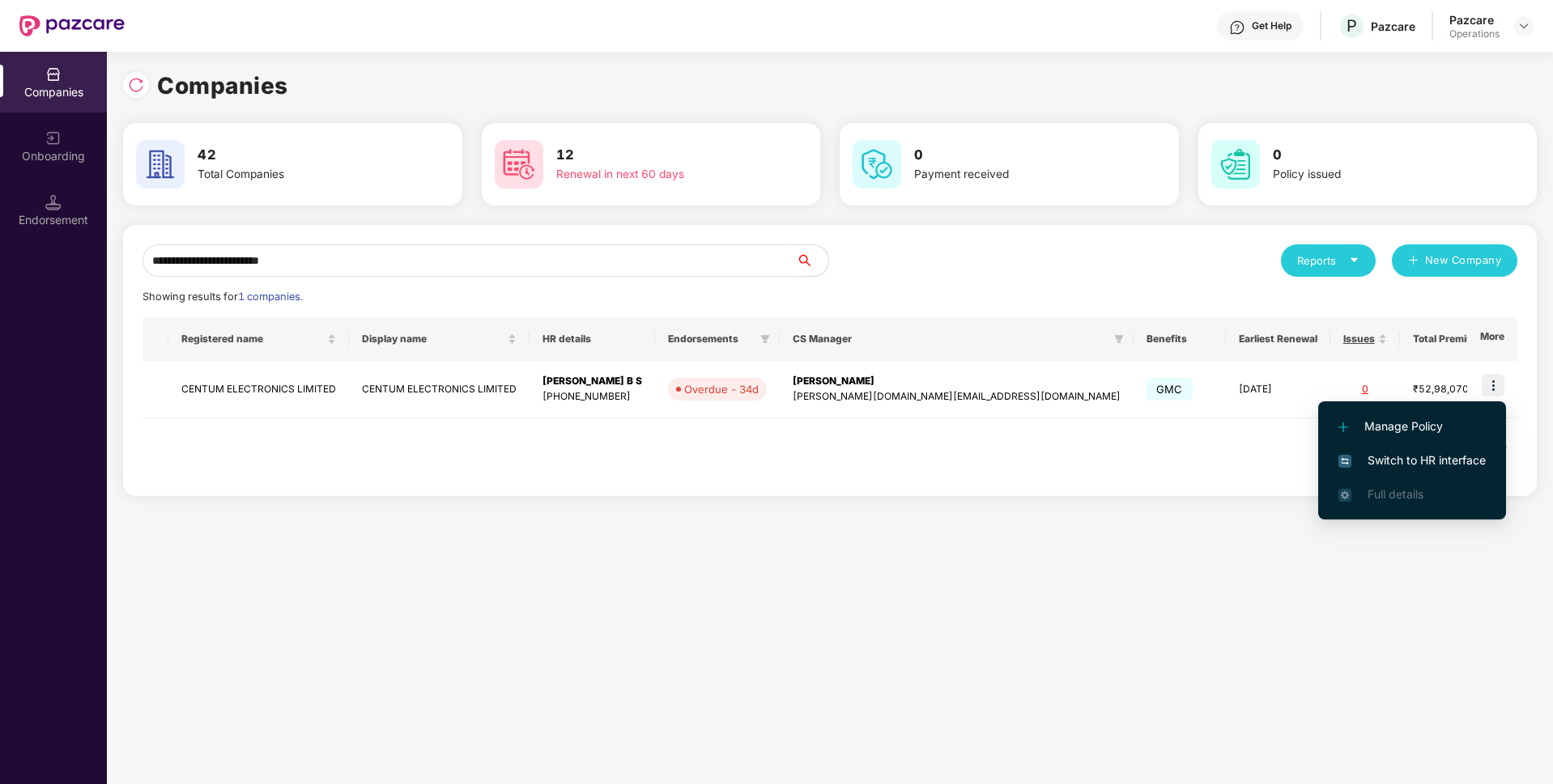
click at [1399, 455] on span "Switch to HR interface" at bounding box center [1412, 460] width 148 height 18
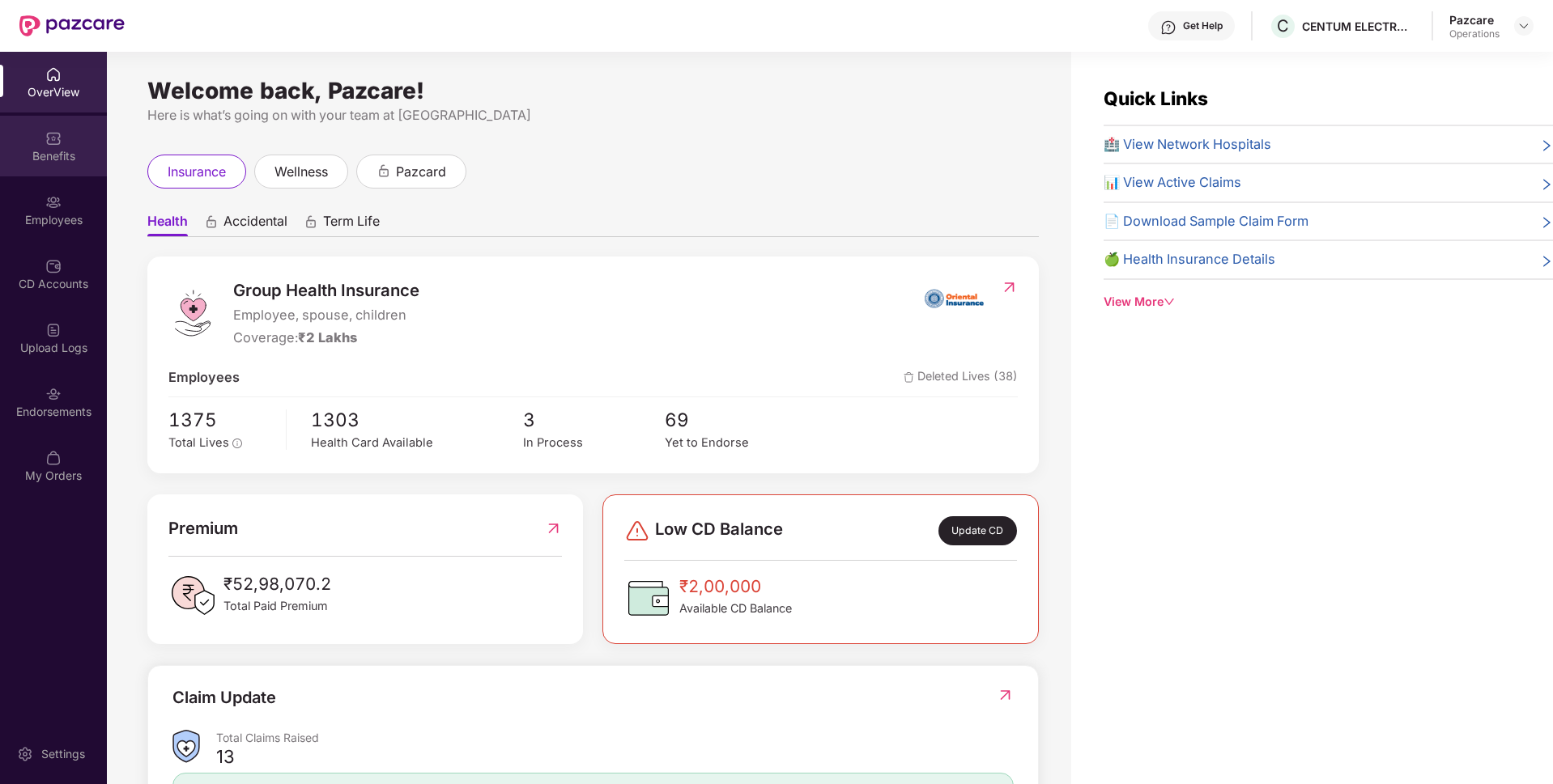
click at [71, 145] on div "Benefits" at bounding box center [54, 146] width 107 height 60
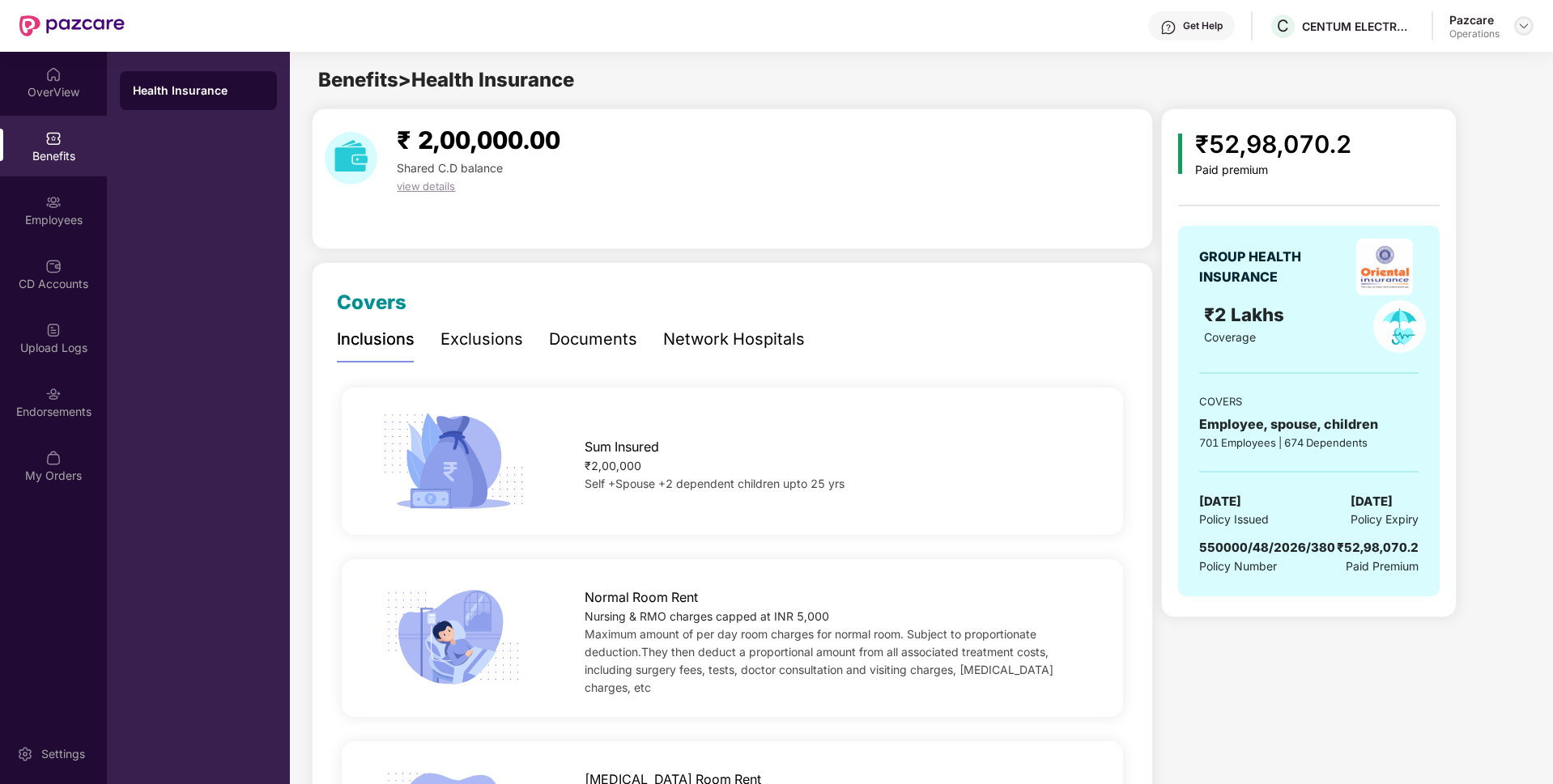
click at [1523, 30] on img at bounding box center [1523, 25] width 13 height 13
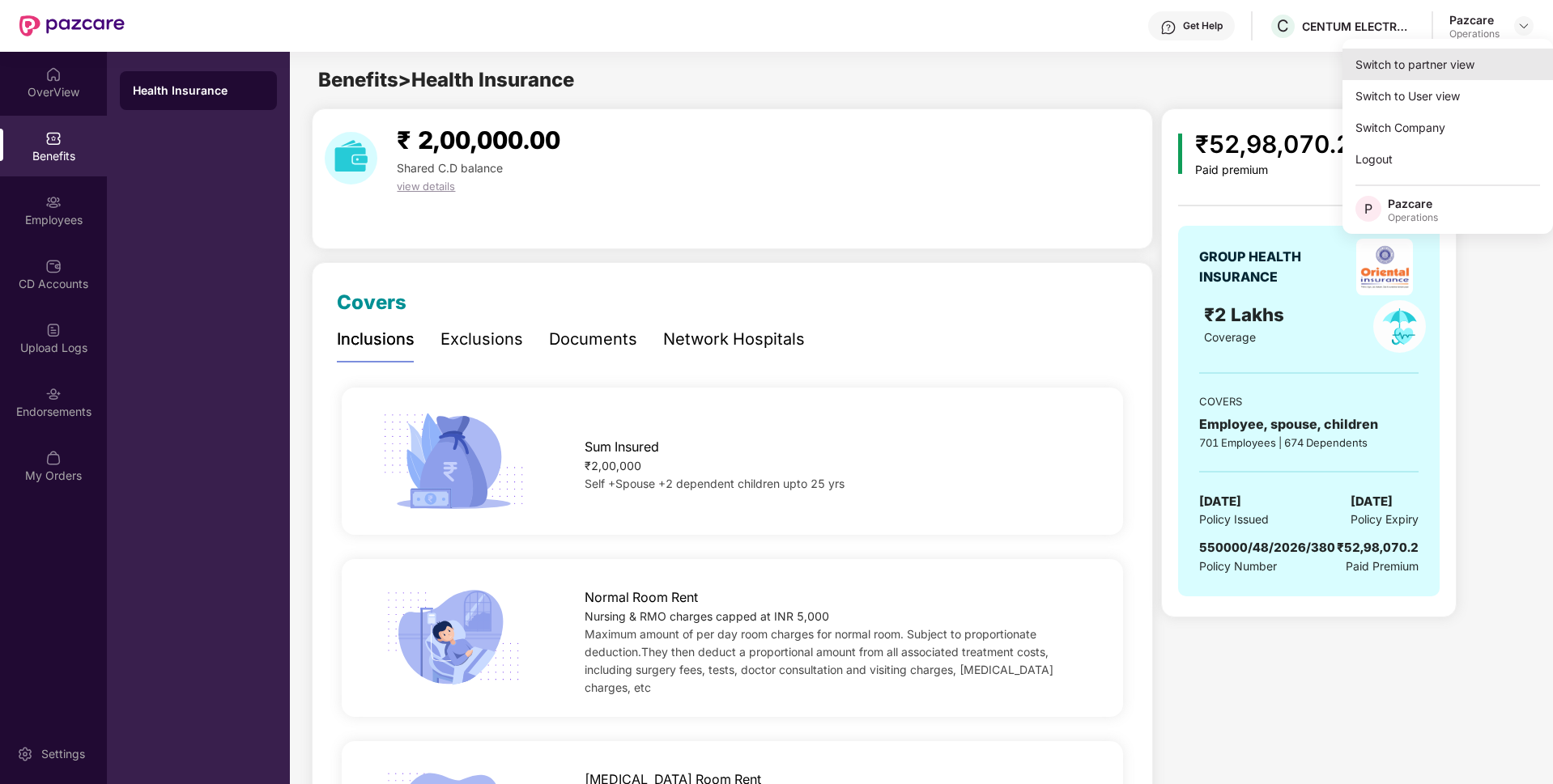
click at [1432, 55] on div "Switch to partner view" at bounding box center [1447, 64] width 210 height 32
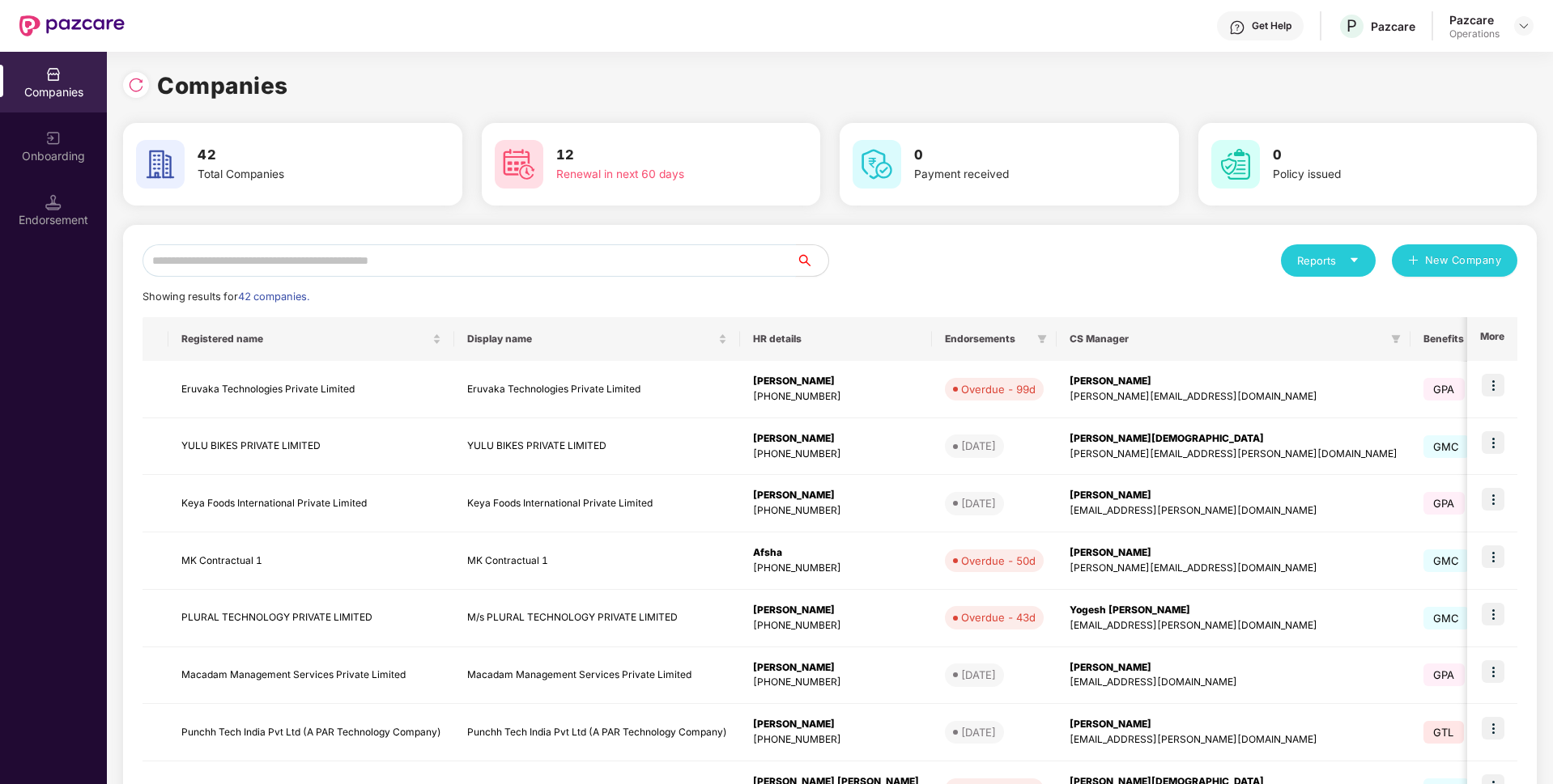
click at [773, 258] on input "text" at bounding box center [469, 260] width 654 height 33
paste input "**********"
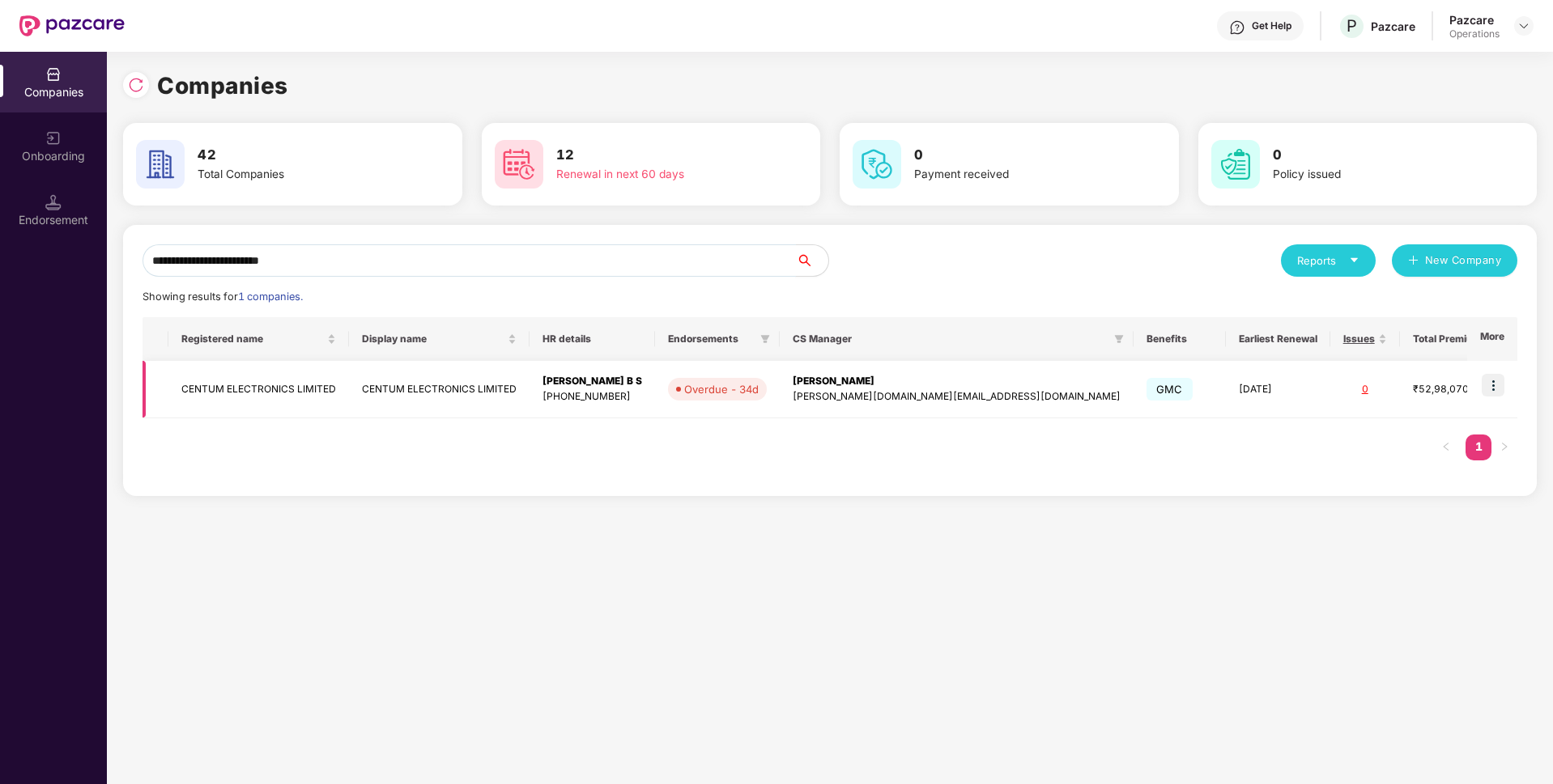
type input "**********"
click at [255, 393] on td "CENTUM ELECTRONICS LIMITED" at bounding box center [258, 389] width 180 height 58
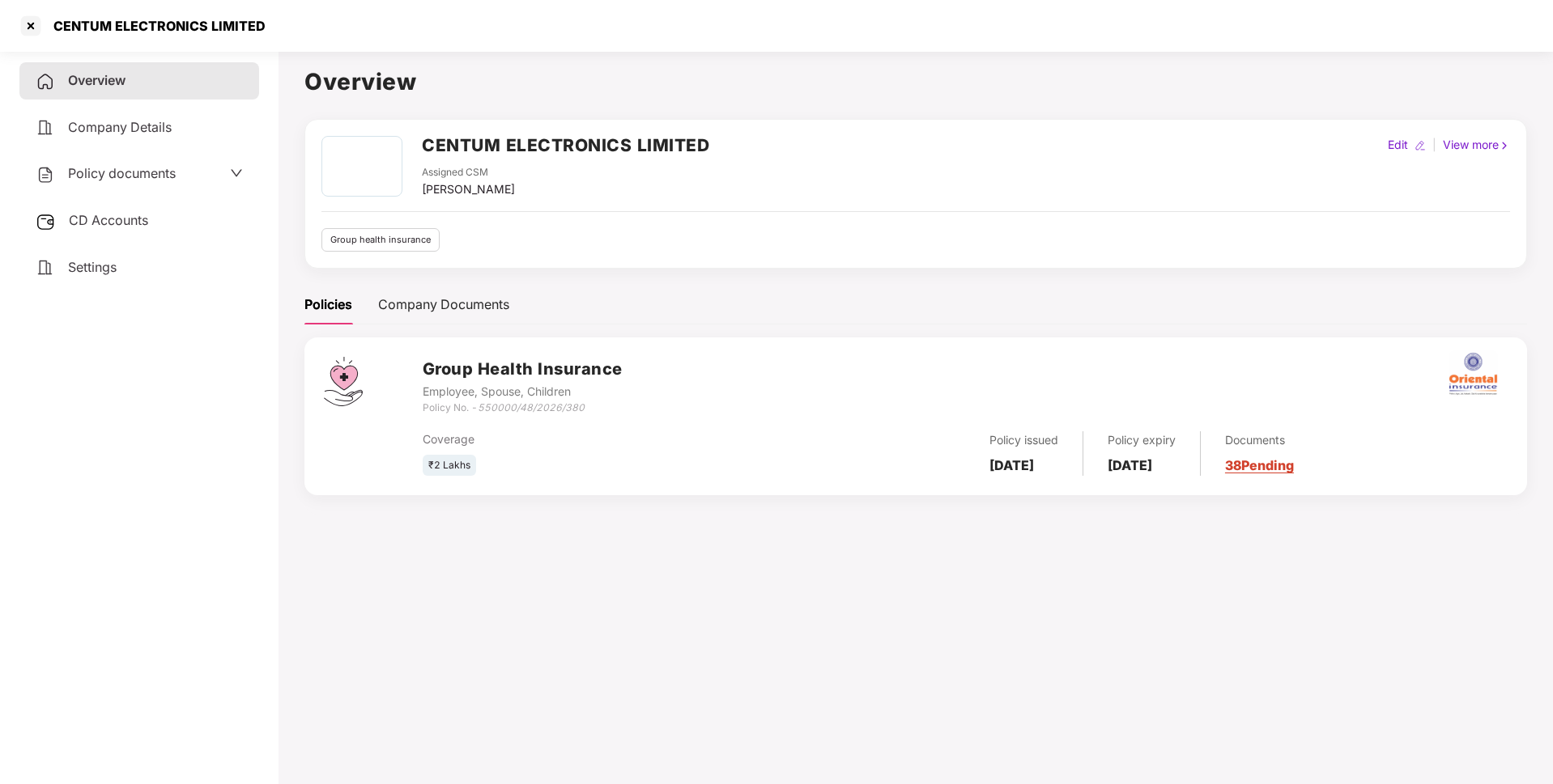
click at [160, 175] on span "Policy documents" at bounding box center [122, 173] width 107 height 16
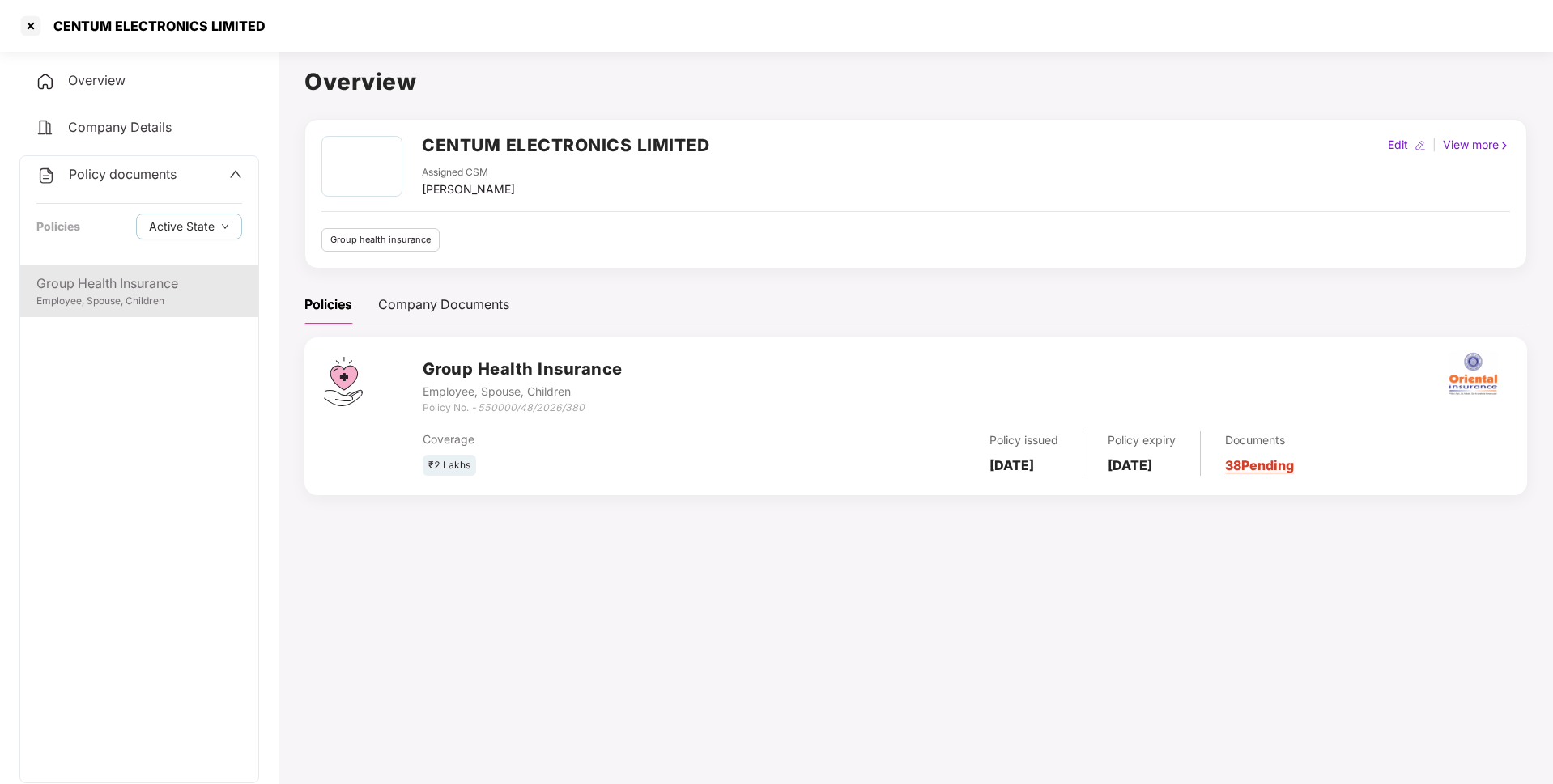
click at [128, 284] on div "Group Health Insurance" at bounding box center [138, 283] width 205 height 20
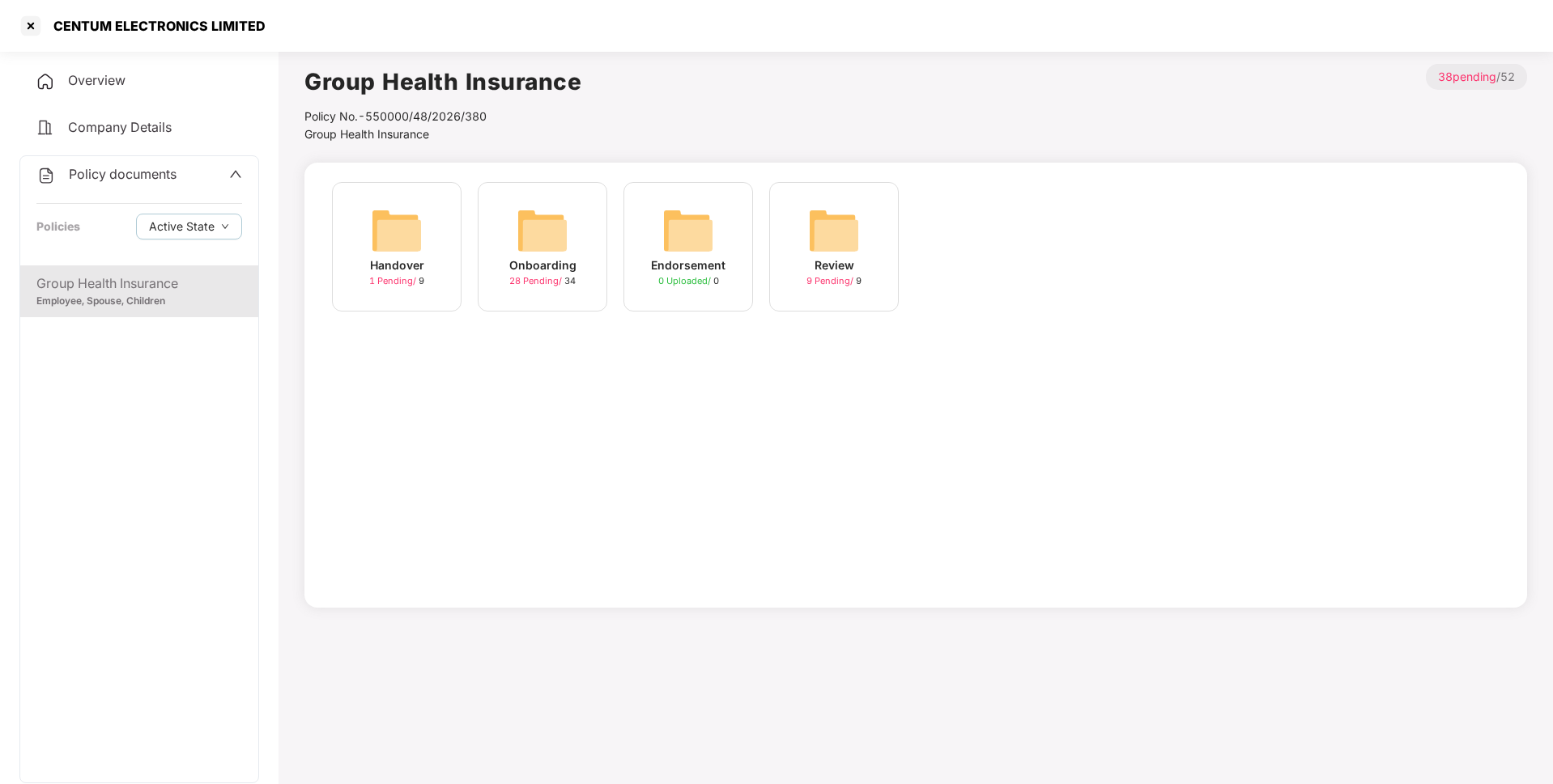
click at [570, 260] on div "Onboarding" at bounding box center [543, 265] width 67 height 18
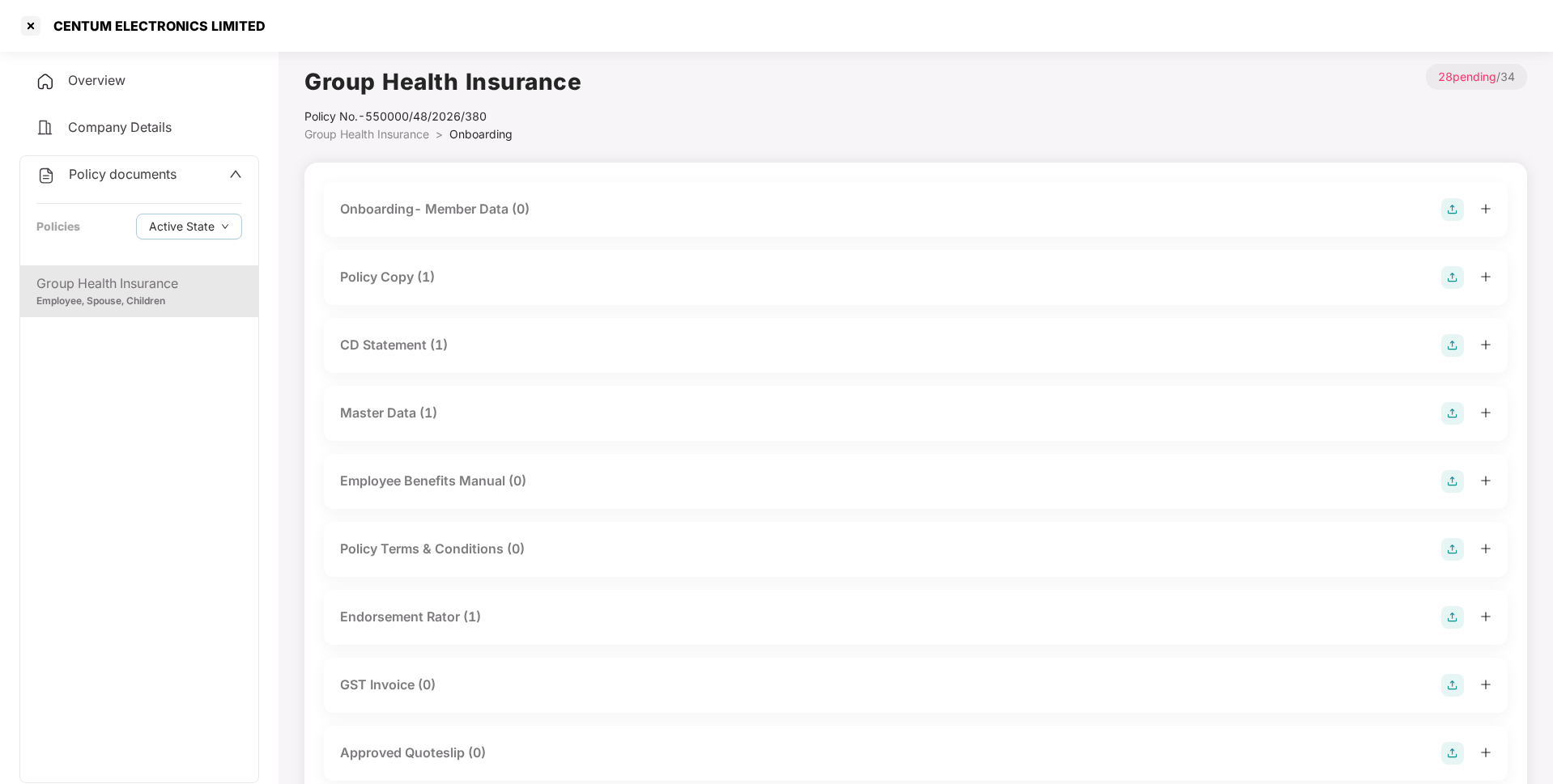
click at [523, 273] on div "Policy Copy (1)" at bounding box center [916, 277] width 1152 height 23
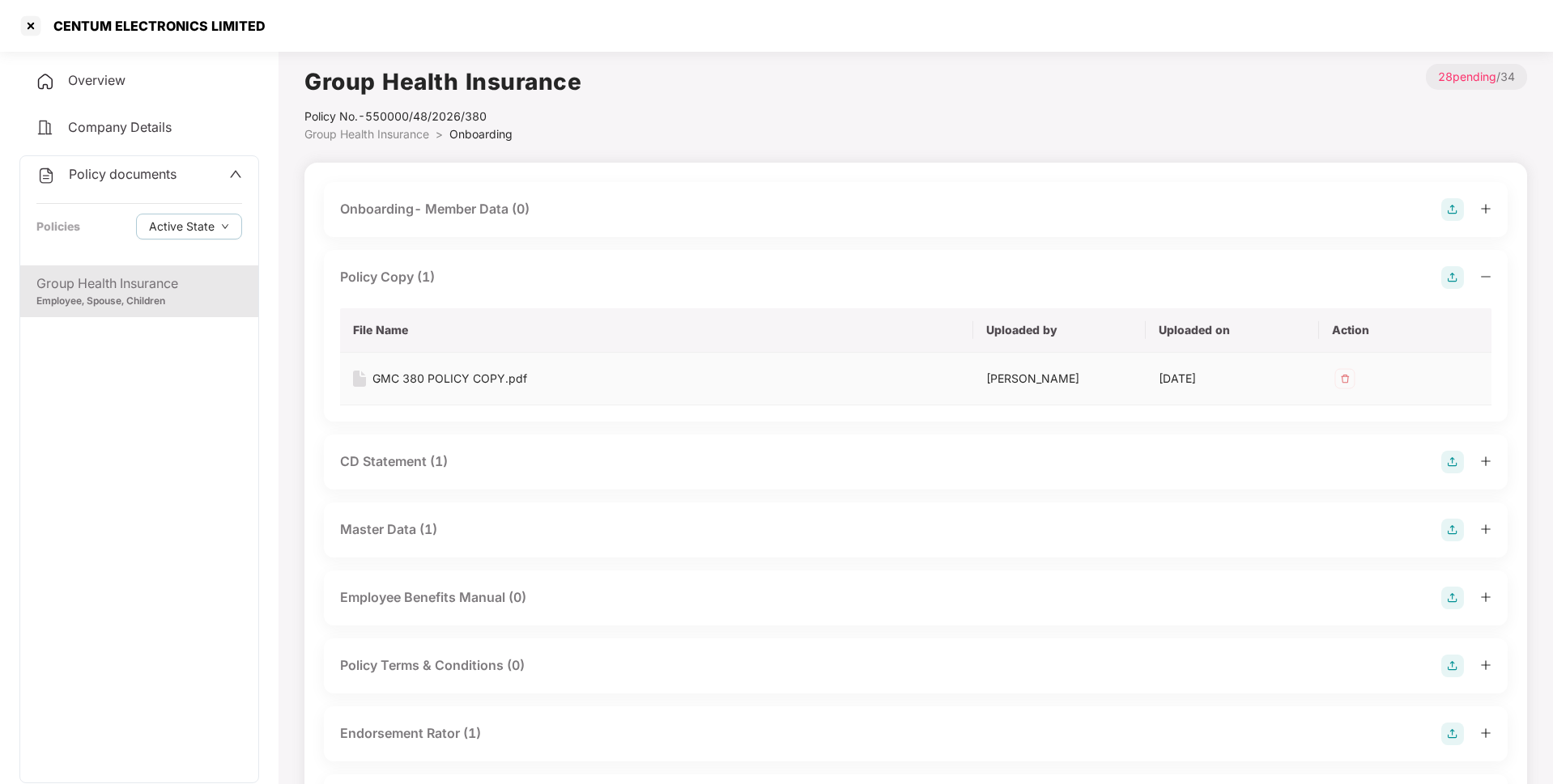
click at [443, 374] on div "GMC 380 POLICY COPY.pdf" at bounding box center [449, 378] width 154 height 18
click at [482, 464] on div "CD Statement (1)" at bounding box center [916, 462] width 1152 height 23
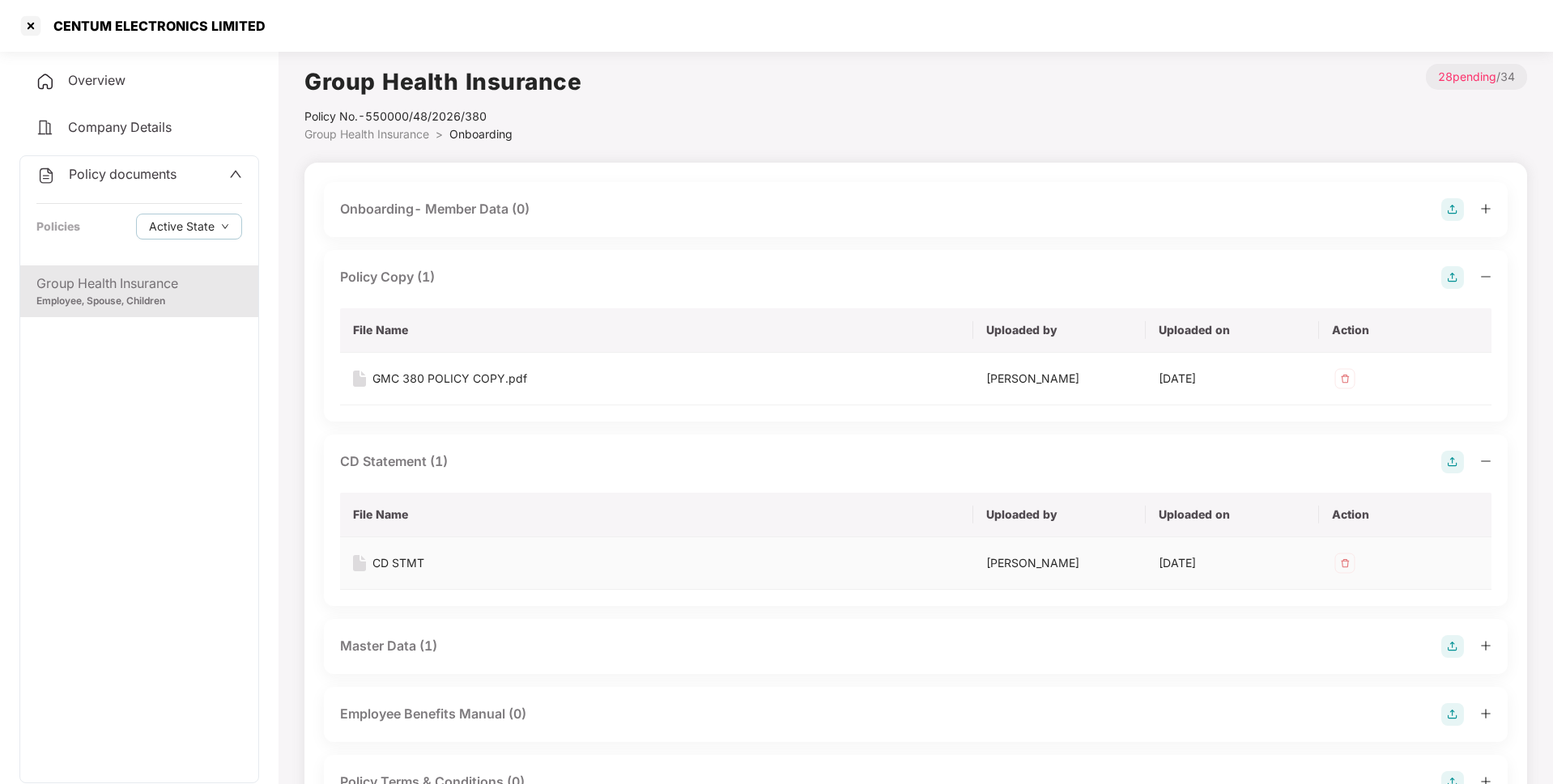
click at [393, 565] on div "CD STMT" at bounding box center [398, 563] width 52 height 18
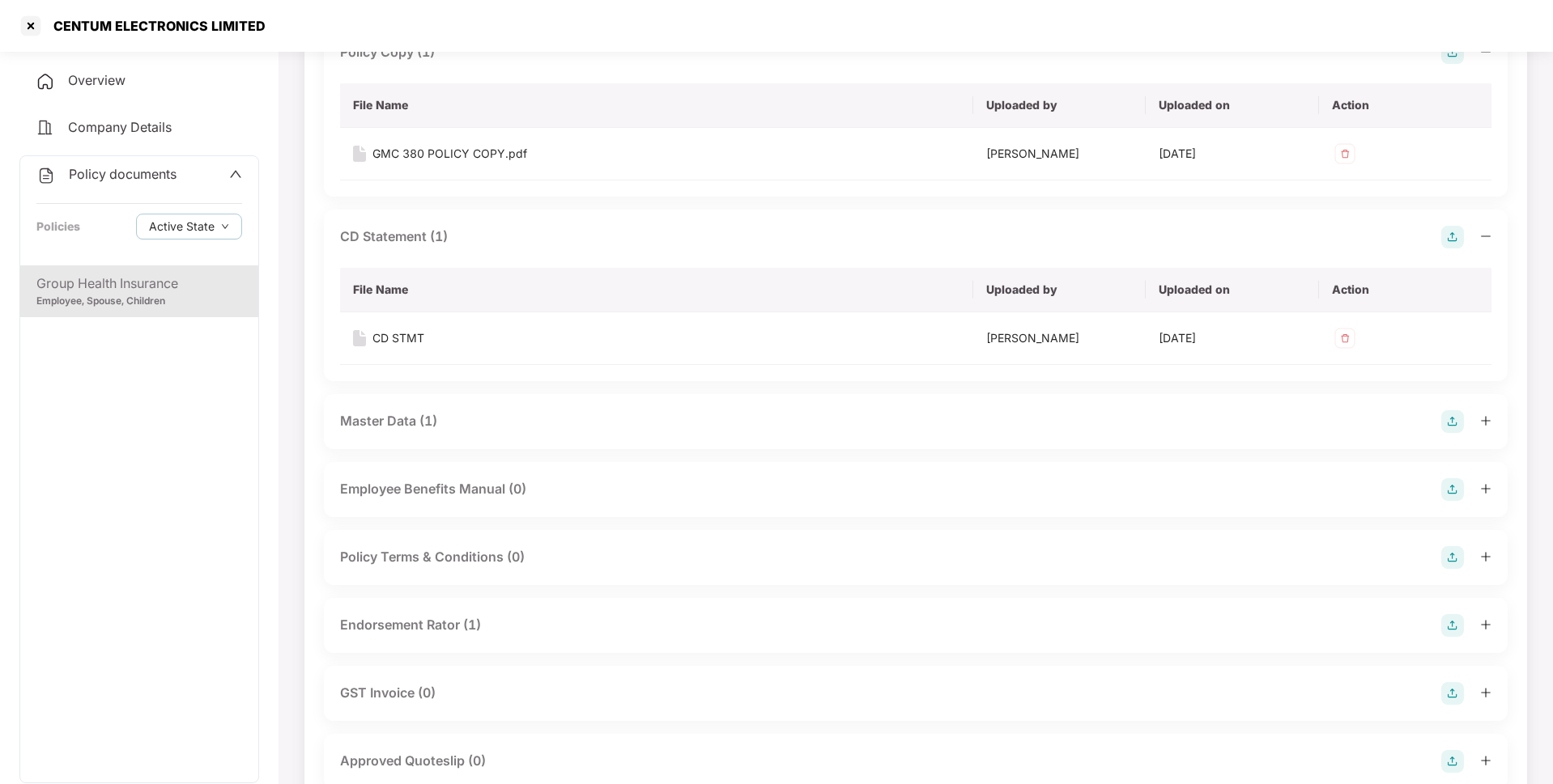
scroll to position [230, 0]
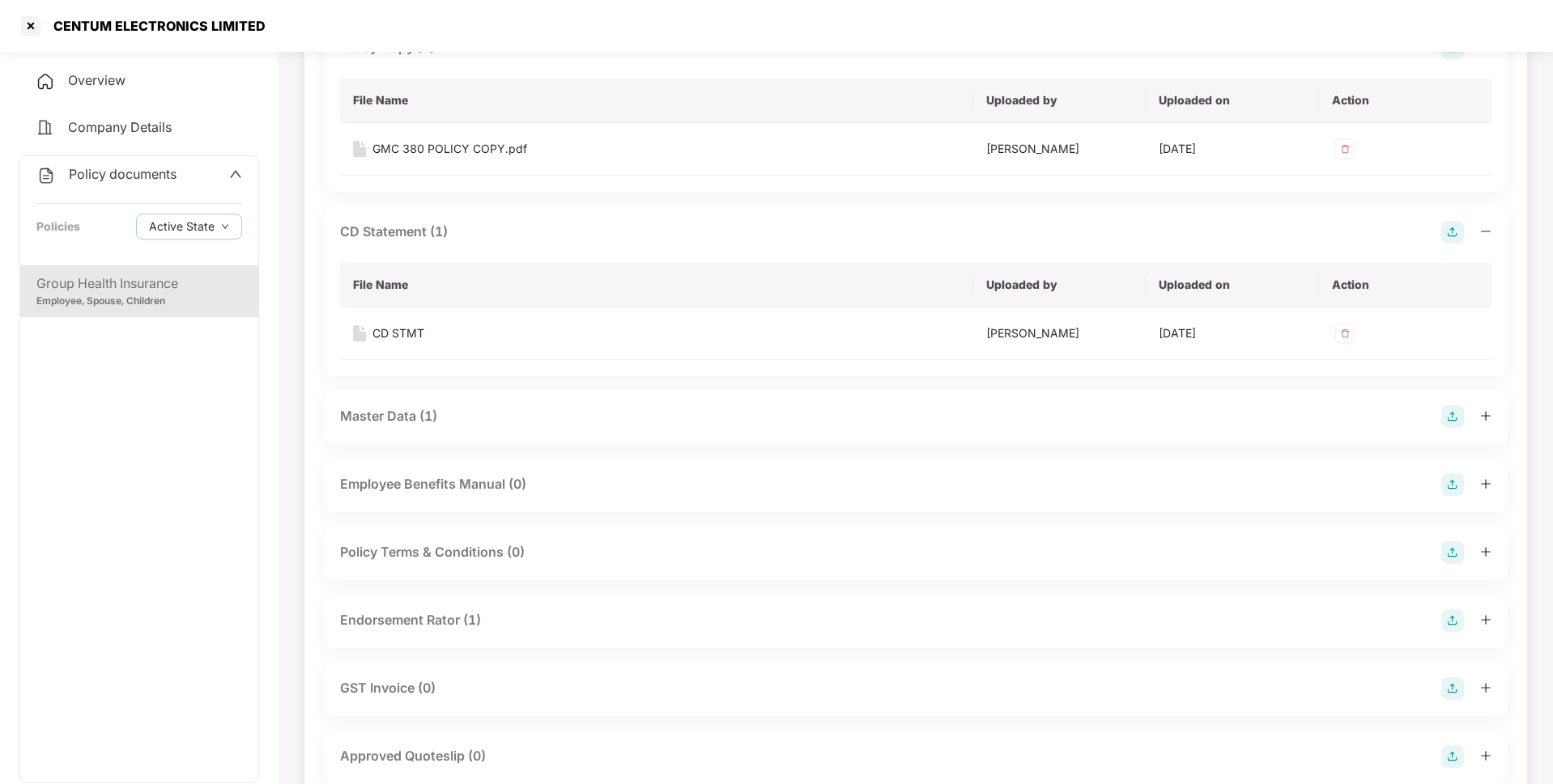
click at [522, 397] on div "Master Data (1)" at bounding box center [915, 417] width 1183 height 55
click at [507, 409] on div "Master Data (1)" at bounding box center [916, 416] width 1152 height 23
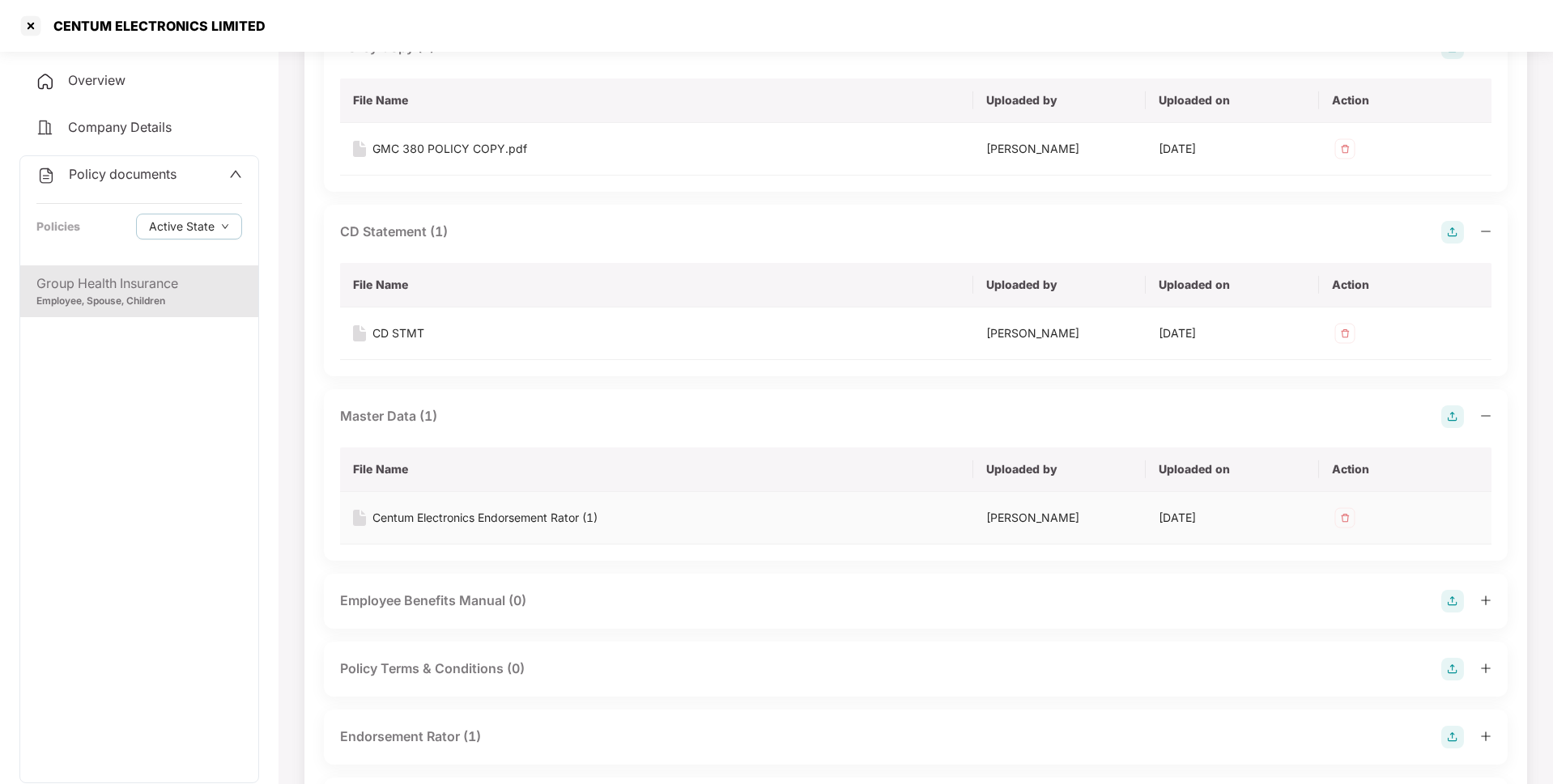
click at [422, 511] on div "Centum Electronics Endorsement Rator (1)" at bounding box center [484, 518] width 225 height 18
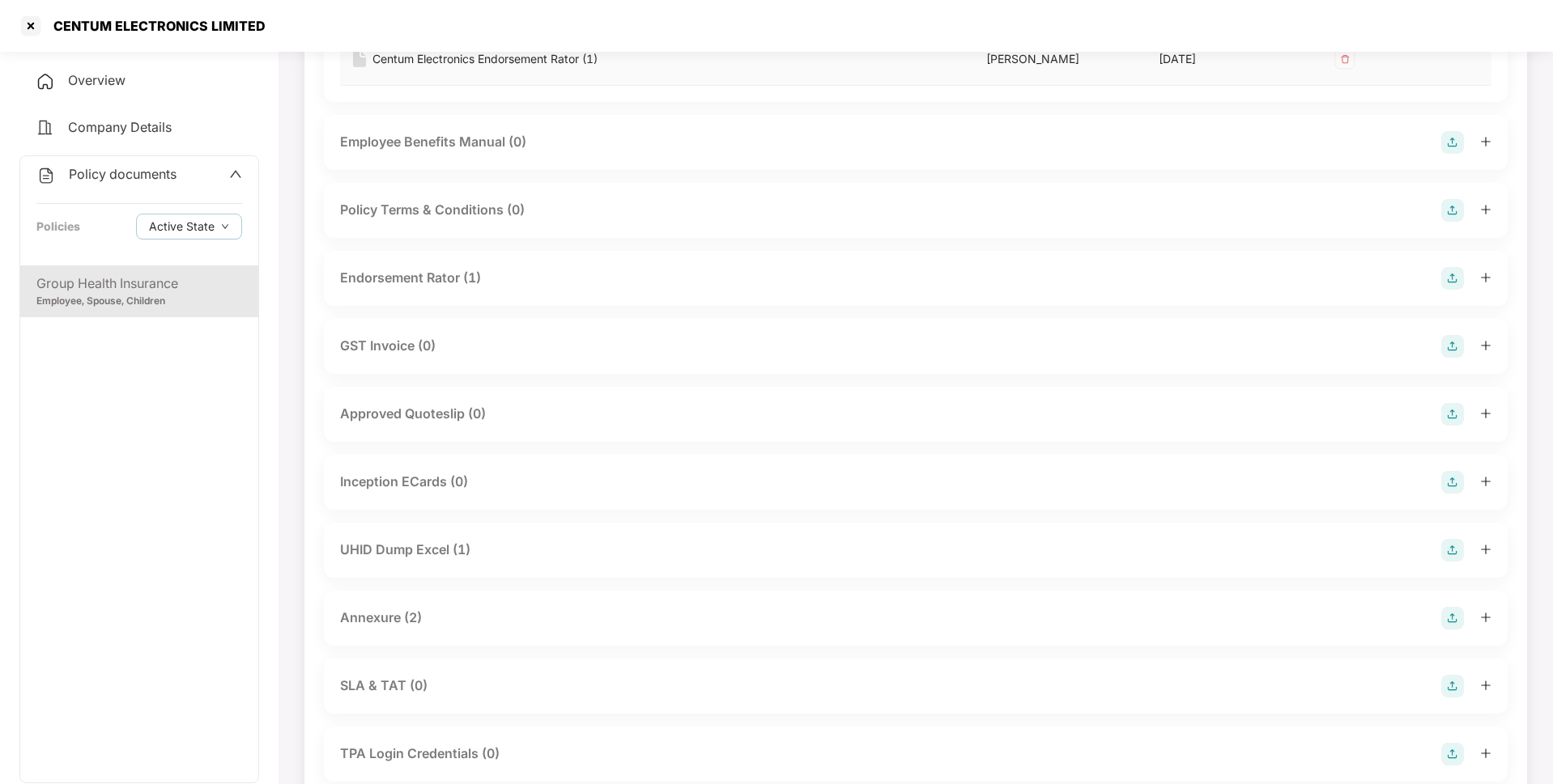
scroll to position [737, 0]
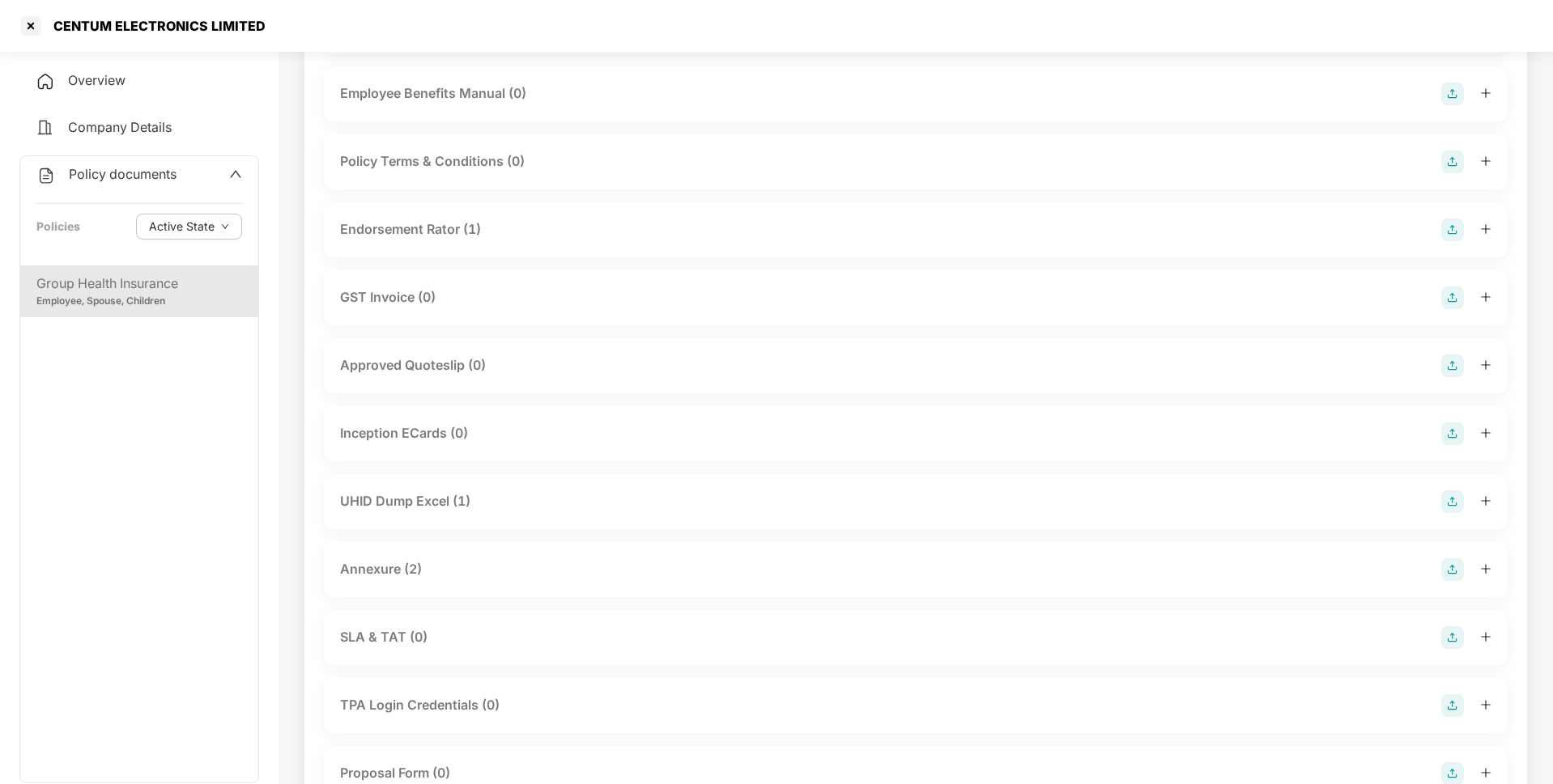
click at [537, 500] on div "UHID Dump Excel (1)" at bounding box center [916, 501] width 1152 height 23
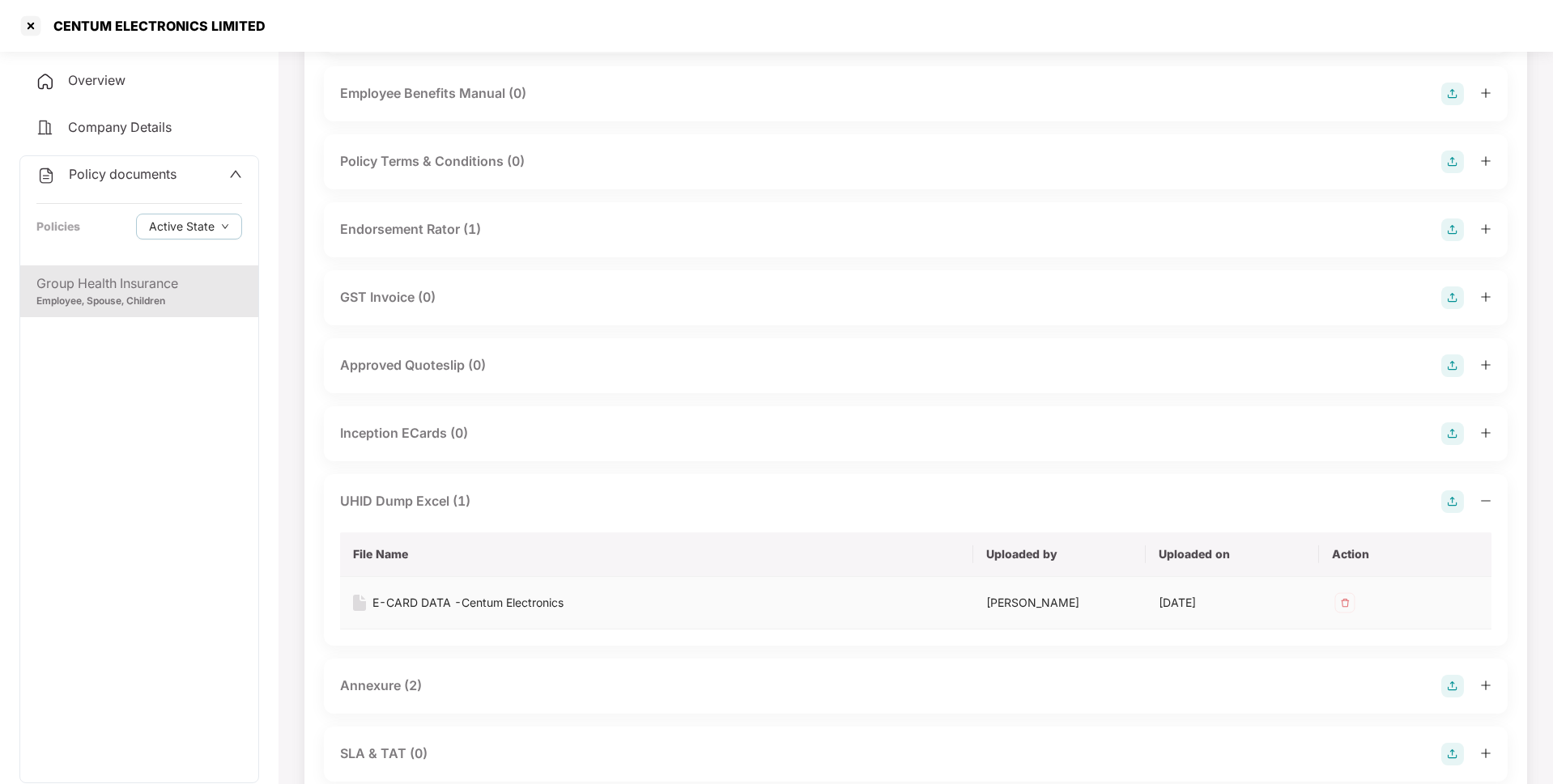
click at [437, 601] on div "E-CARD DATA -Centum Electronics" at bounding box center [468, 602] width 191 height 18
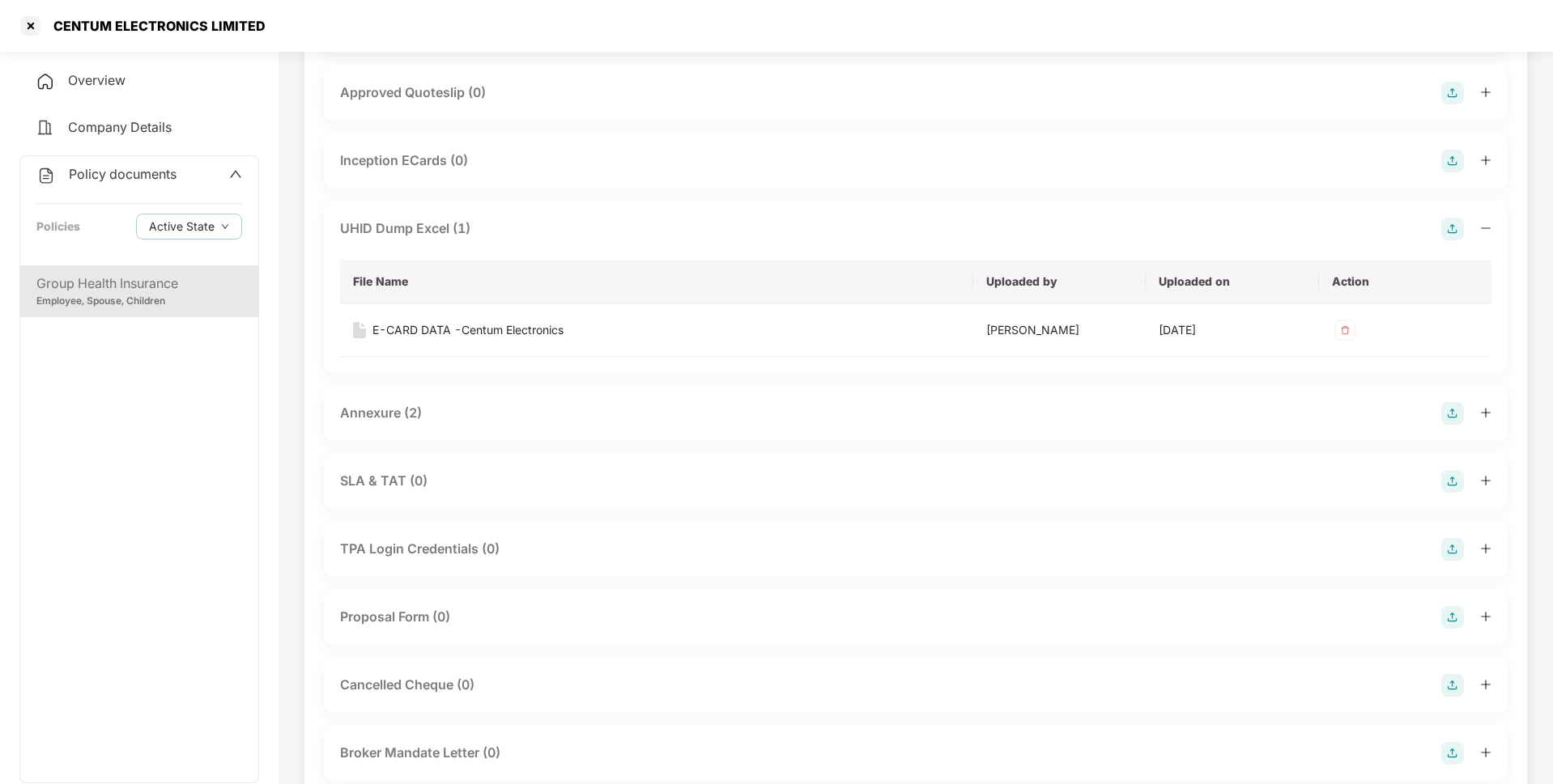
scroll to position [1017, 0]
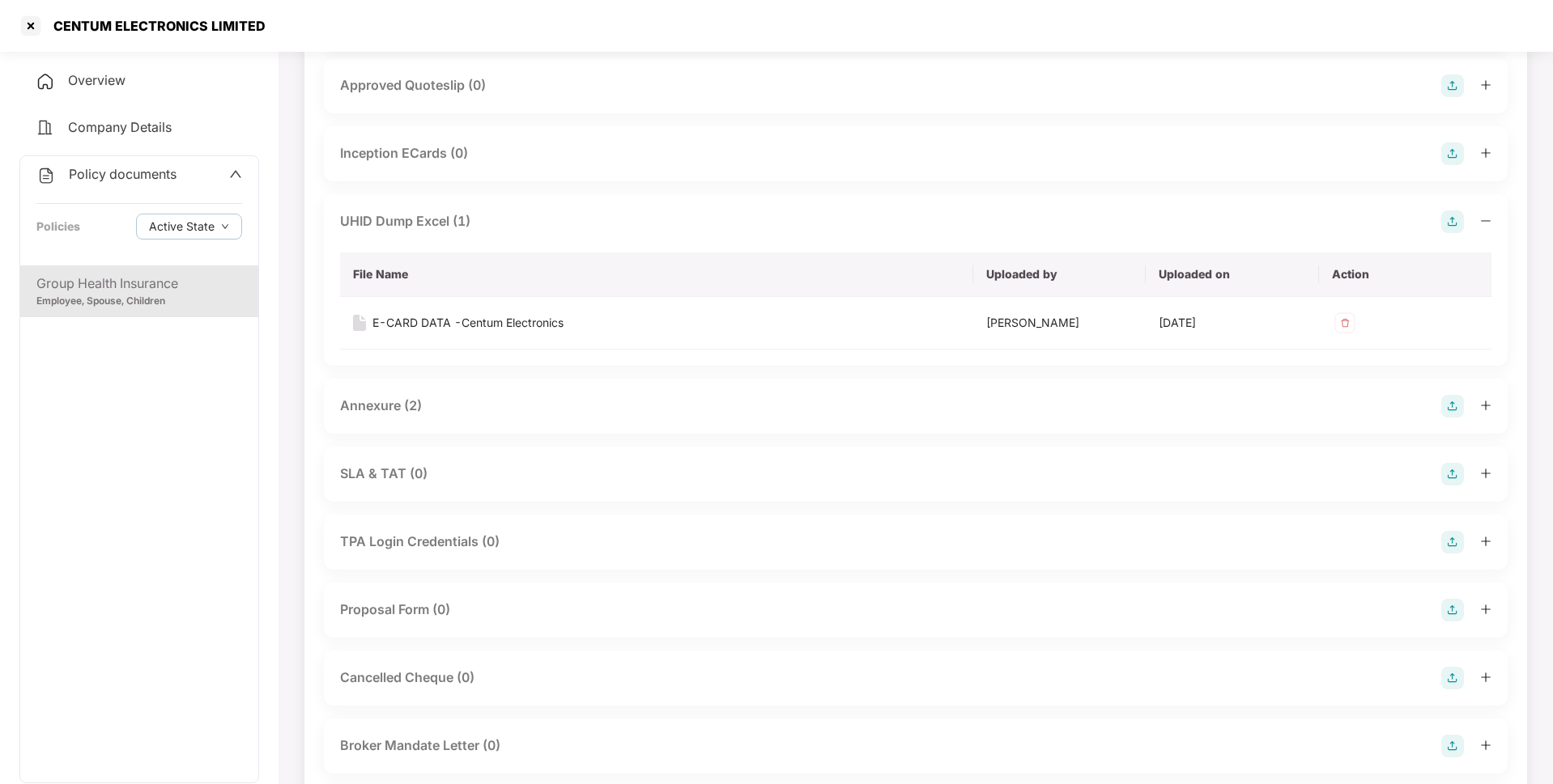
click at [557, 418] on div "Annexure (2)" at bounding box center [915, 406] width 1183 height 55
click at [553, 410] on div "Annexure (2)" at bounding box center [916, 405] width 1152 height 23
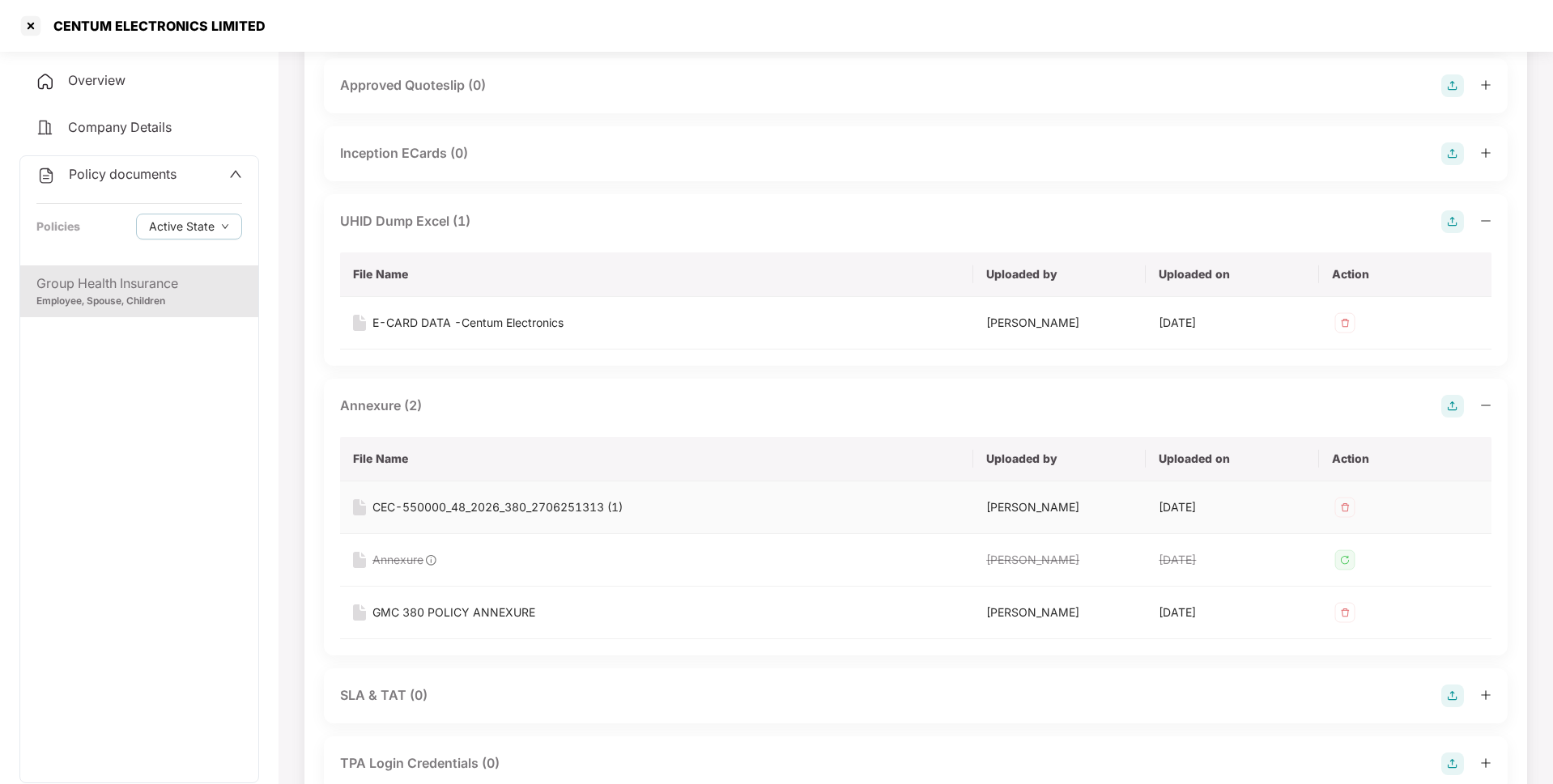
click at [479, 504] on div "CEC-550000_48_2026_380_2706251313 (1)" at bounding box center [497, 507] width 250 height 18
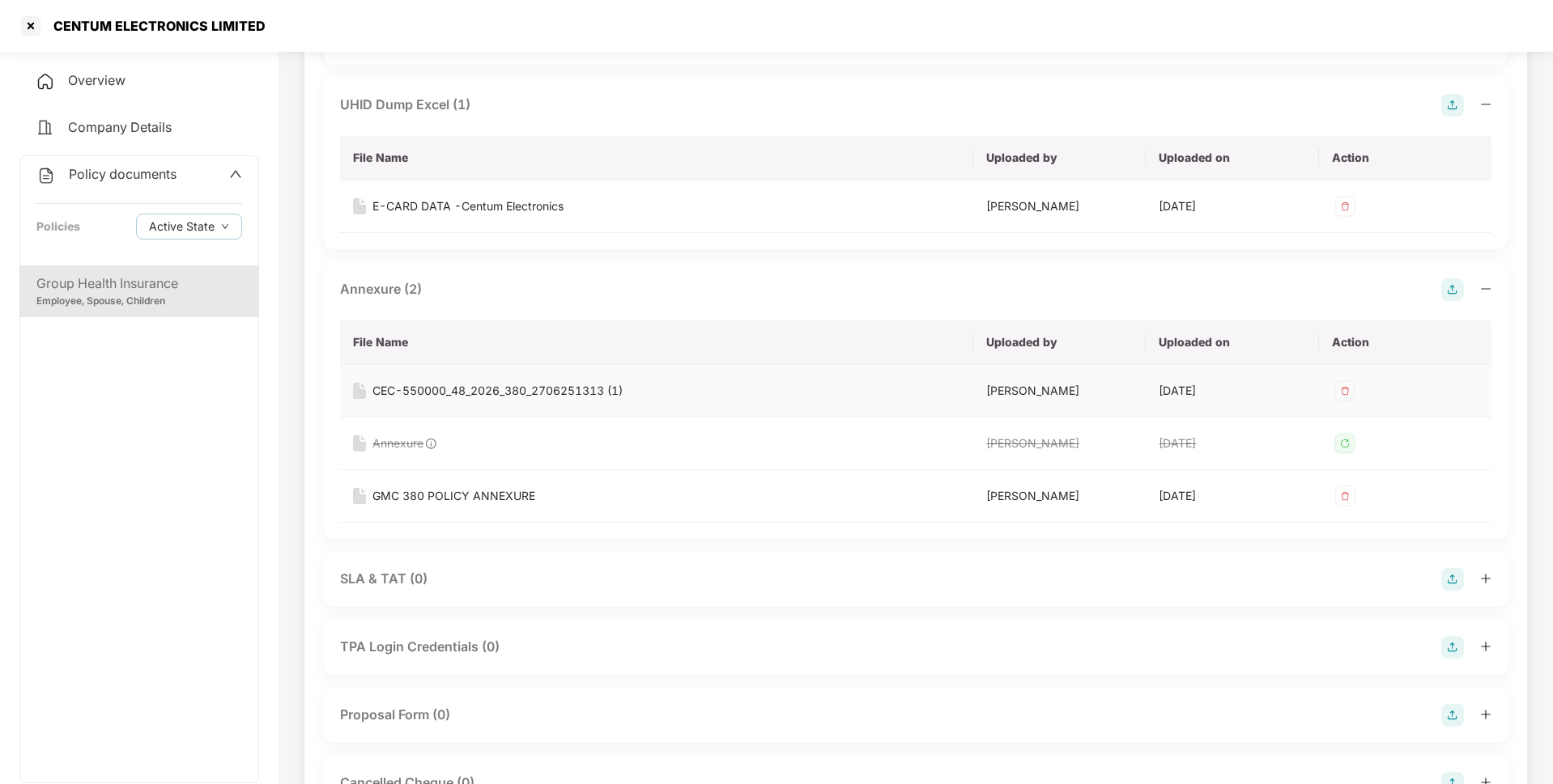
scroll to position [1135, 0]
click at [463, 494] on div "GMC 380 POLICY ANNEXURE" at bounding box center [453, 494] width 163 height 18
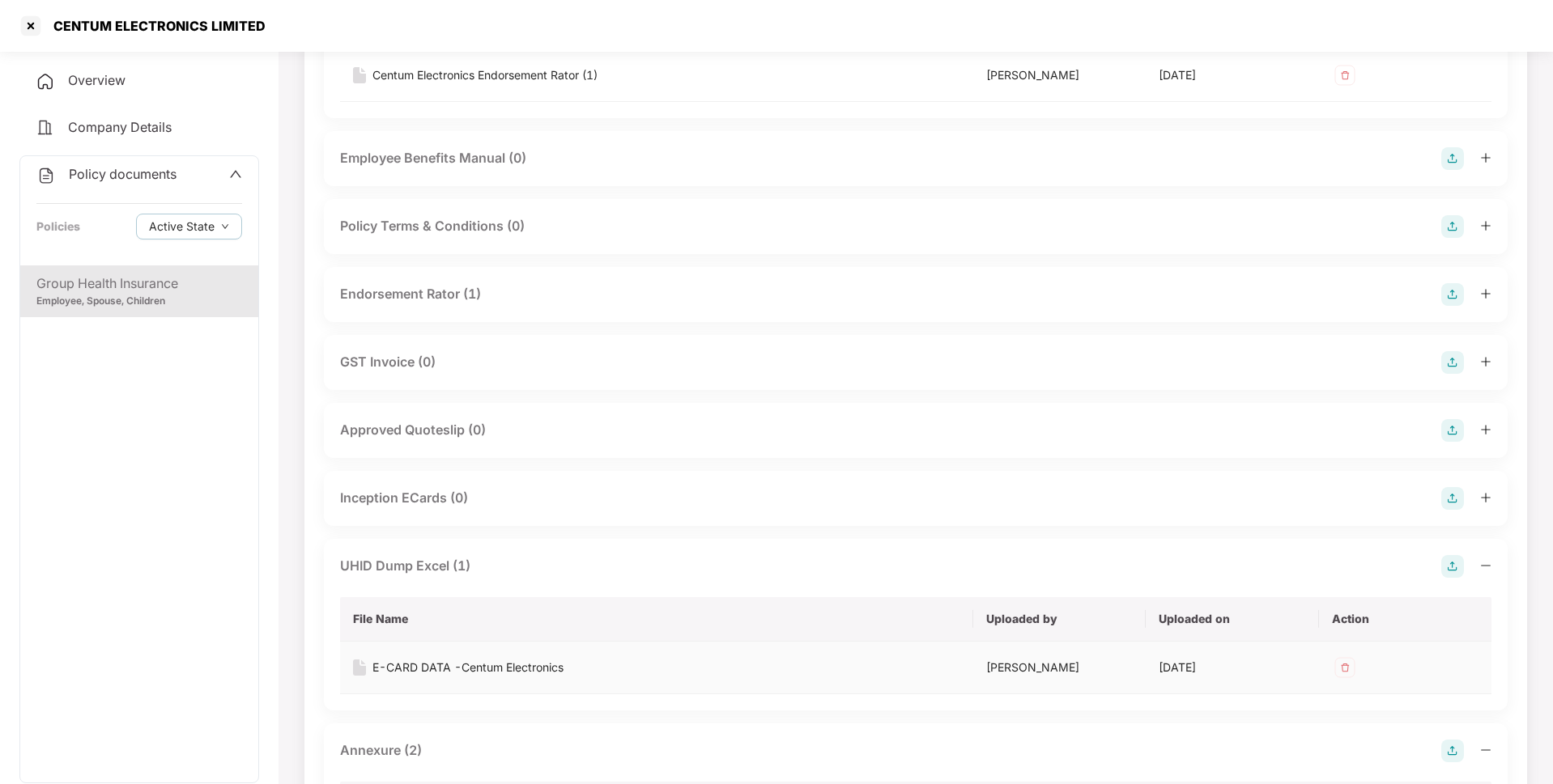
scroll to position [619, 0]
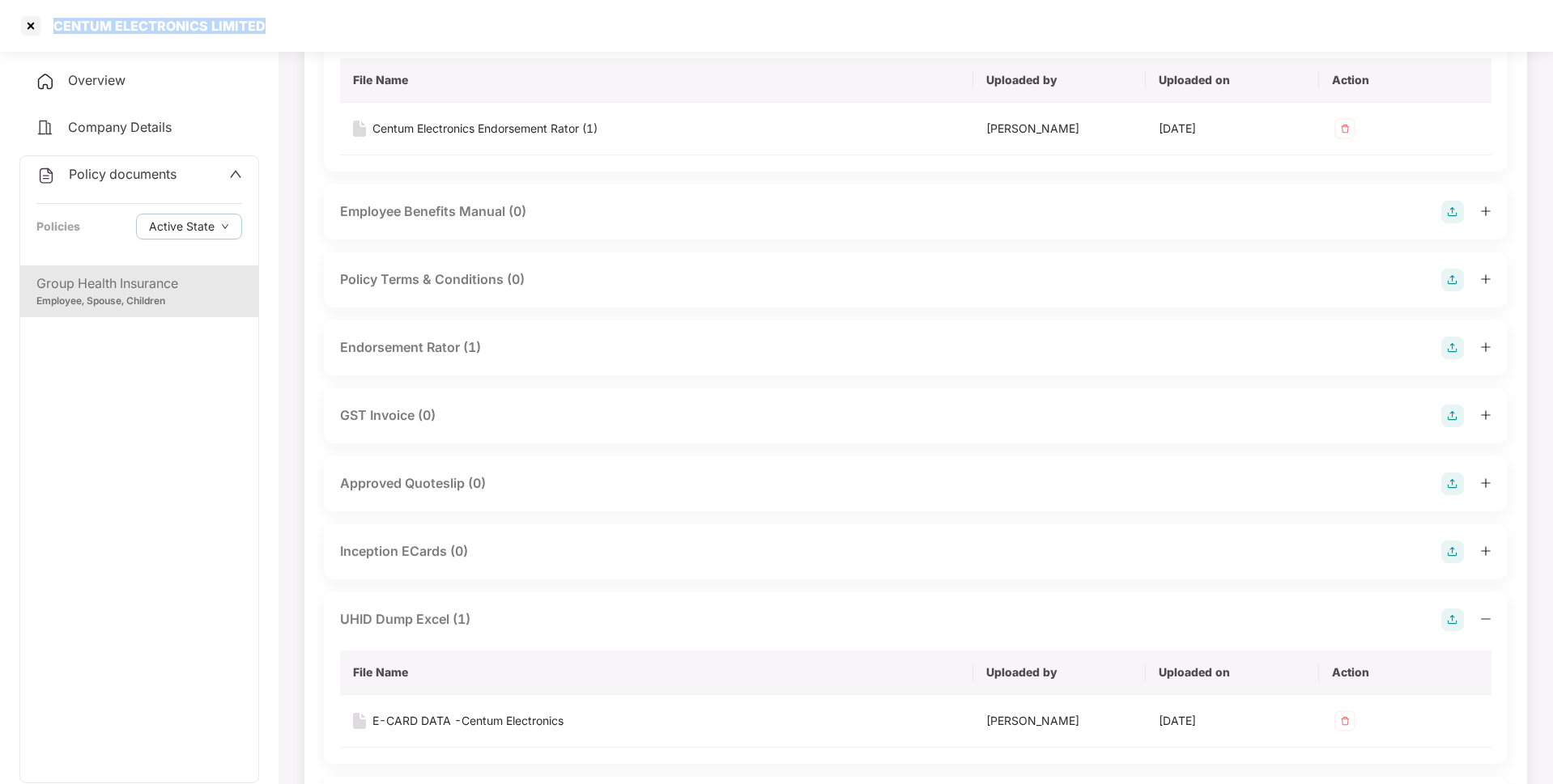
drag, startPoint x: 258, startPoint y: 25, endPoint x: 54, endPoint y: 30, distance: 204.1
click at [54, 30] on div "CENTUM ELECTRONICS LIMITED" at bounding box center [154, 25] width 222 height 16
copy div "CENTUM ELECTRONICS LIMITED"
click at [25, 26] on div at bounding box center [30, 25] width 26 height 26
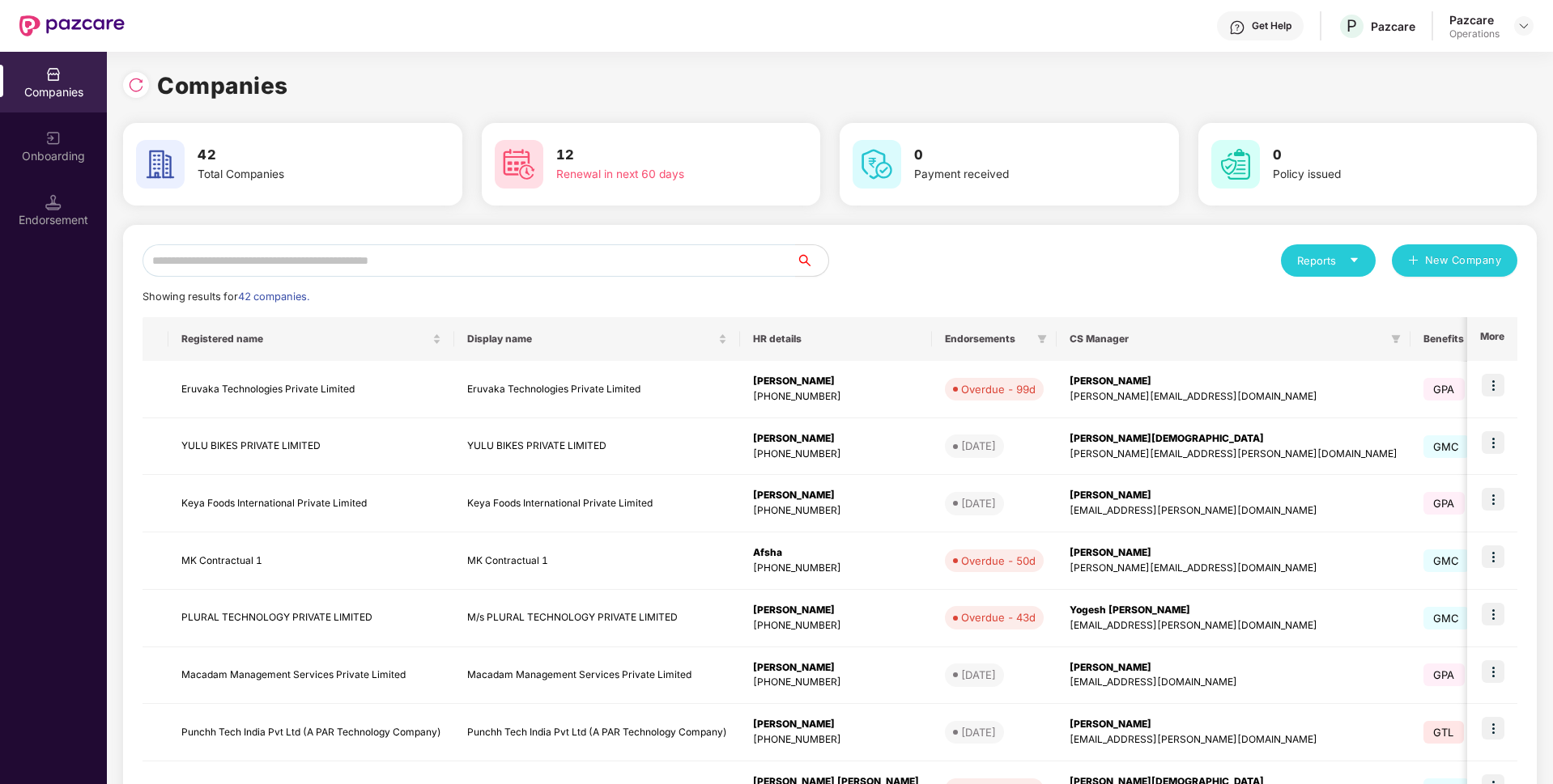
scroll to position [0, 0]
click at [205, 250] on input "text" at bounding box center [469, 260] width 654 height 33
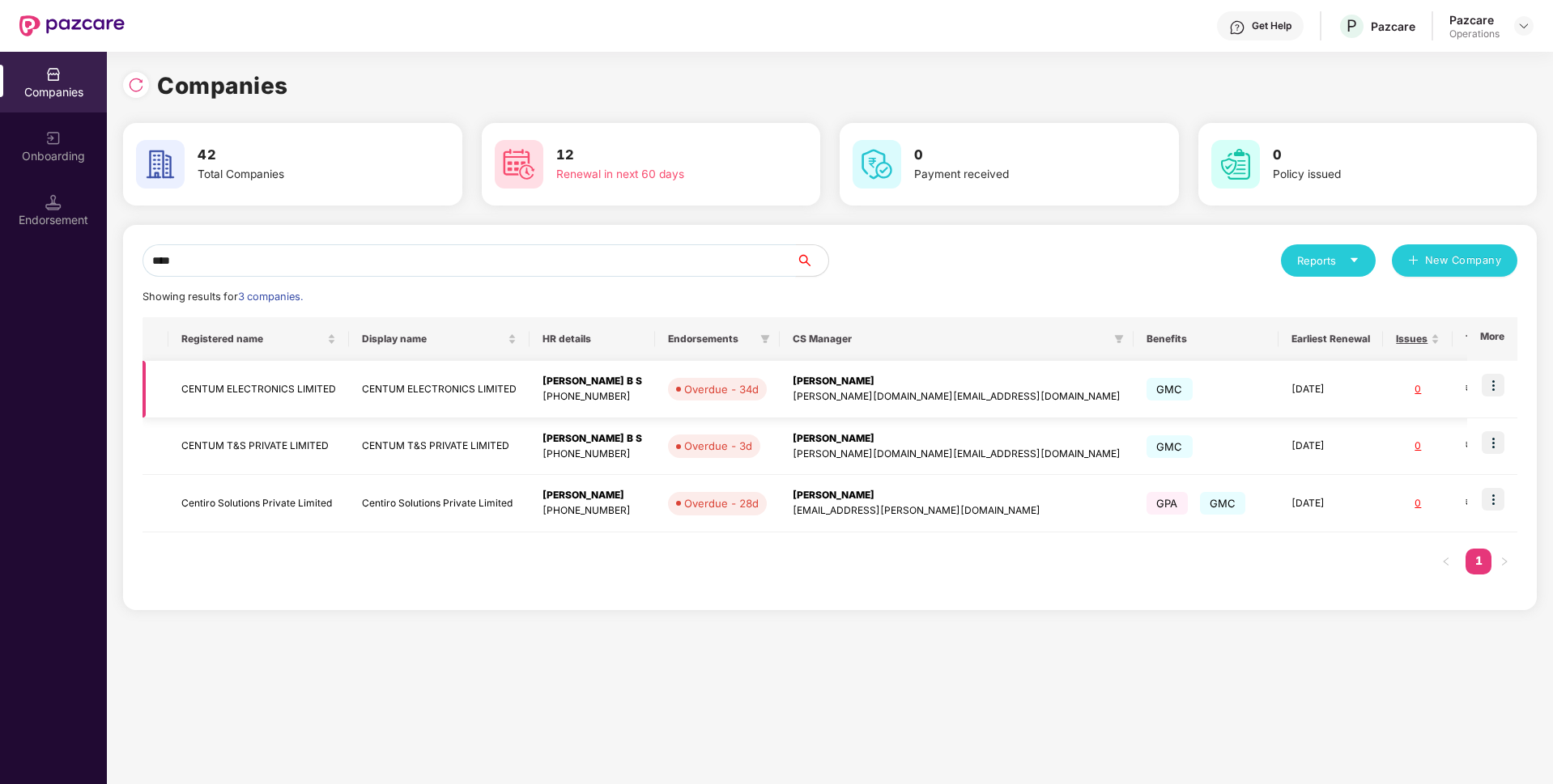
type input "****"
click at [1491, 376] on img at bounding box center [1493, 384] width 23 height 23
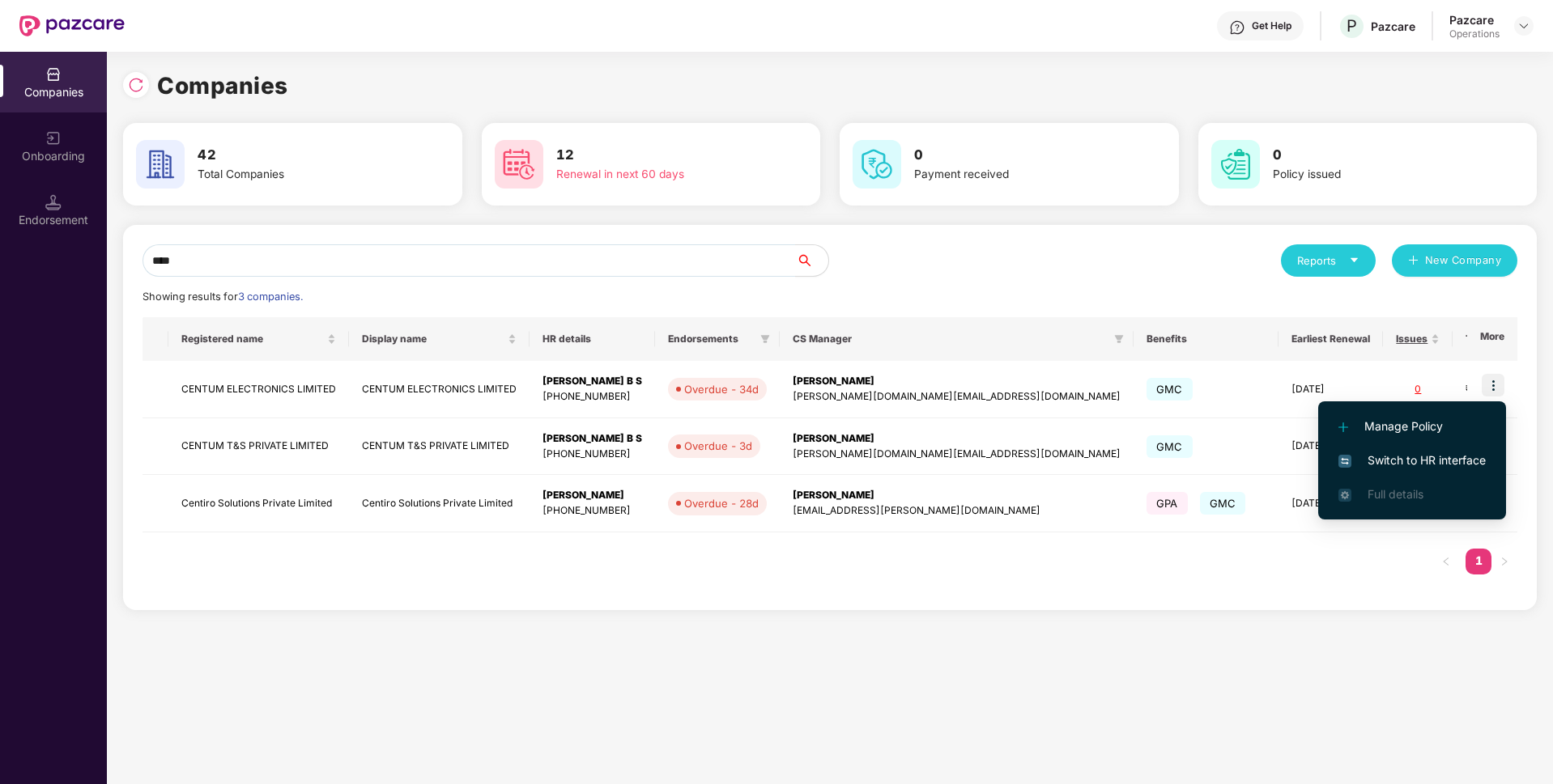
click at [1364, 462] on span "Switch to HR interface" at bounding box center [1412, 460] width 148 height 18
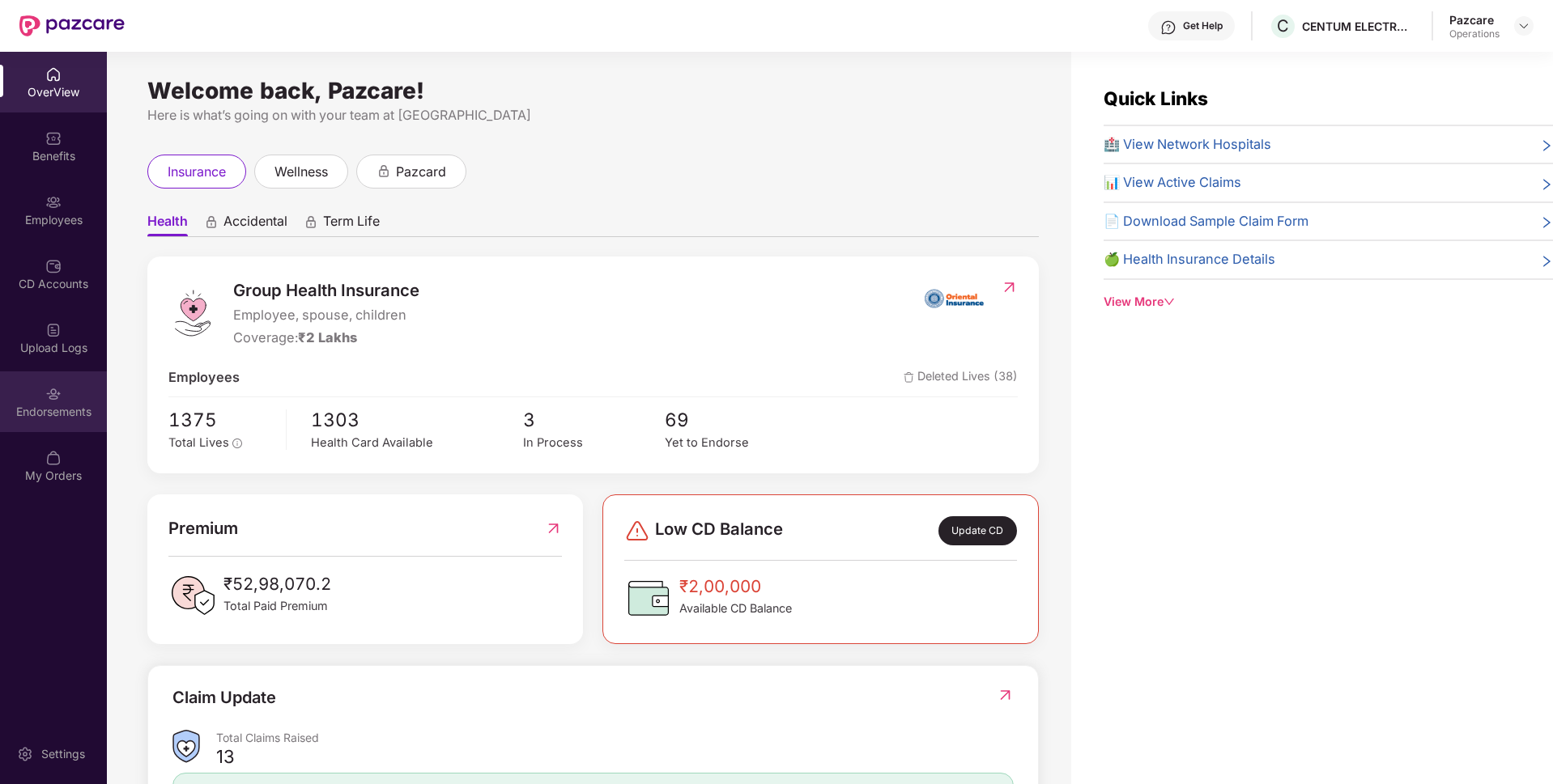
click at [31, 390] on div "Endorsements" at bounding box center [54, 401] width 107 height 60
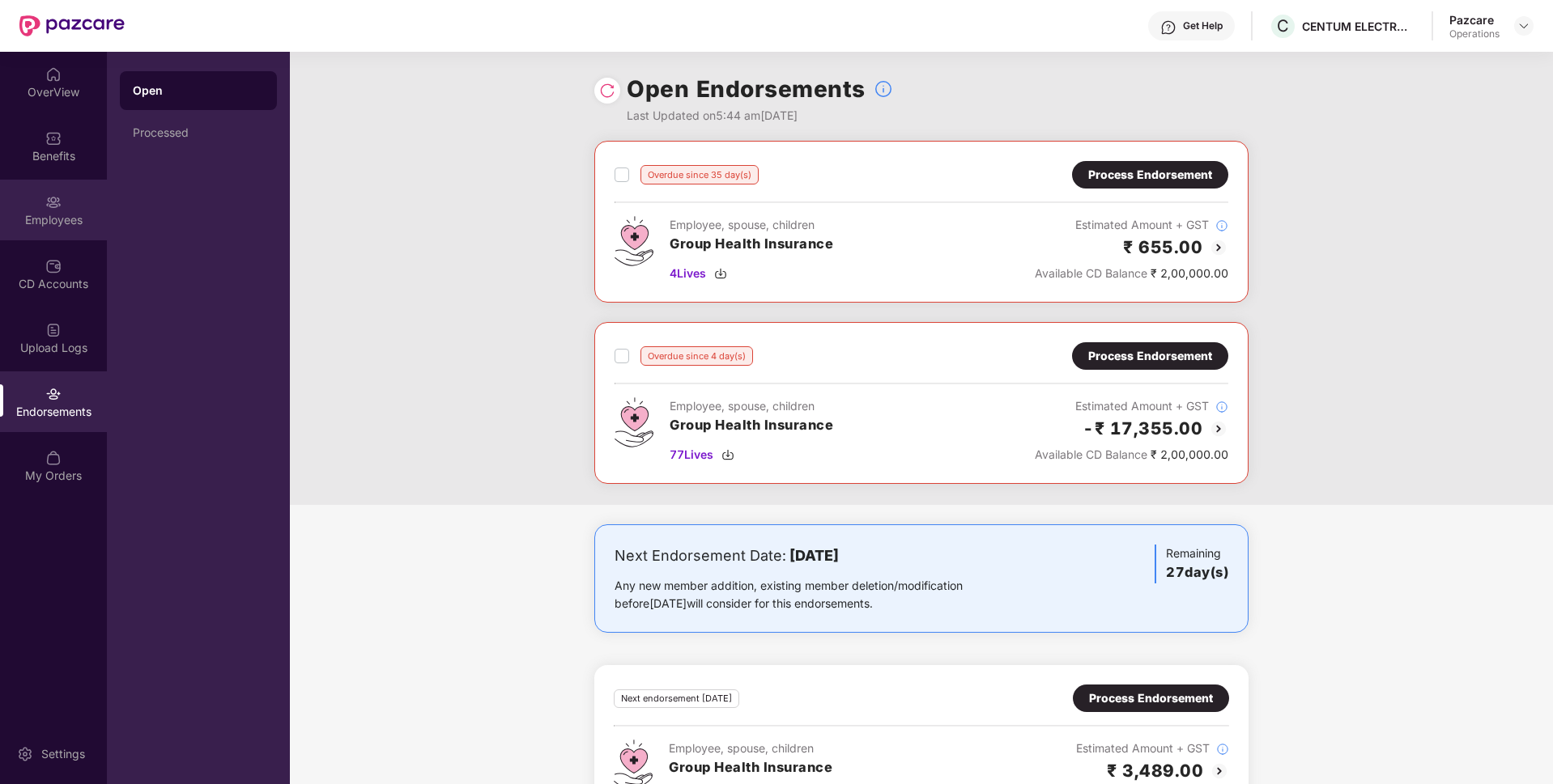
click at [61, 183] on div "Employees" at bounding box center [54, 209] width 107 height 60
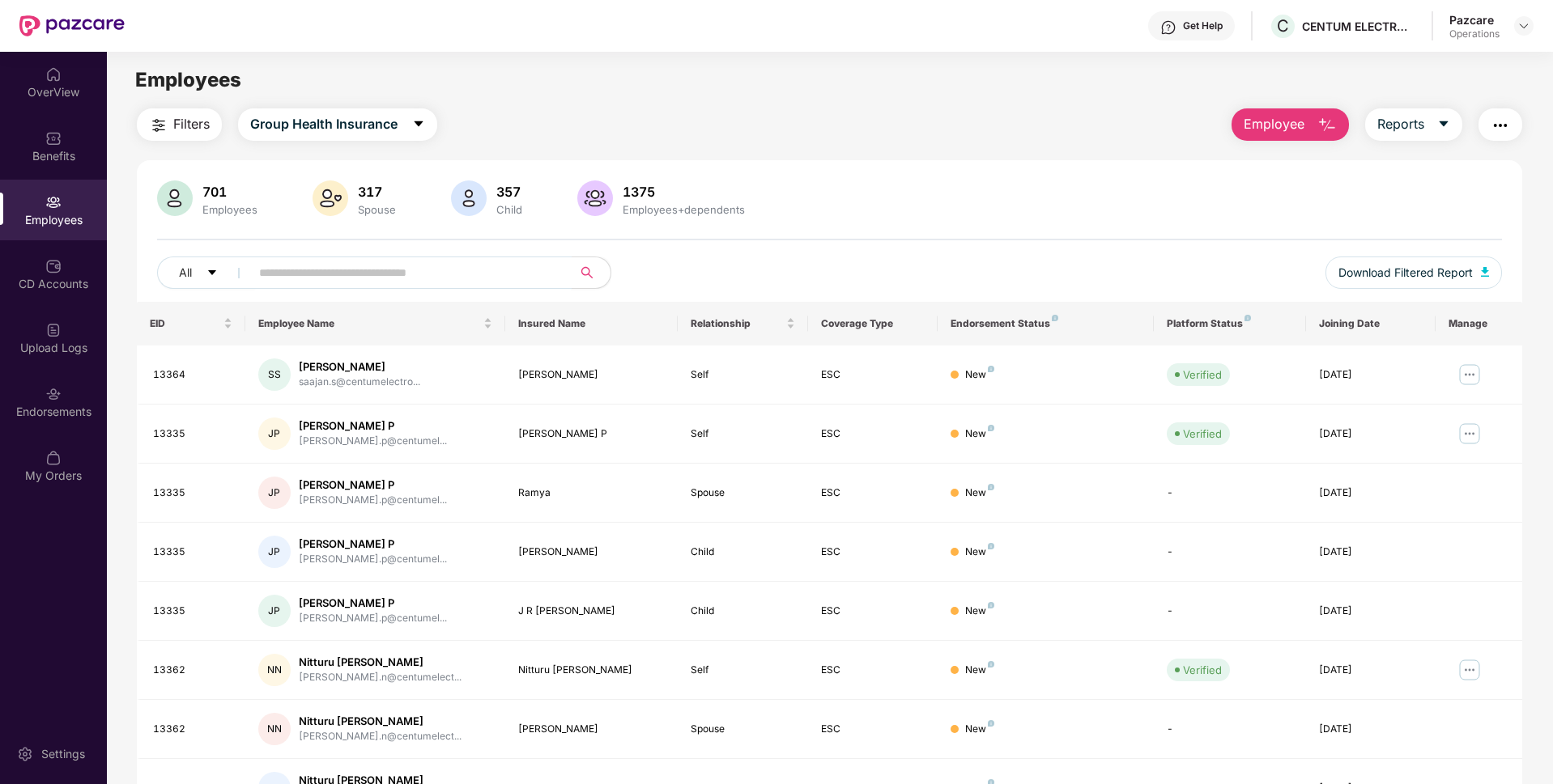
click at [297, 262] on input "text" at bounding box center [404, 272] width 291 height 24
paste input "*****"
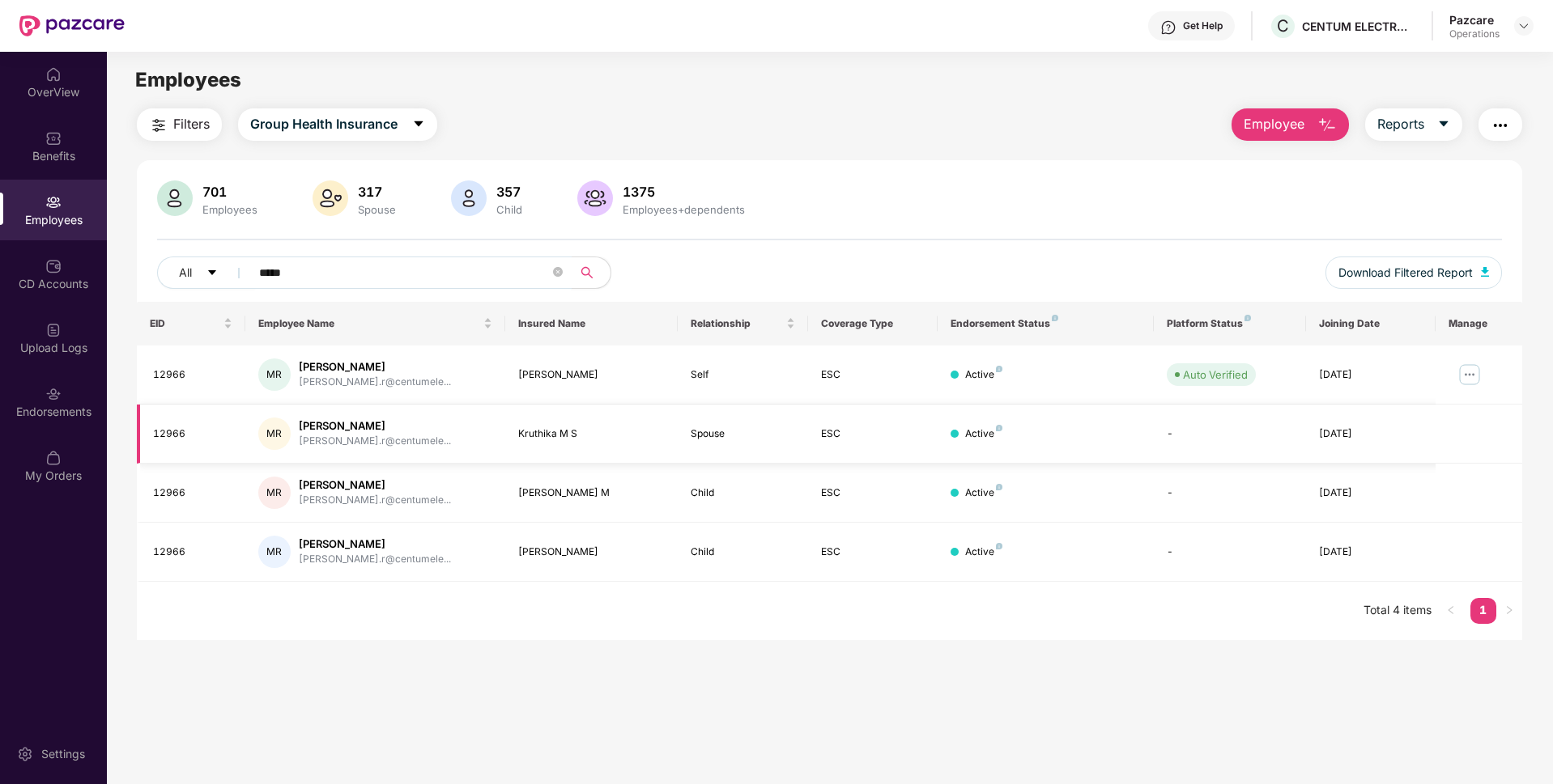
type input "*****"
click at [58, 289] on div "CD Accounts" at bounding box center [54, 283] width 107 height 16
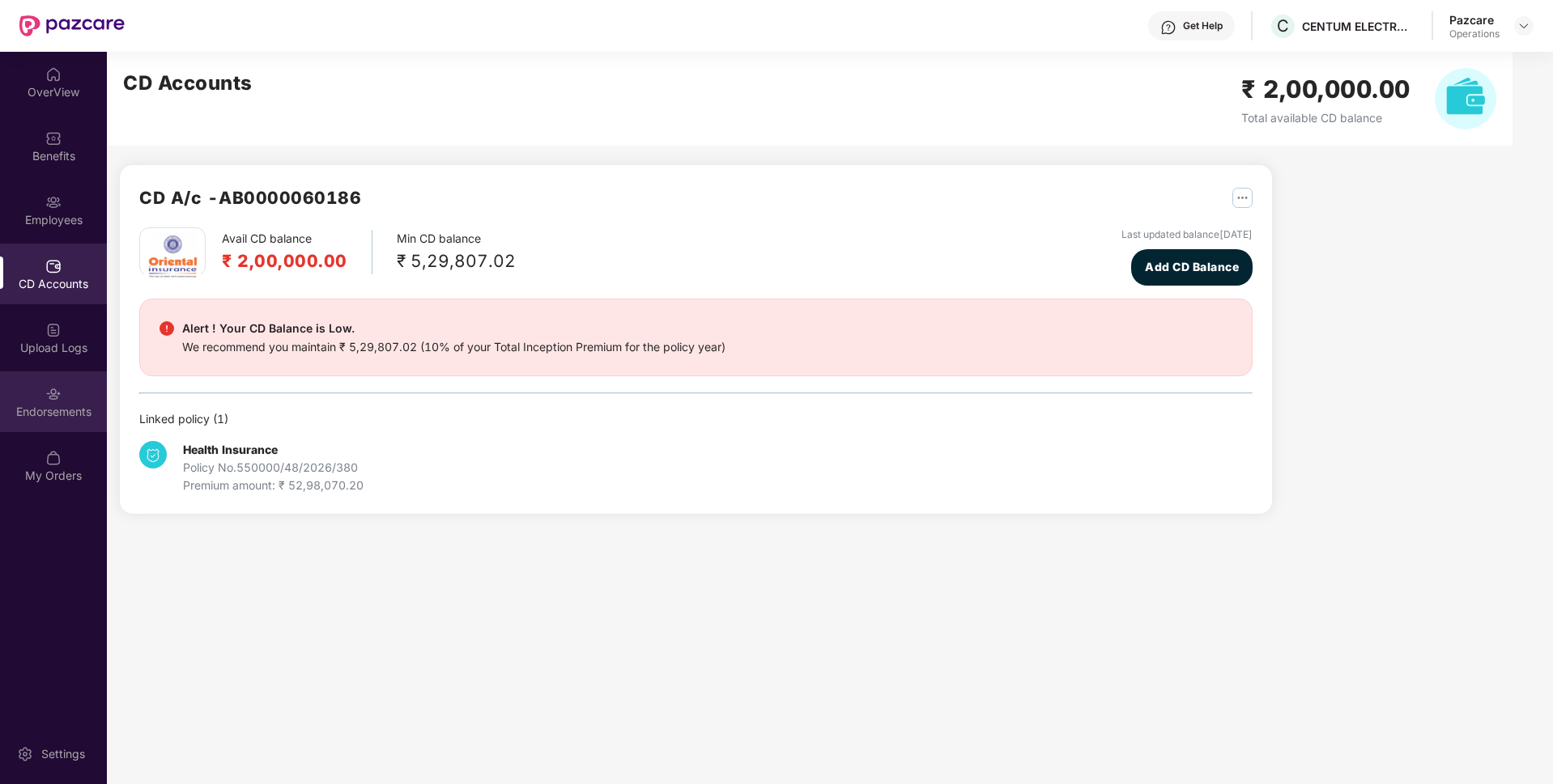
click at [80, 413] on div "Endorsements" at bounding box center [54, 411] width 107 height 16
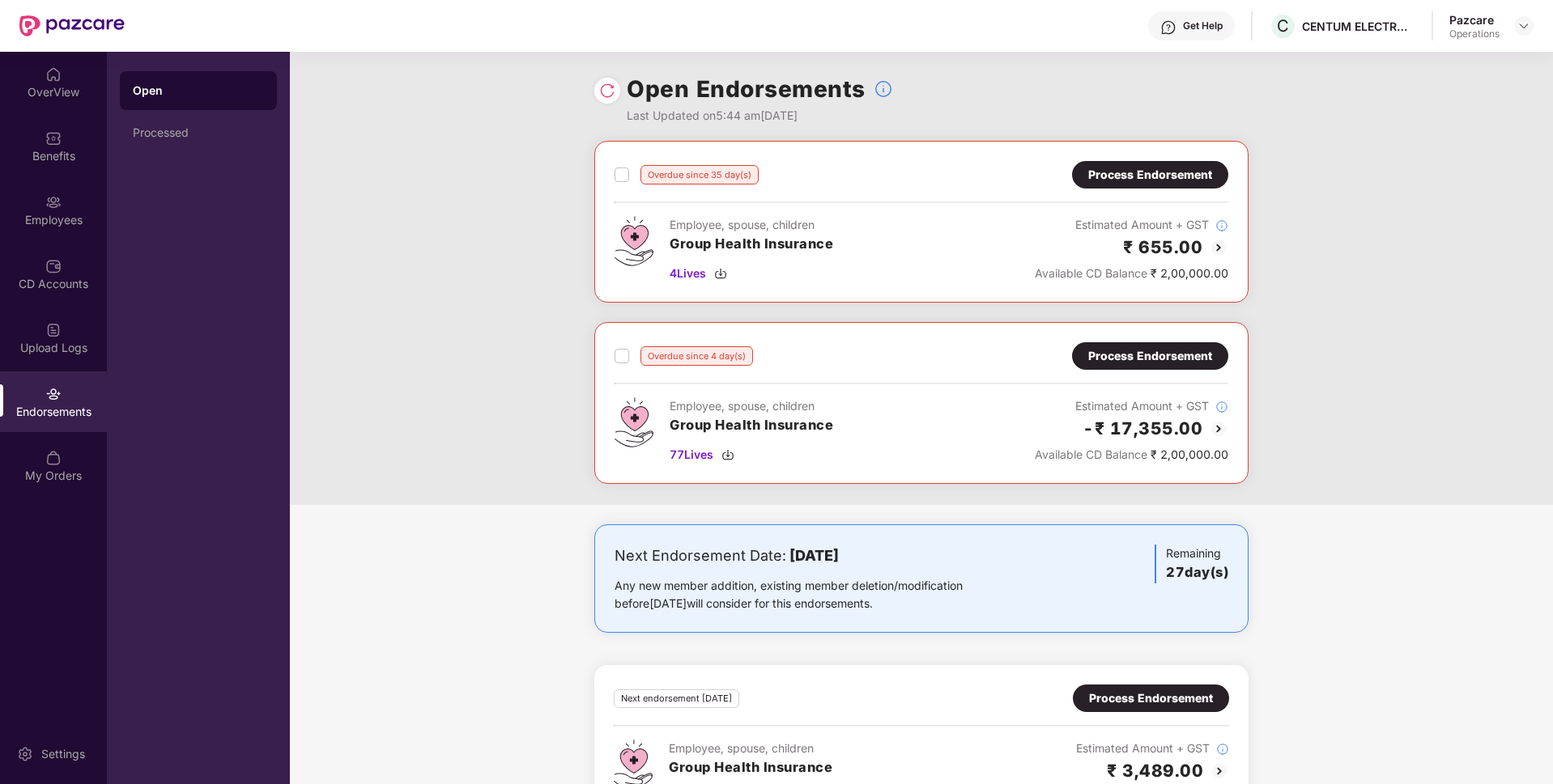
click at [1110, 360] on div "Process Endorsement" at bounding box center [1150, 355] width 124 height 18
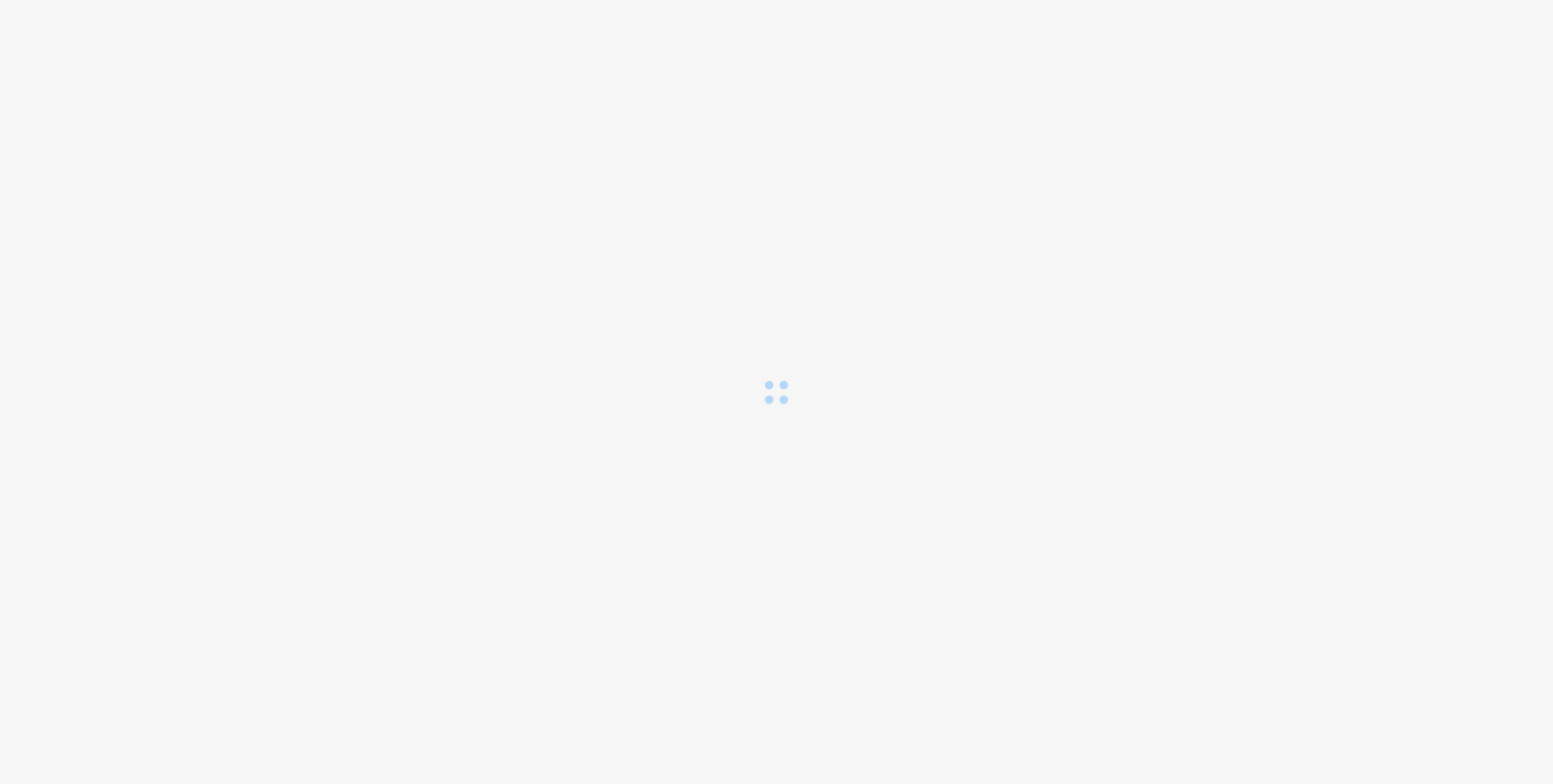
drag, startPoint x: 1110, startPoint y: 360, endPoint x: 851, endPoint y: 338, distance: 259.9
click at [851, 338] on div "Loading..." at bounding box center [776, 392] width 1553 height 784
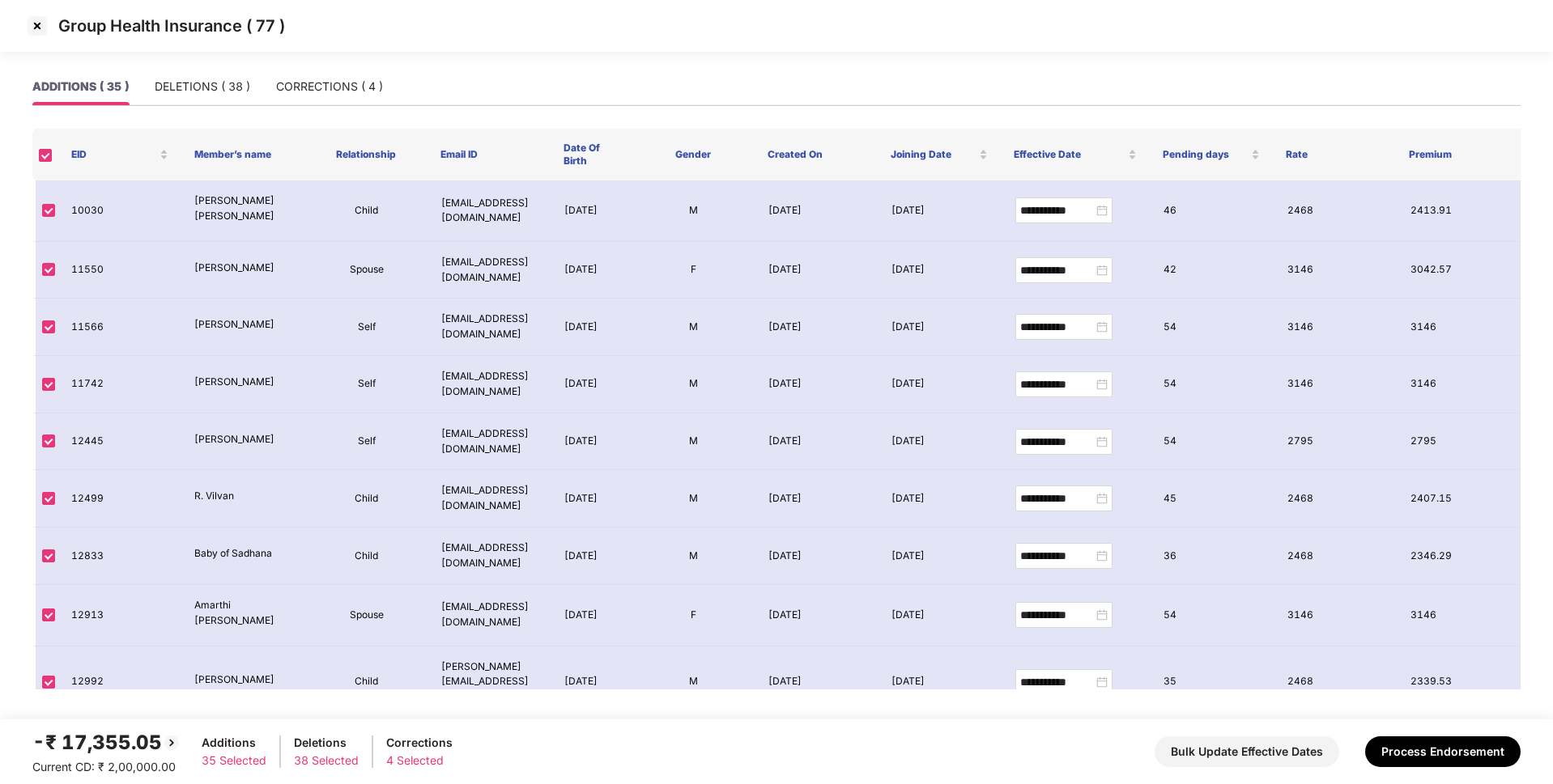
click at [29, 28] on img at bounding box center [37, 25] width 26 height 26
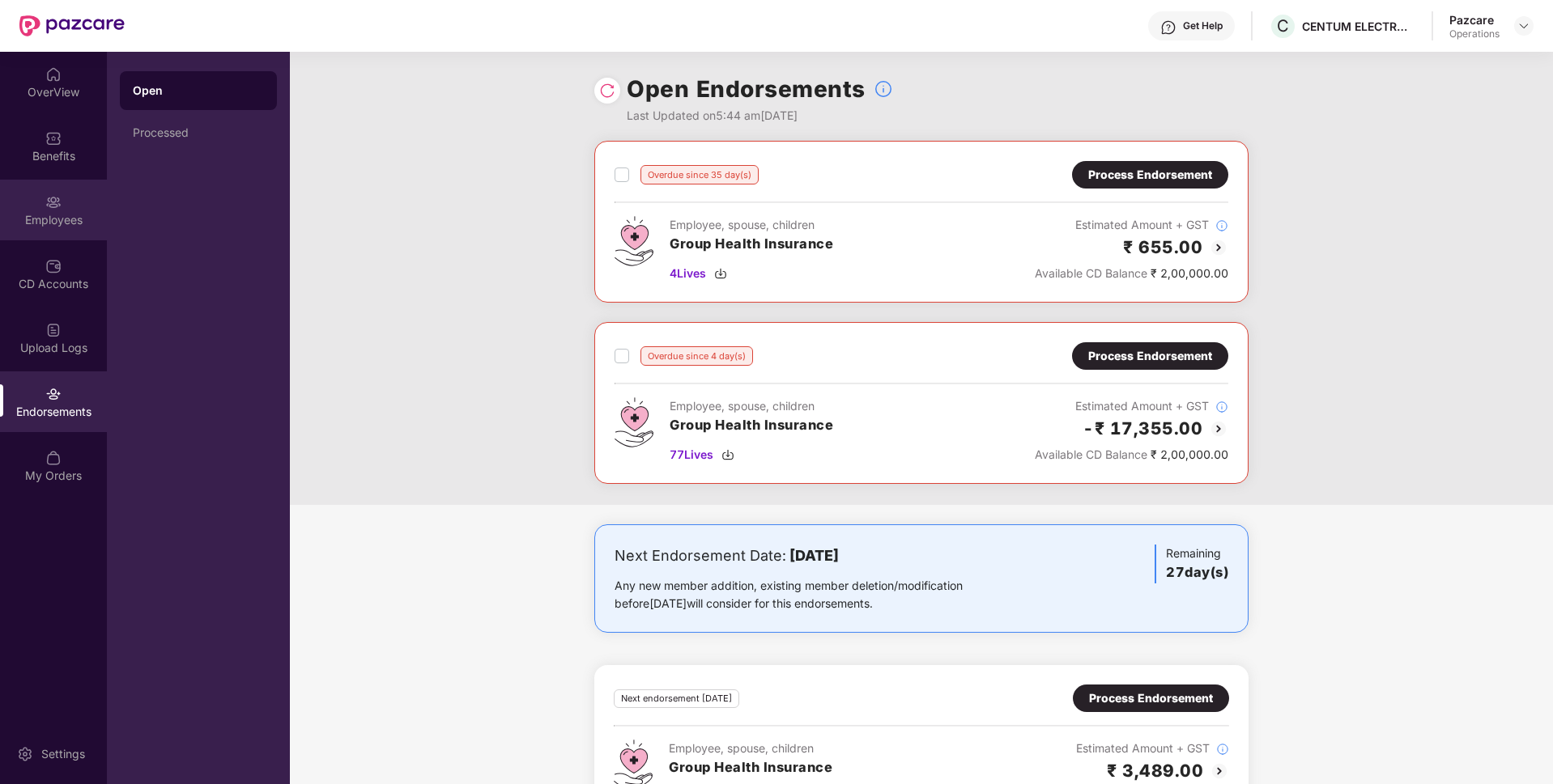
click at [56, 214] on div "Employees" at bounding box center [54, 219] width 107 height 16
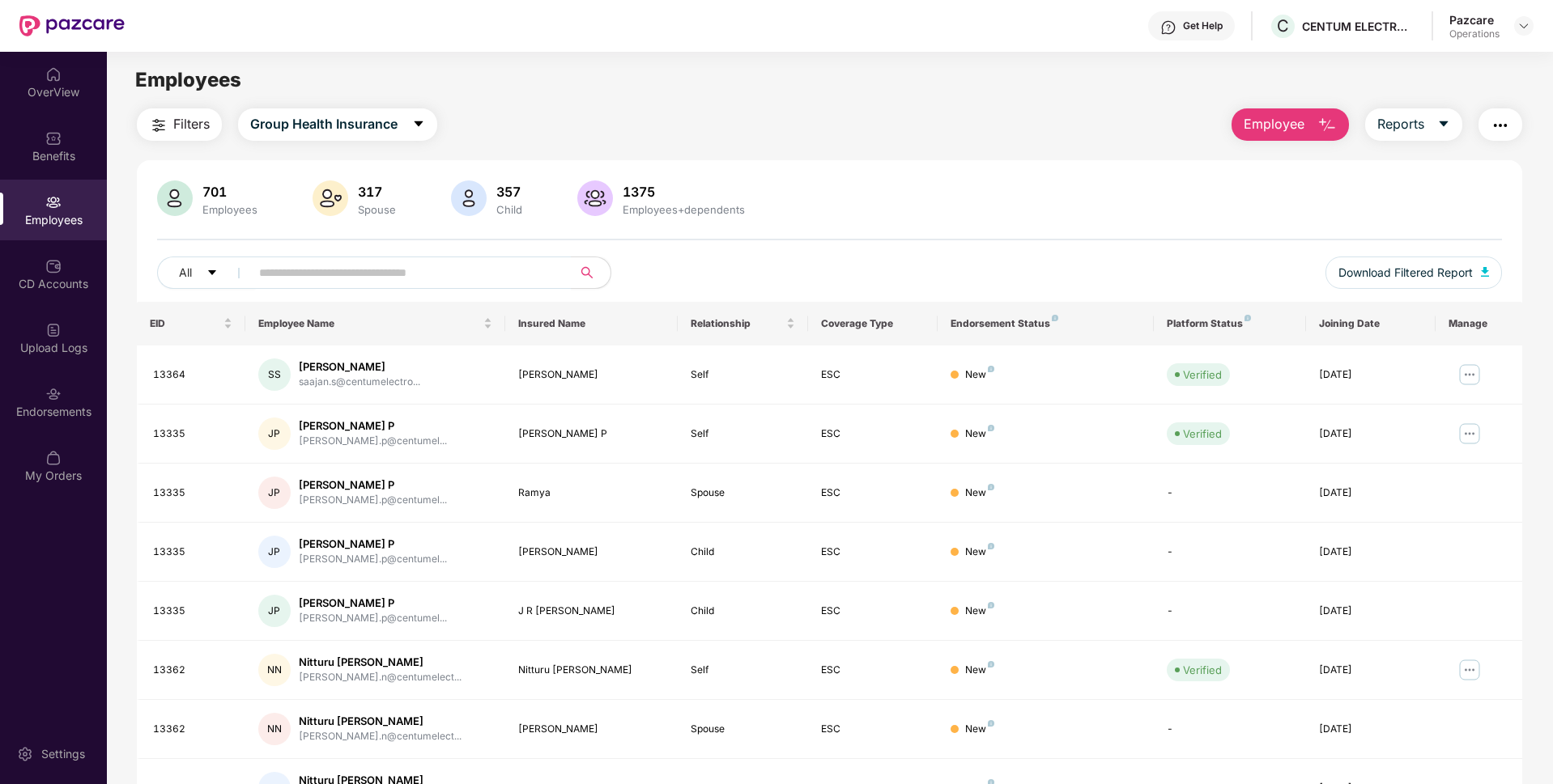
click at [169, 118] on button "Filters" at bounding box center [179, 124] width 85 height 33
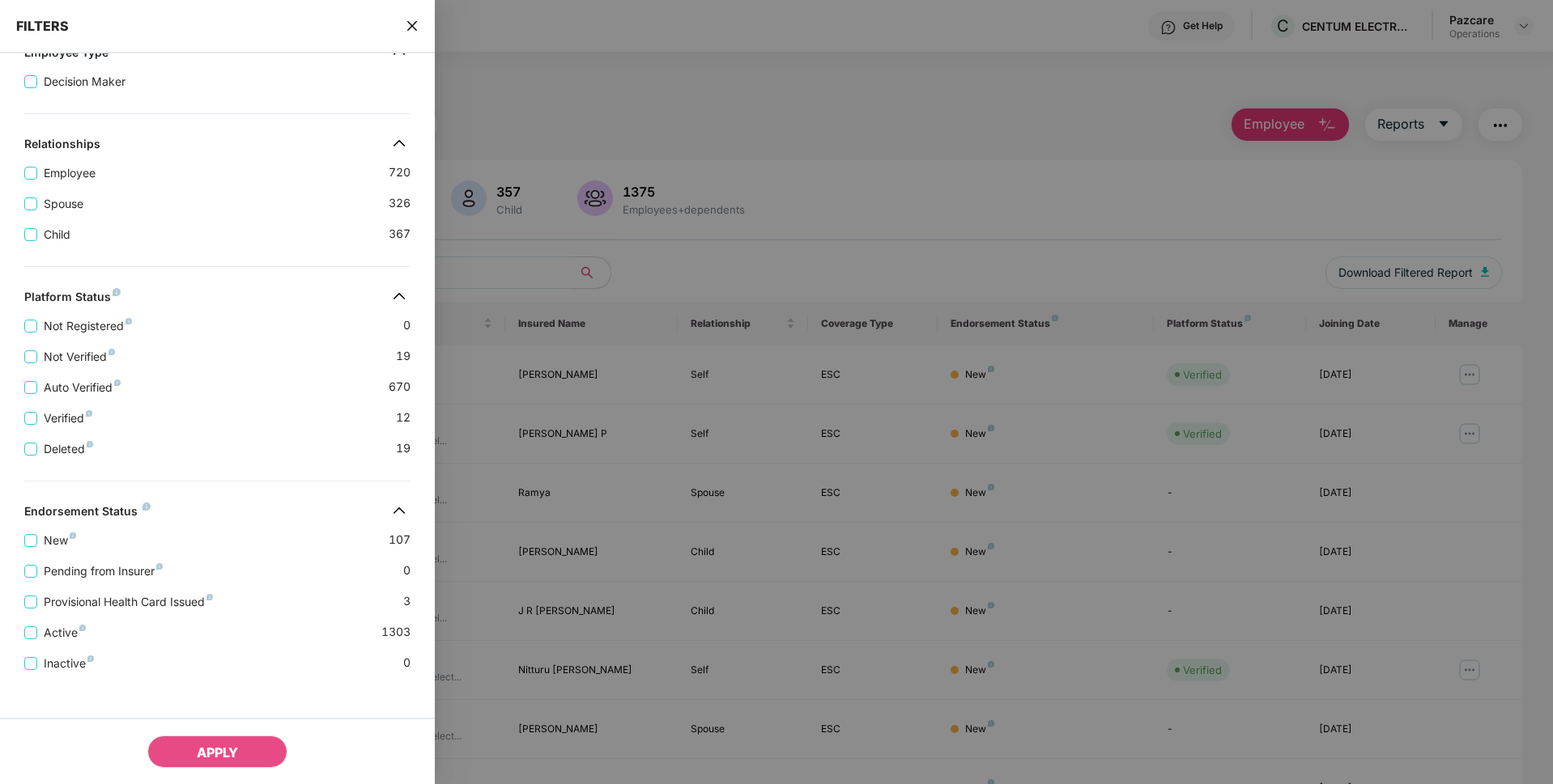
scroll to position [240, 0]
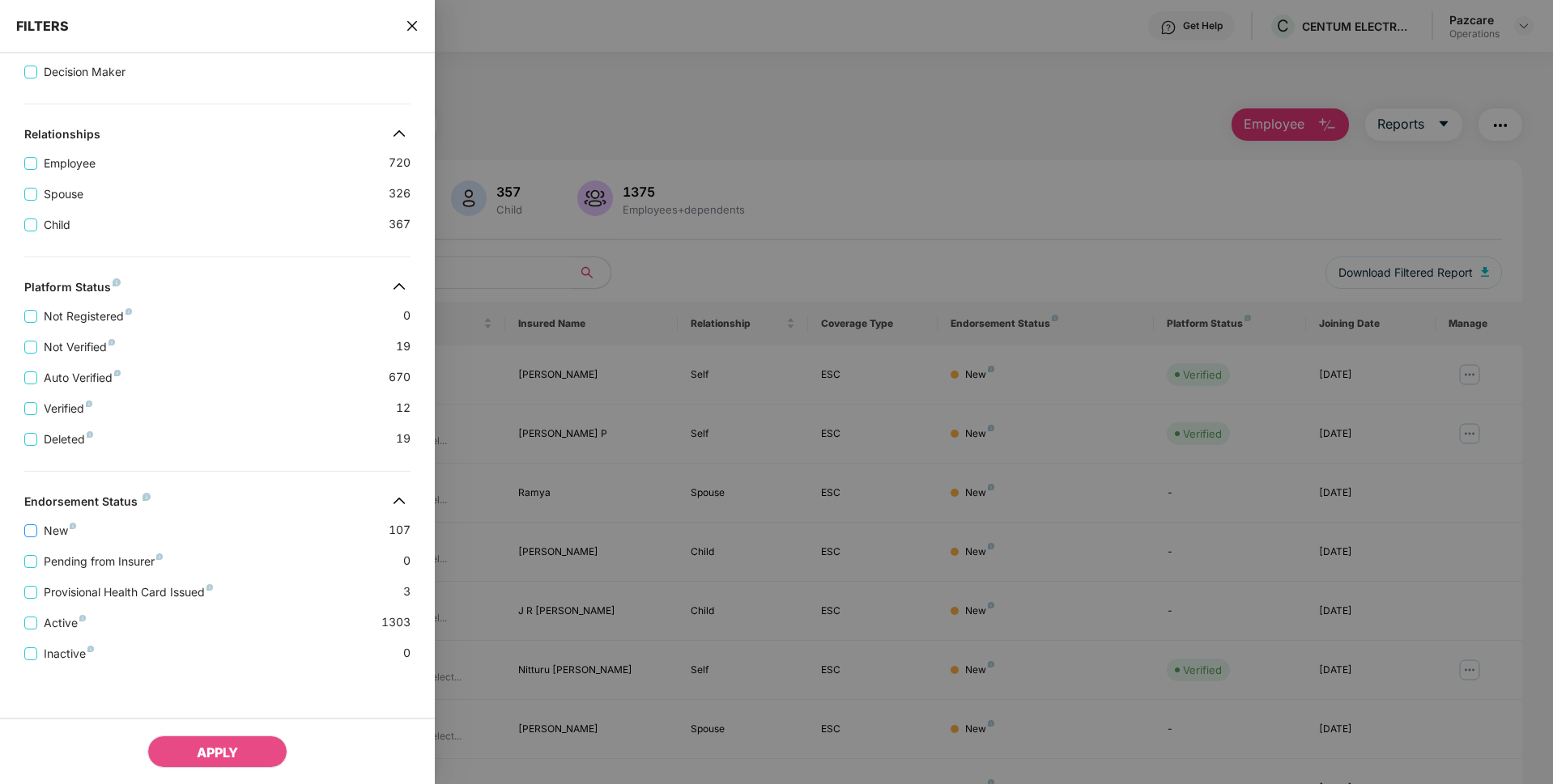
click at [53, 523] on span "New" at bounding box center [60, 530] width 45 height 18
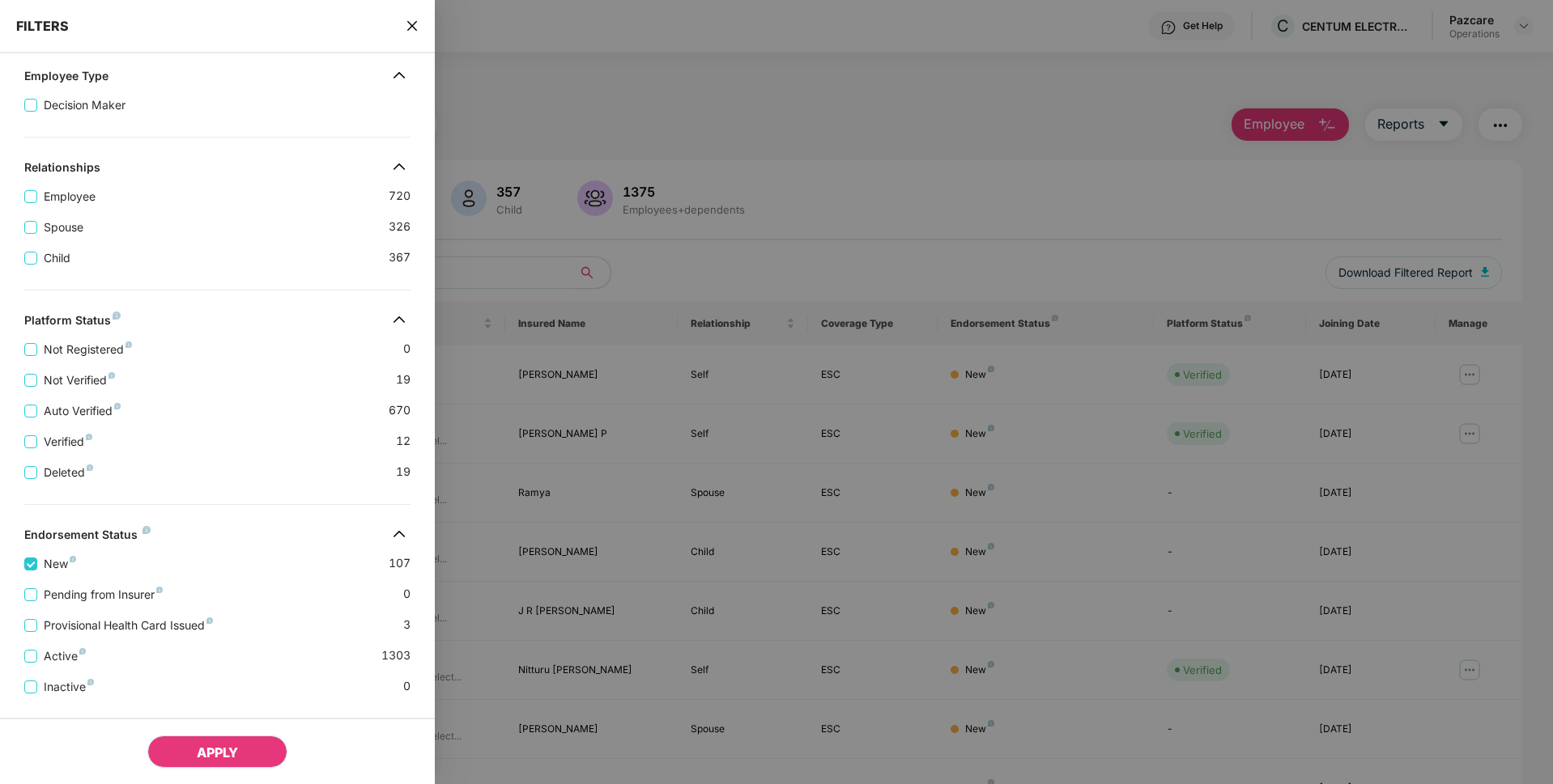
click at [192, 741] on button "APPLY" at bounding box center [217, 751] width 140 height 33
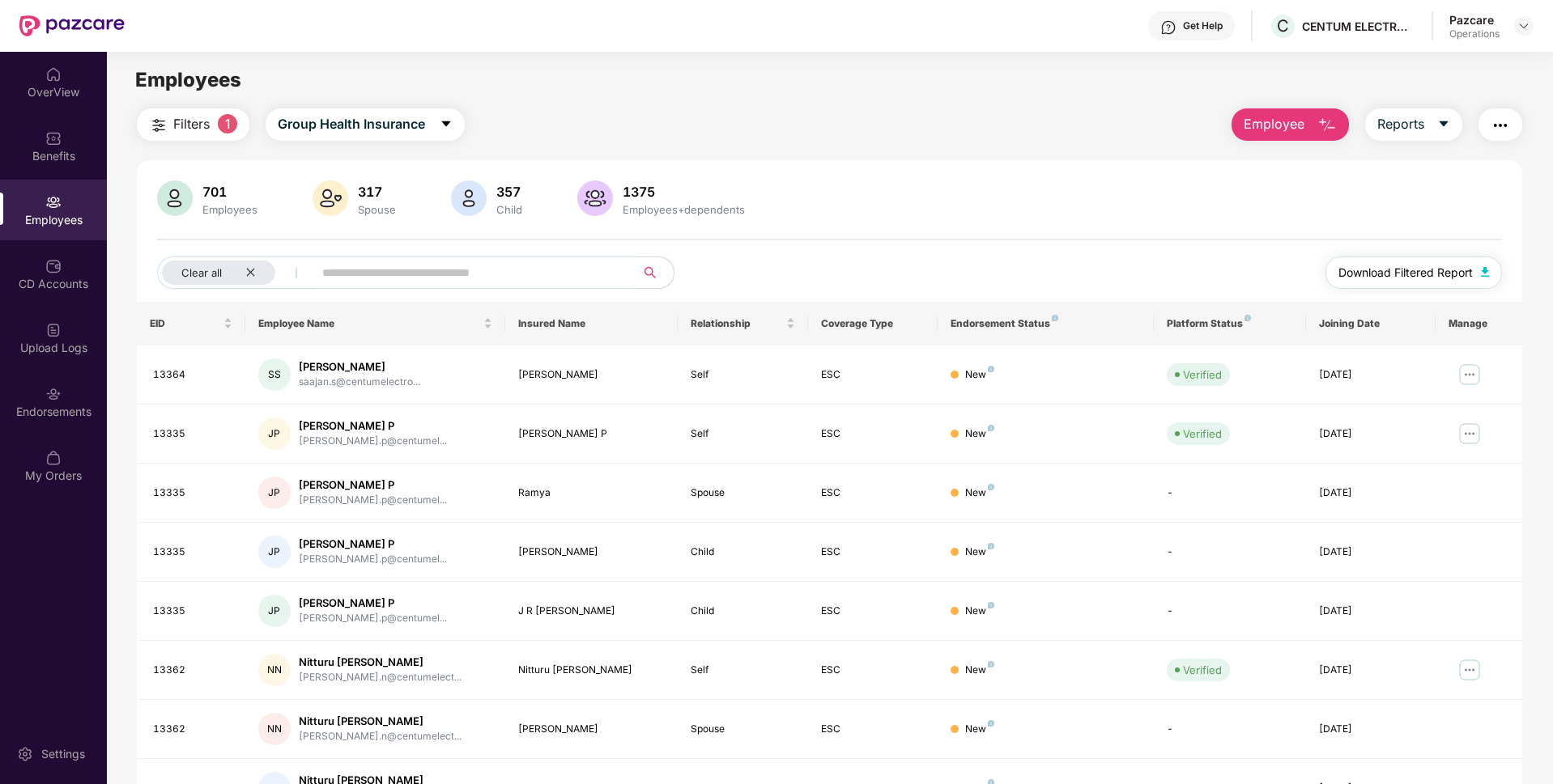
click at [1409, 281] on button "Download Filtered Report" at bounding box center [1413, 272] width 177 height 33
click at [74, 398] on div "Endorsements" at bounding box center [54, 401] width 107 height 60
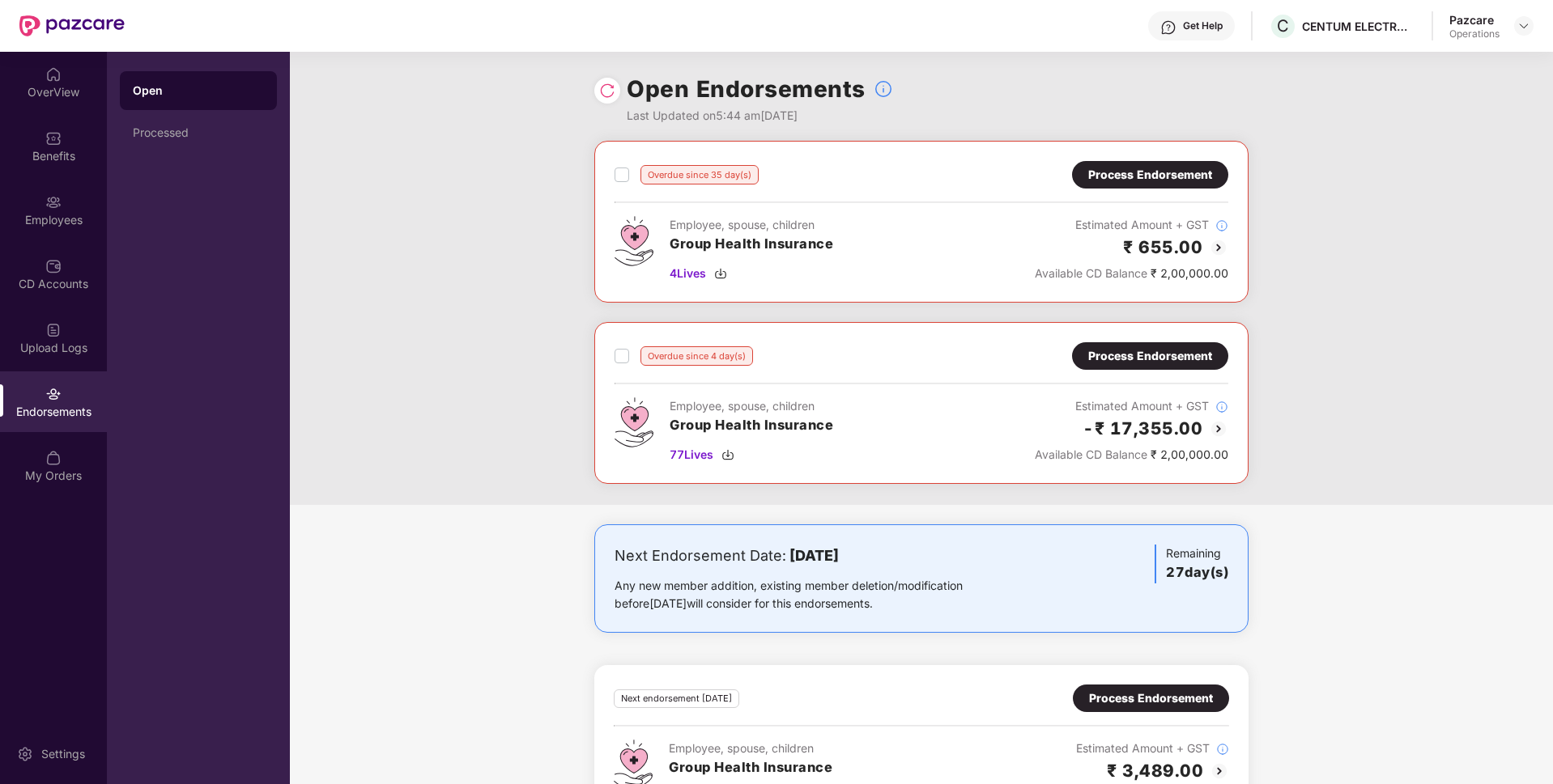
click at [1126, 159] on div "Overdue since 35 day(s) Process Endorsement Employee, spouse, children Group He…" at bounding box center [921, 221] width 654 height 162
click at [1104, 182] on div "Process Endorsement" at bounding box center [1150, 174] width 124 height 18
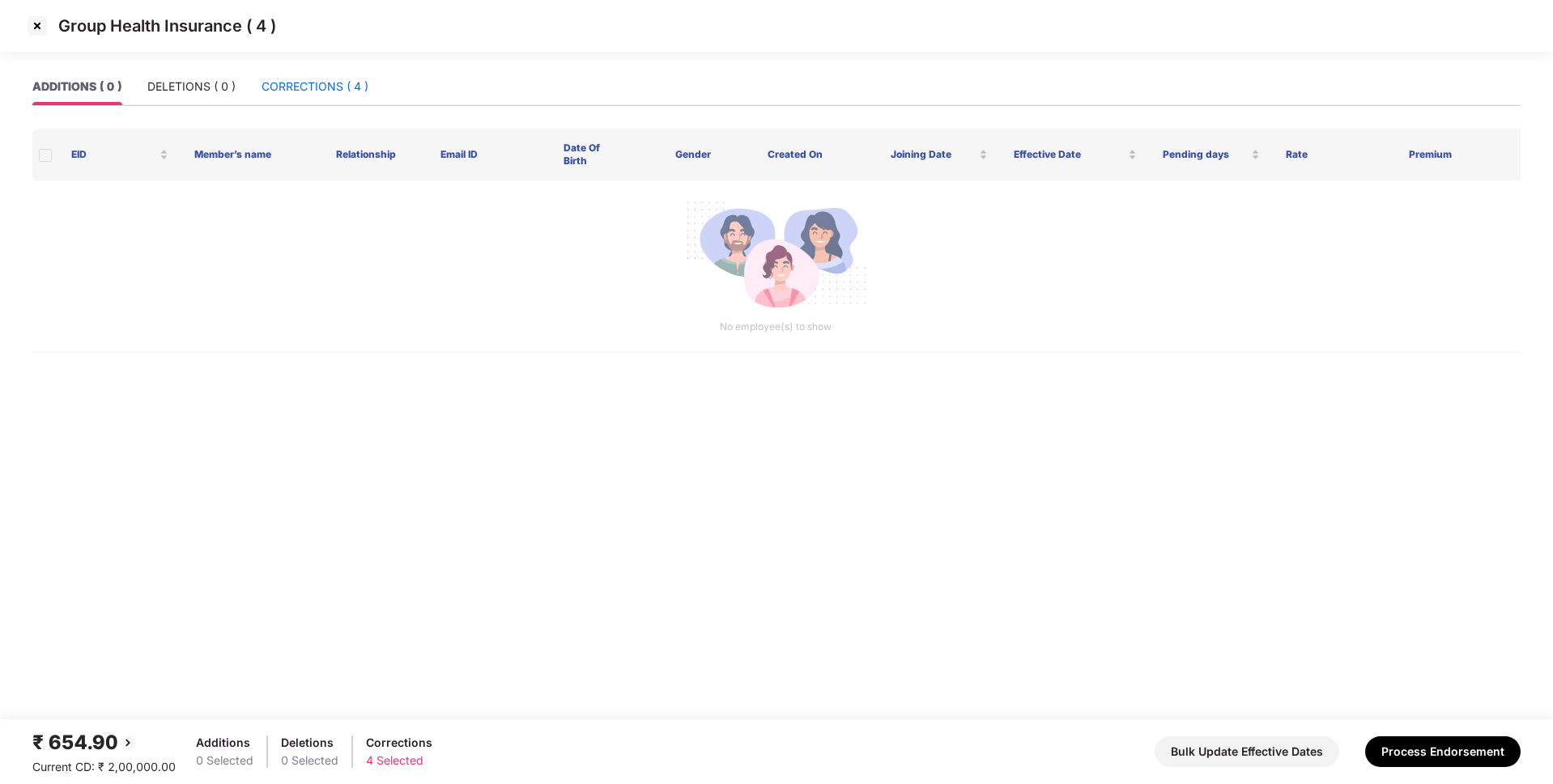
click at [303, 86] on div "CORRECTIONS ( 4 )" at bounding box center [315, 86] width 107 height 18
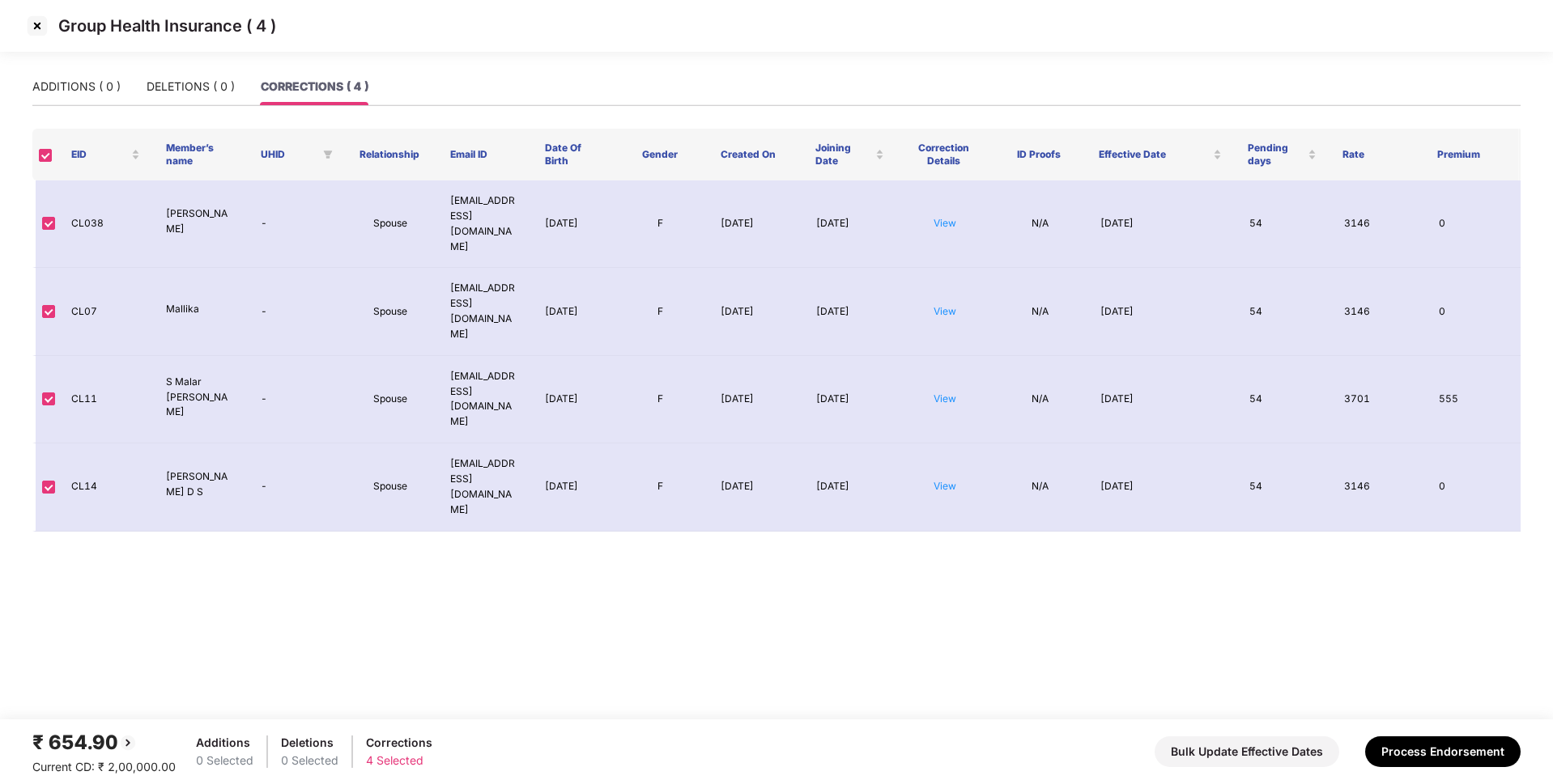
click at [38, 21] on img at bounding box center [37, 25] width 26 height 26
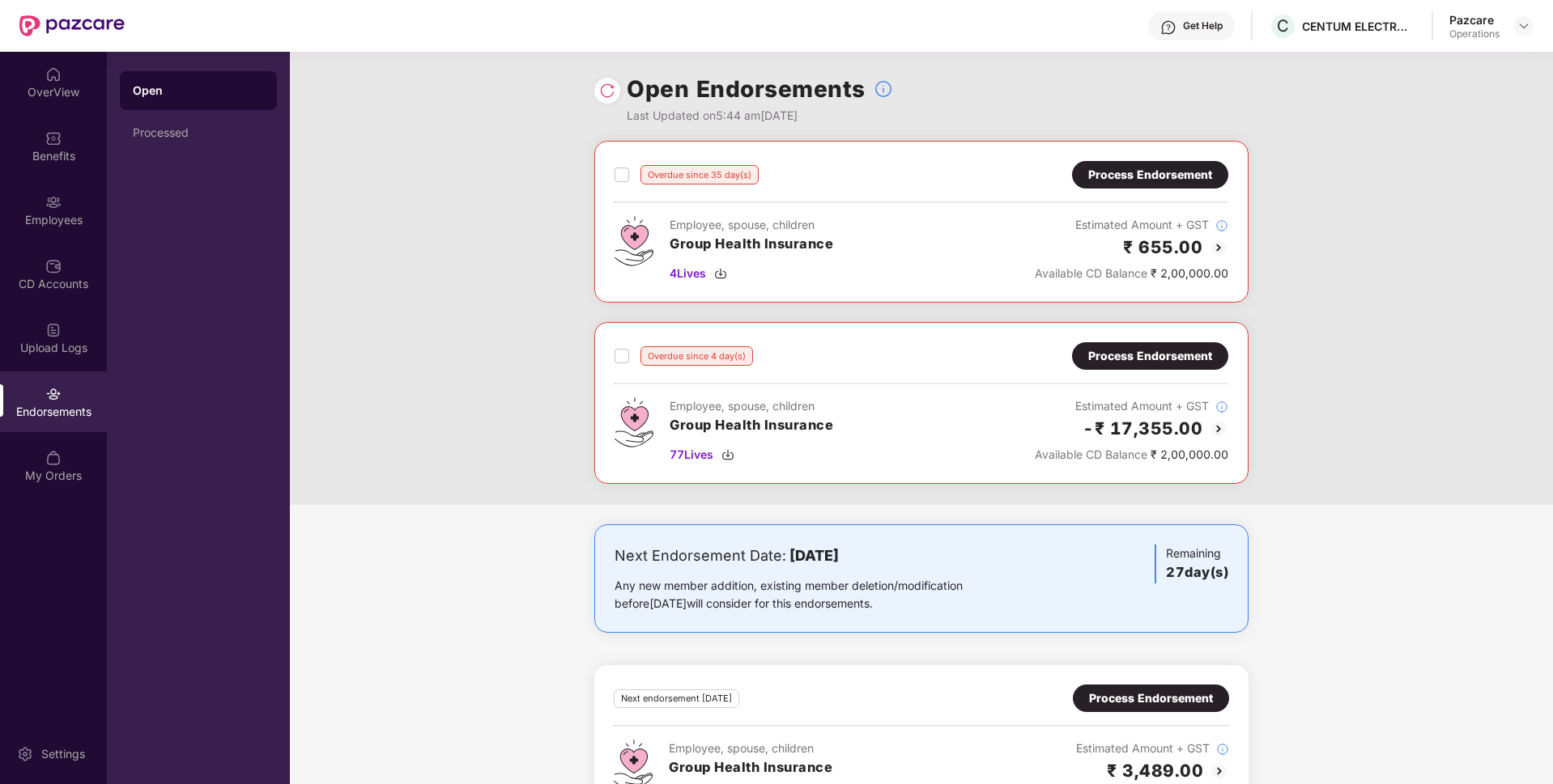
click at [1109, 356] on div "Process Endorsement" at bounding box center [1150, 355] width 124 height 18
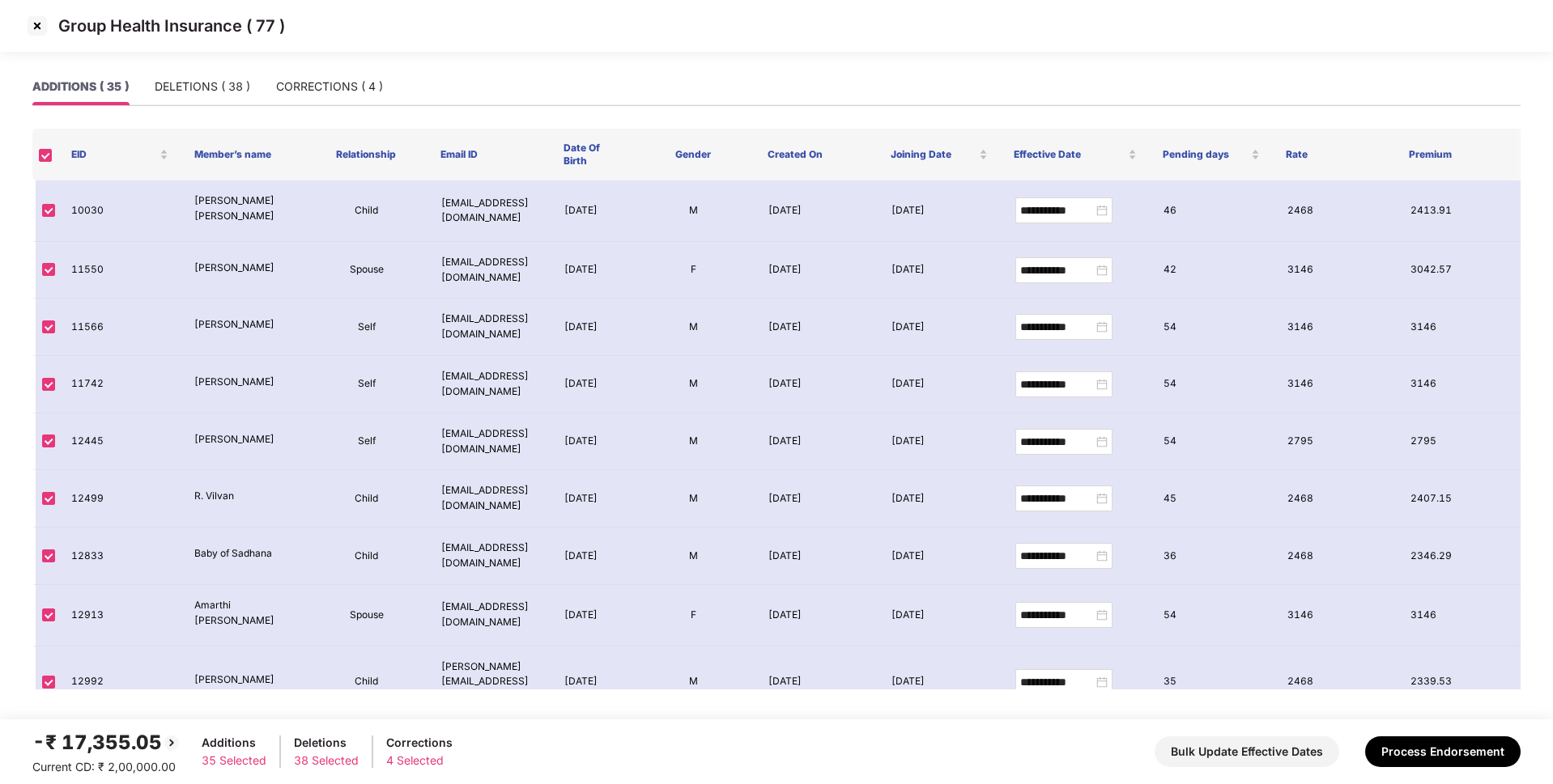
click at [32, 28] on img at bounding box center [37, 25] width 26 height 26
